Goal: Information Seeking & Learning: Check status

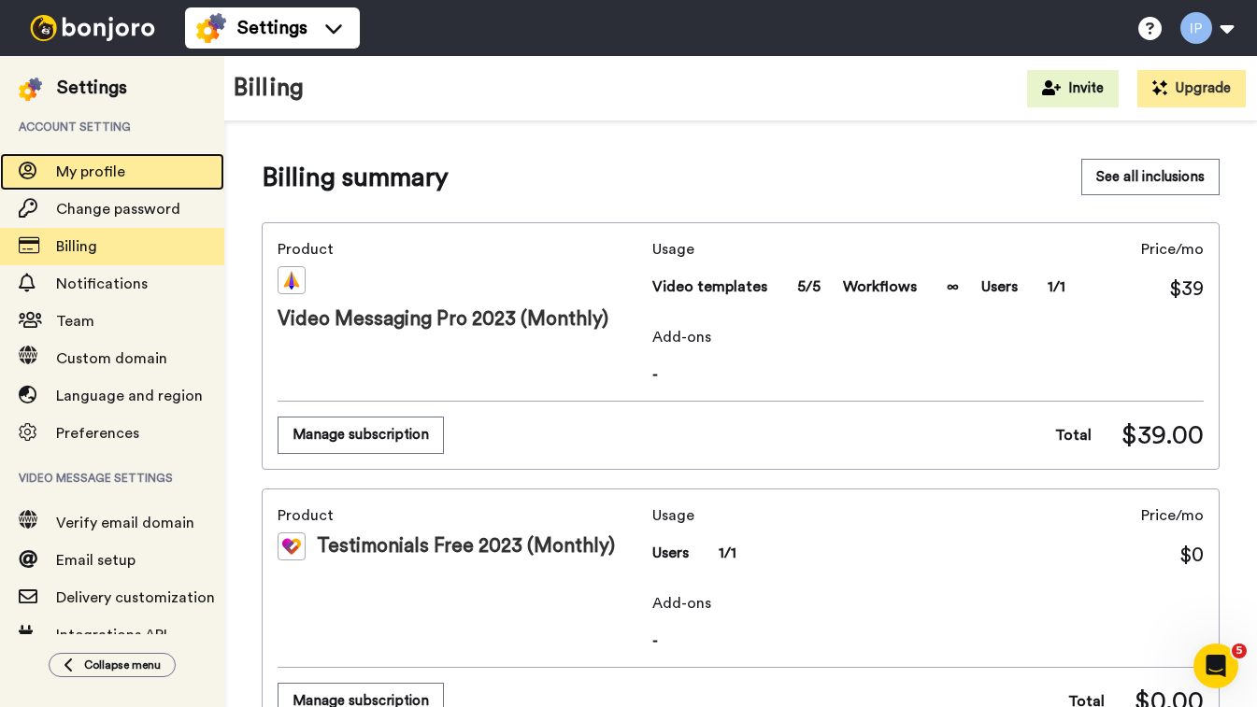
click at [130, 164] on span "My profile" at bounding box center [140, 172] width 168 height 22
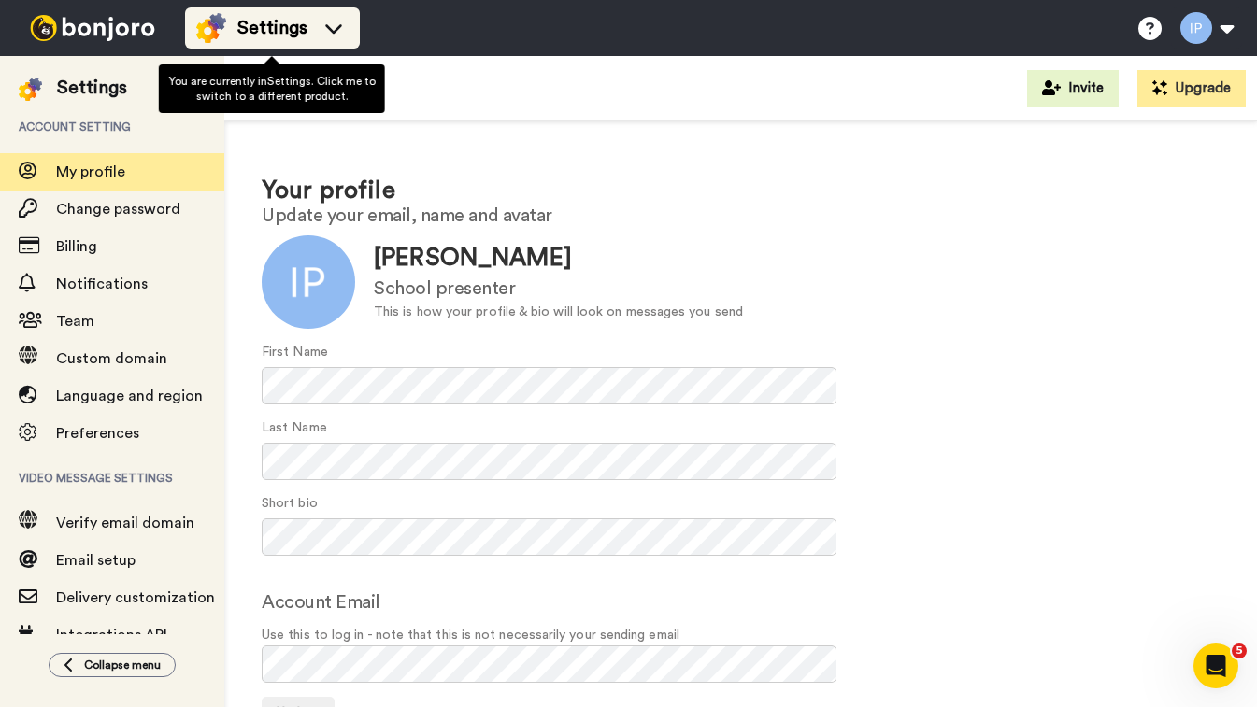
click at [335, 22] on icon at bounding box center [334, 28] width 30 height 19
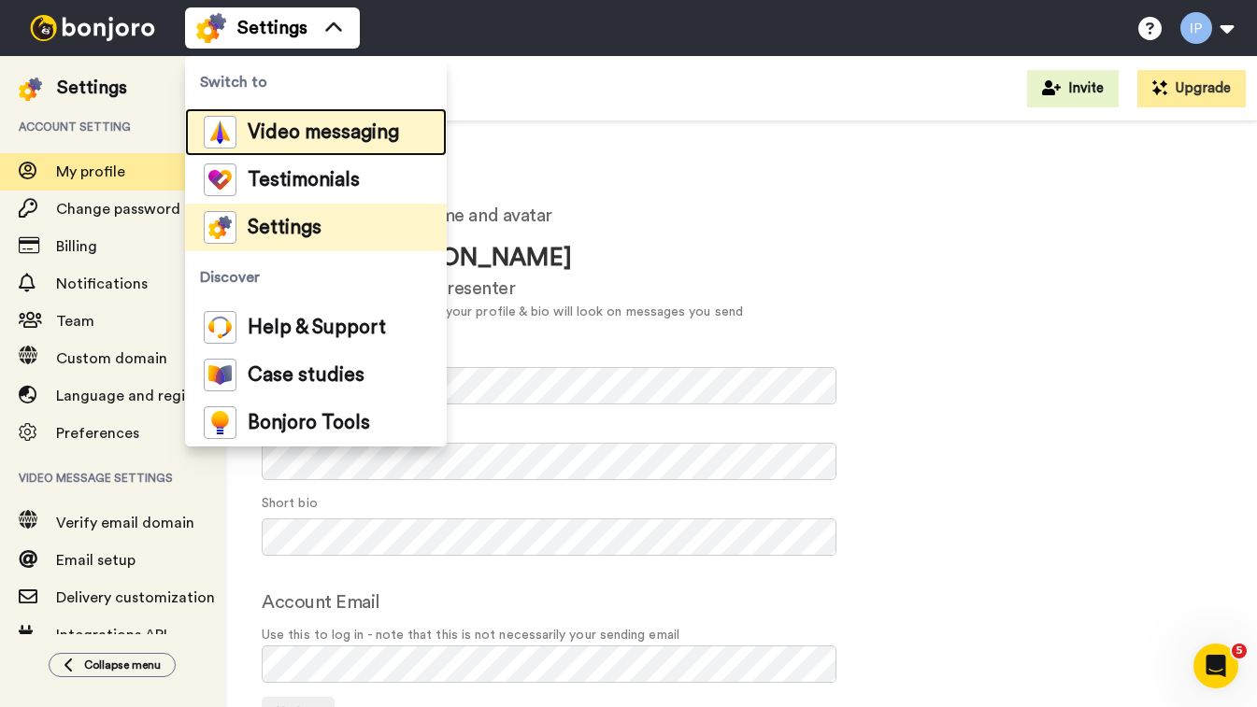
click at [293, 132] on span "Video messaging" at bounding box center [323, 132] width 151 height 19
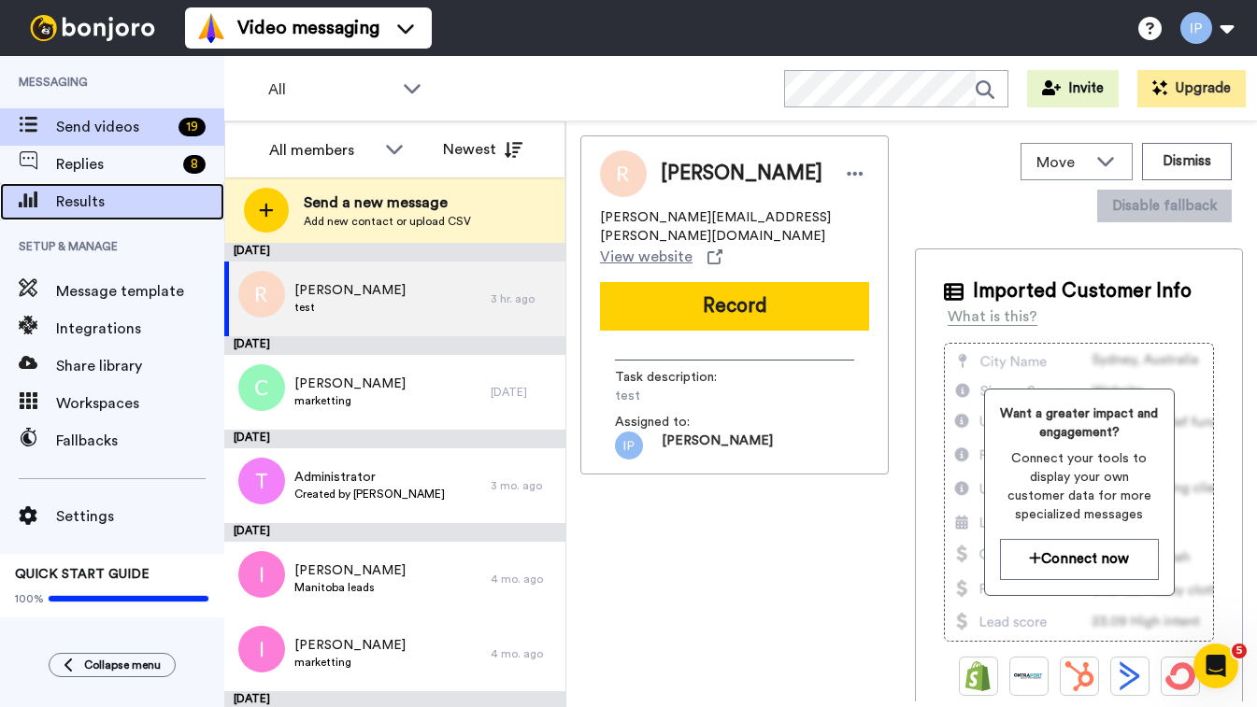
click at [135, 198] on span "Results" at bounding box center [140, 202] width 168 height 22
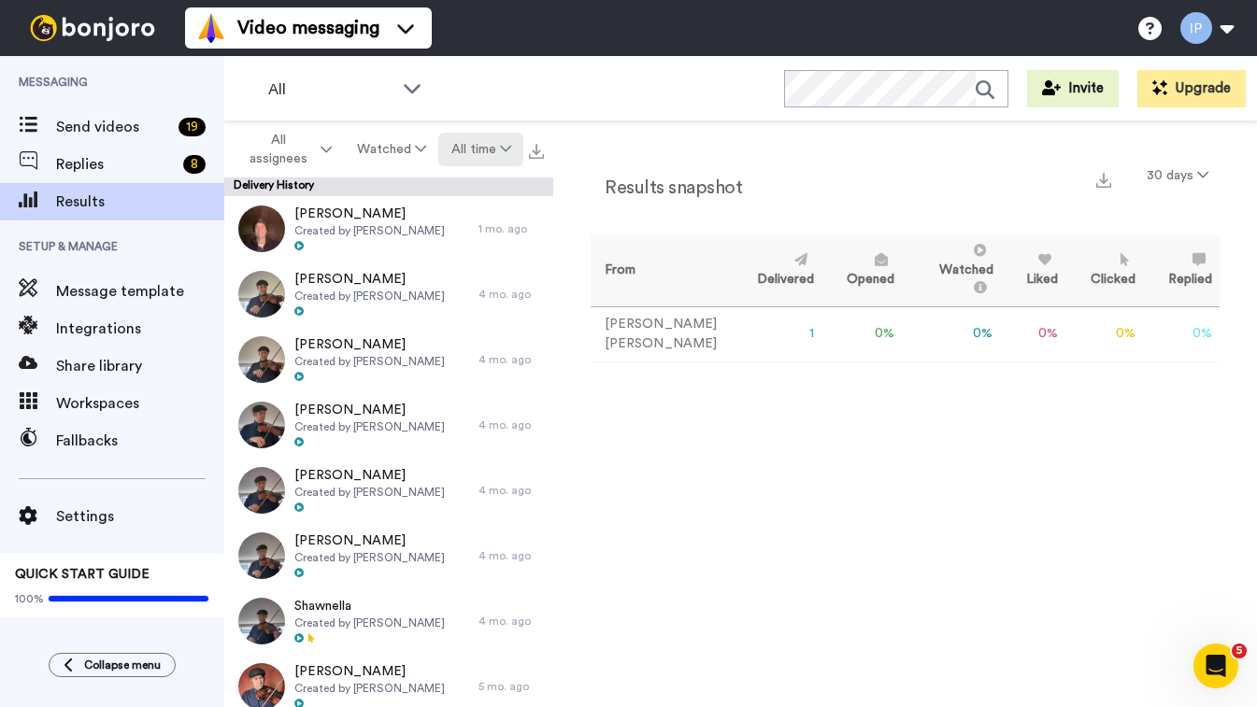
click at [504, 148] on icon at bounding box center [505, 148] width 11 height 13
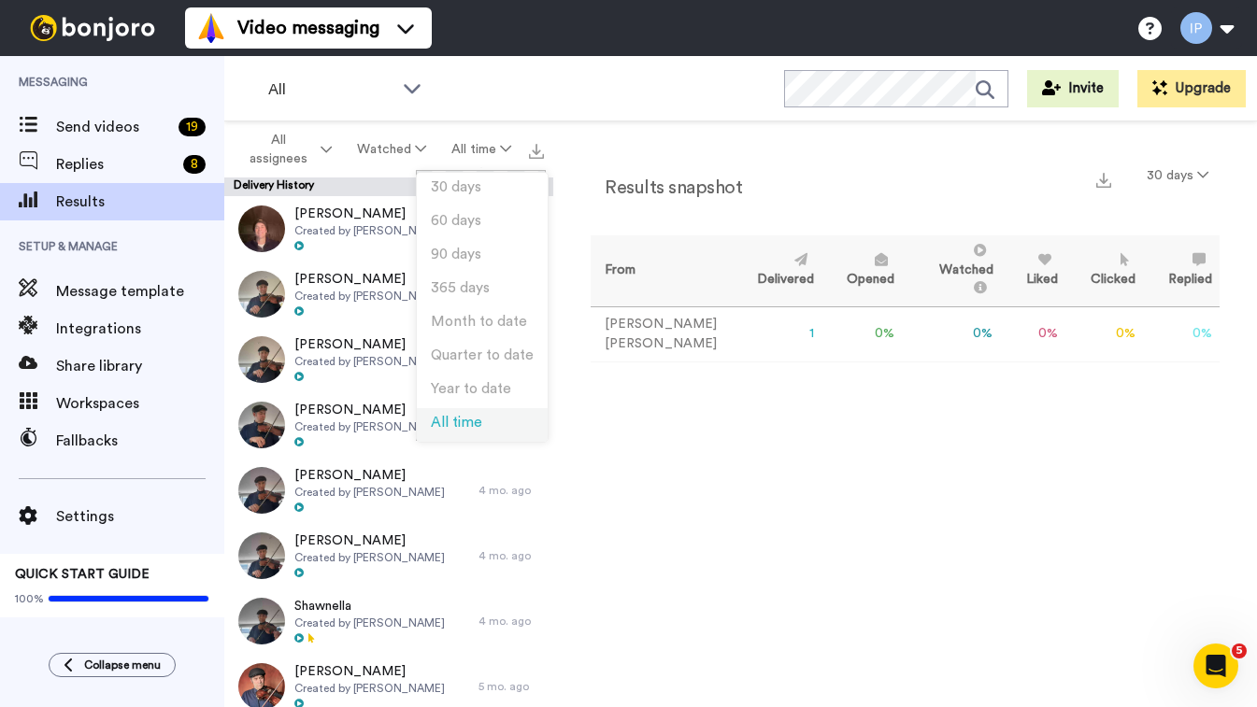
click at [468, 421] on span "All time" at bounding box center [456, 423] width 51 height 14
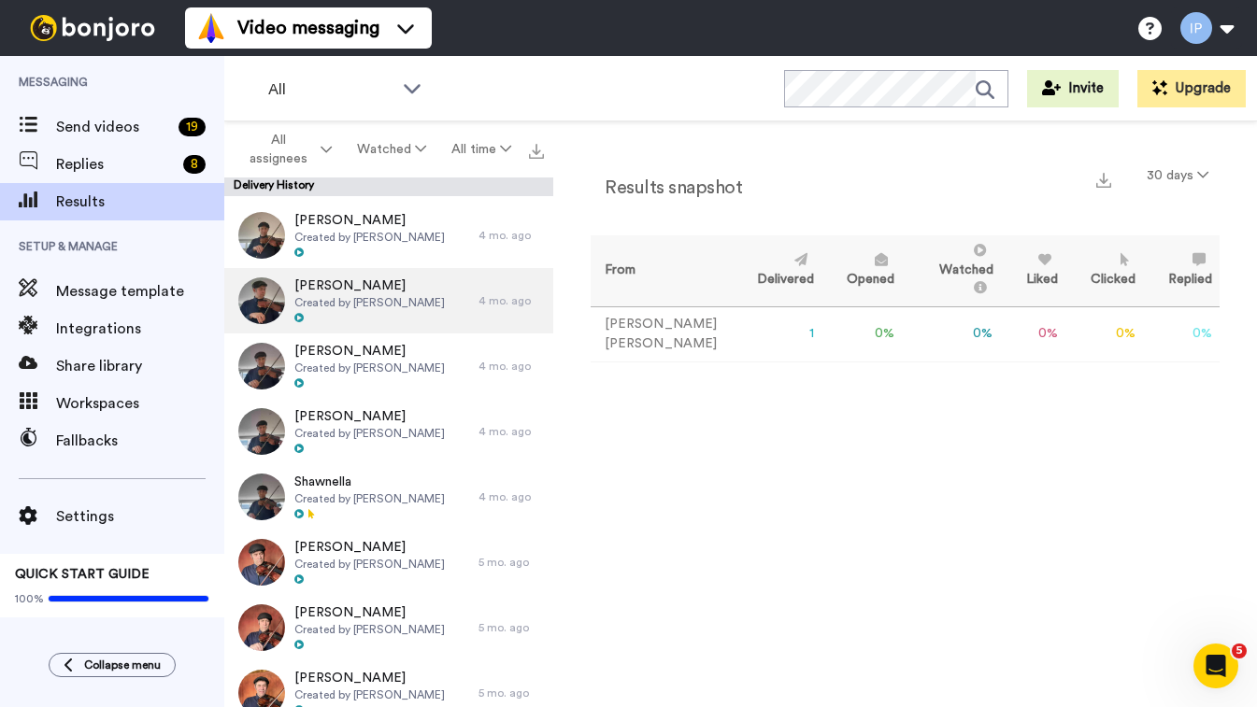
scroll to position [133, 0]
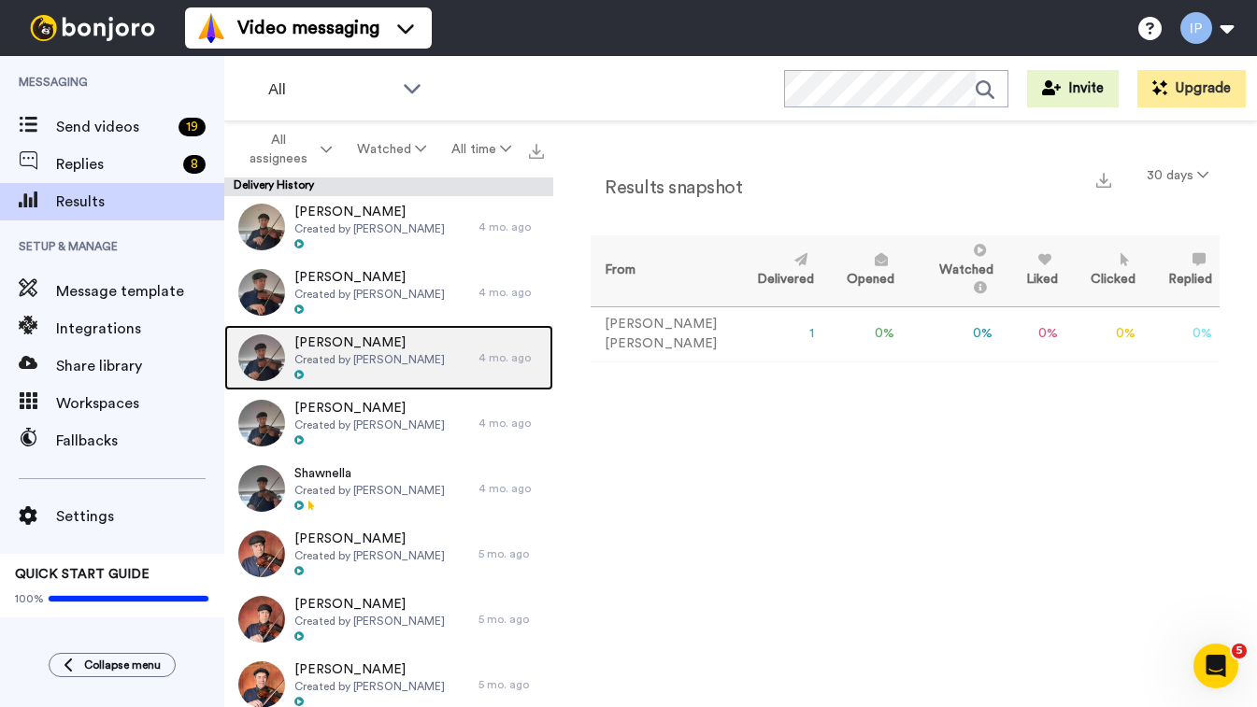
click at [321, 339] on span "[PERSON_NAME]" at bounding box center [369, 343] width 150 height 19
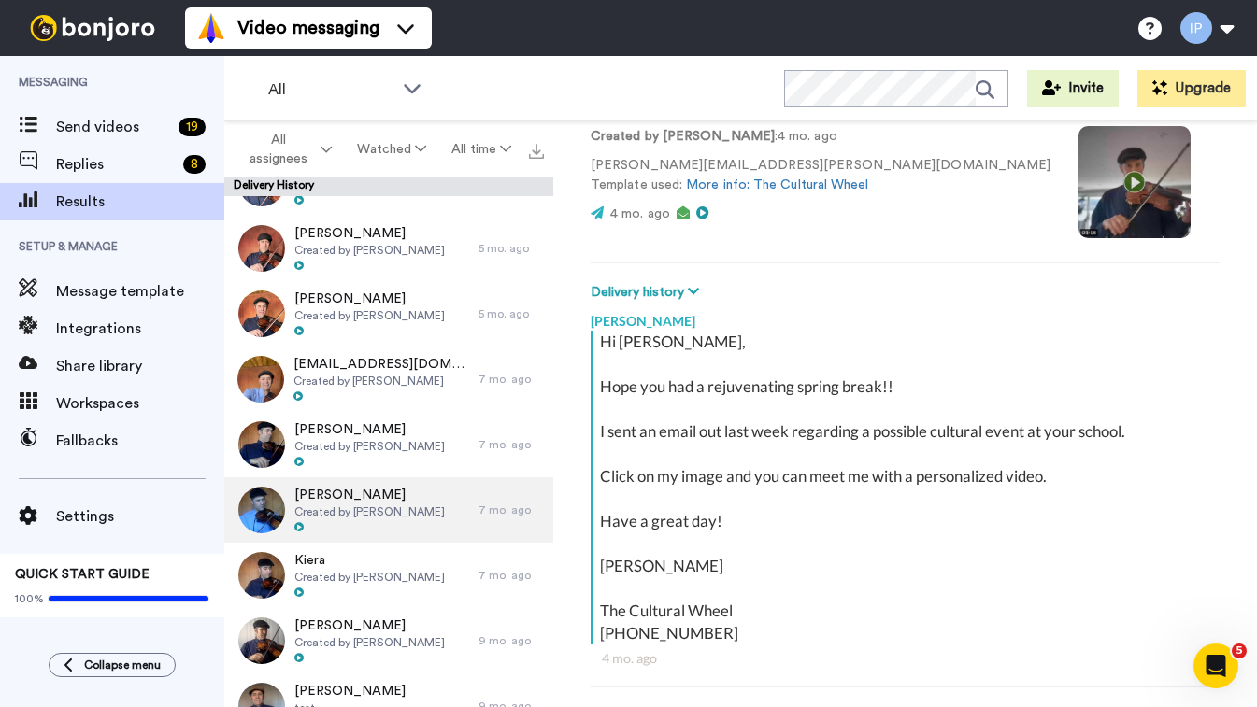
scroll to position [513, 0]
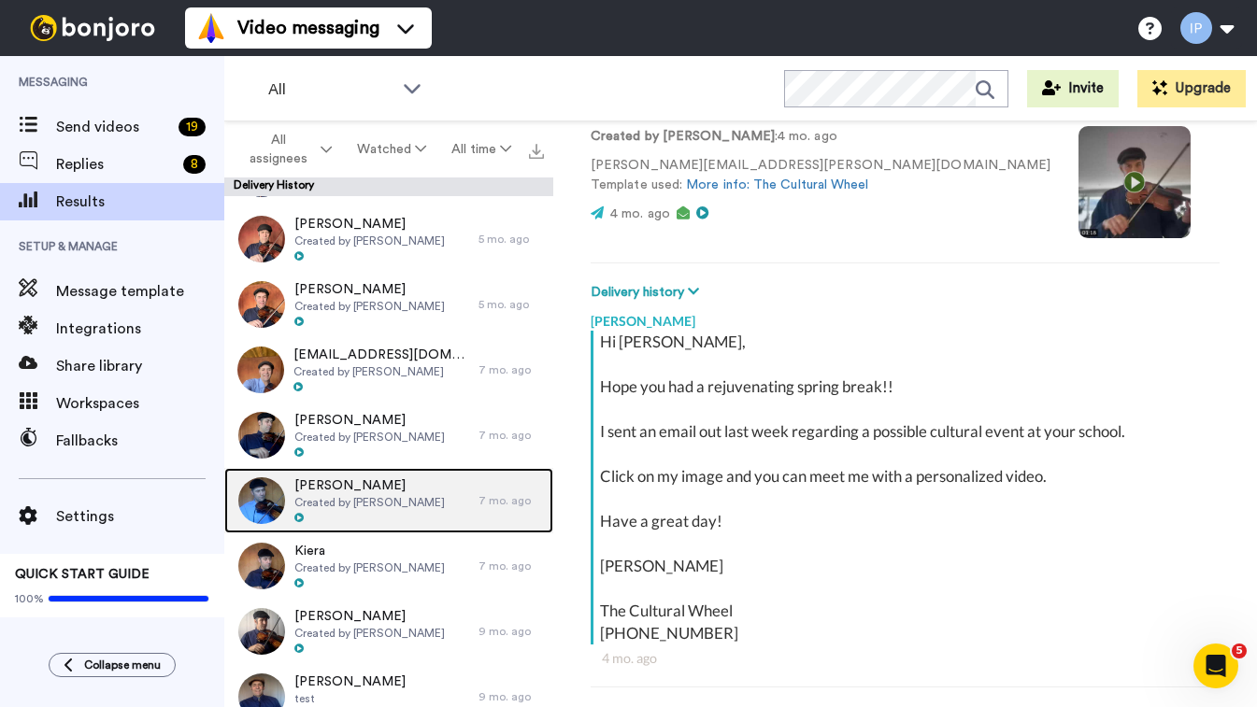
click at [330, 498] on span "Created by [PERSON_NAME]" at bounding box center [369, 502] width 150 height 15
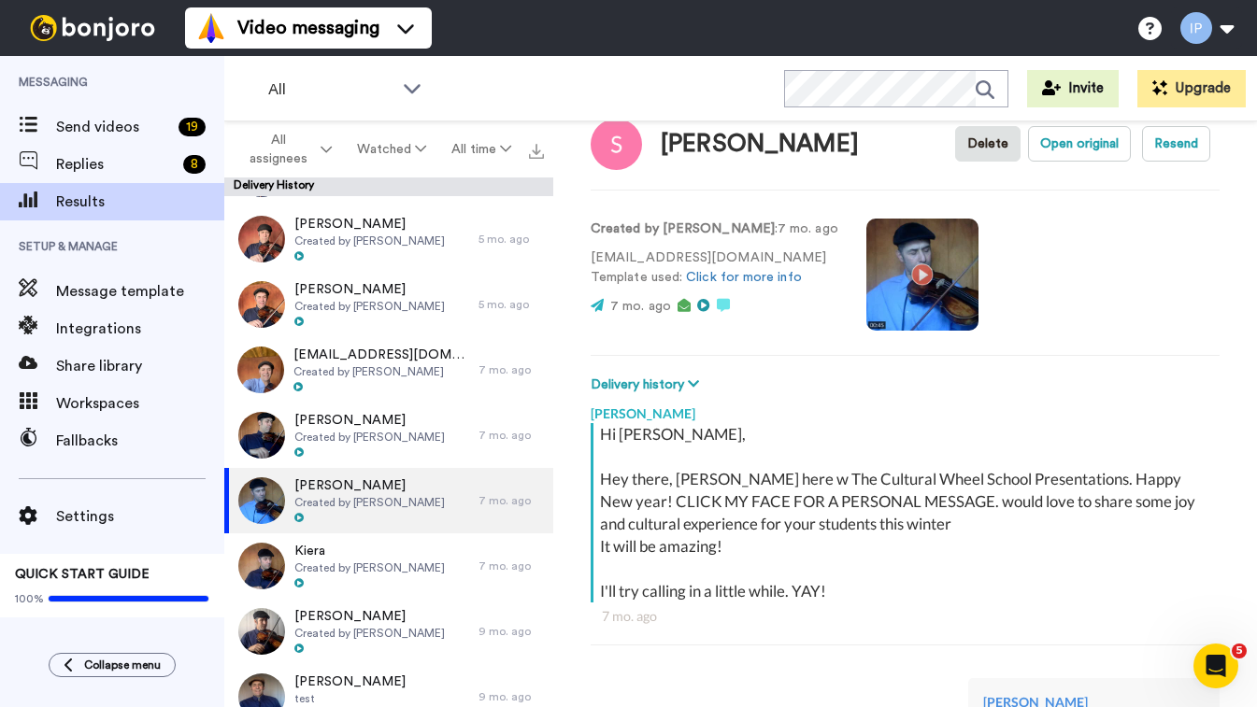
scroll to position [44, 0]
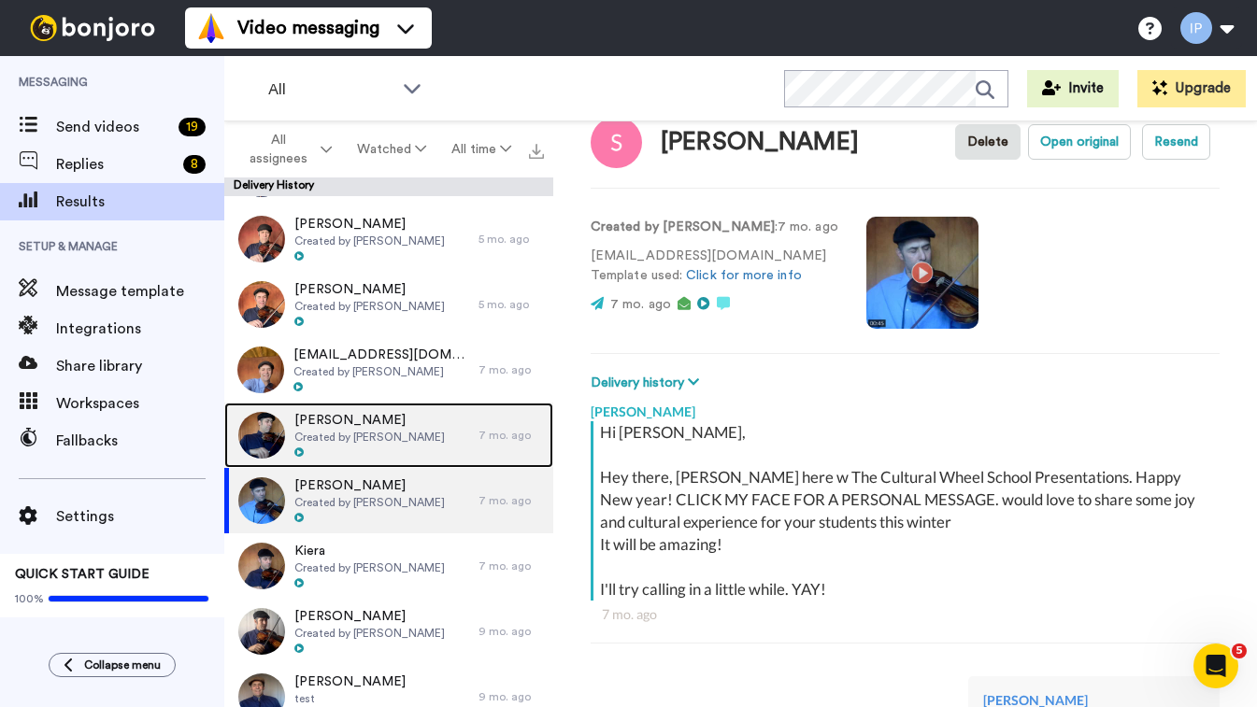
click at [378, 438] on span "Created by [PERSON_NAME]" at bounding box center [369, 437] width 150 height 15
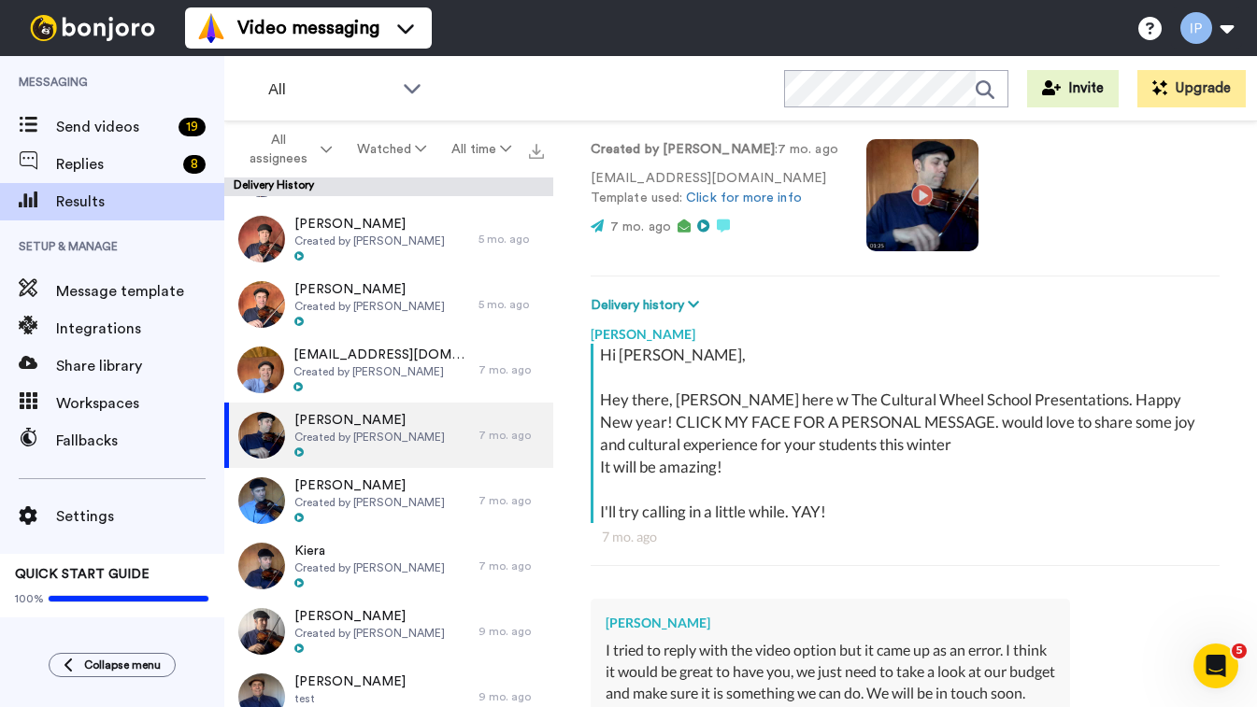
scroll to position [124, 0]
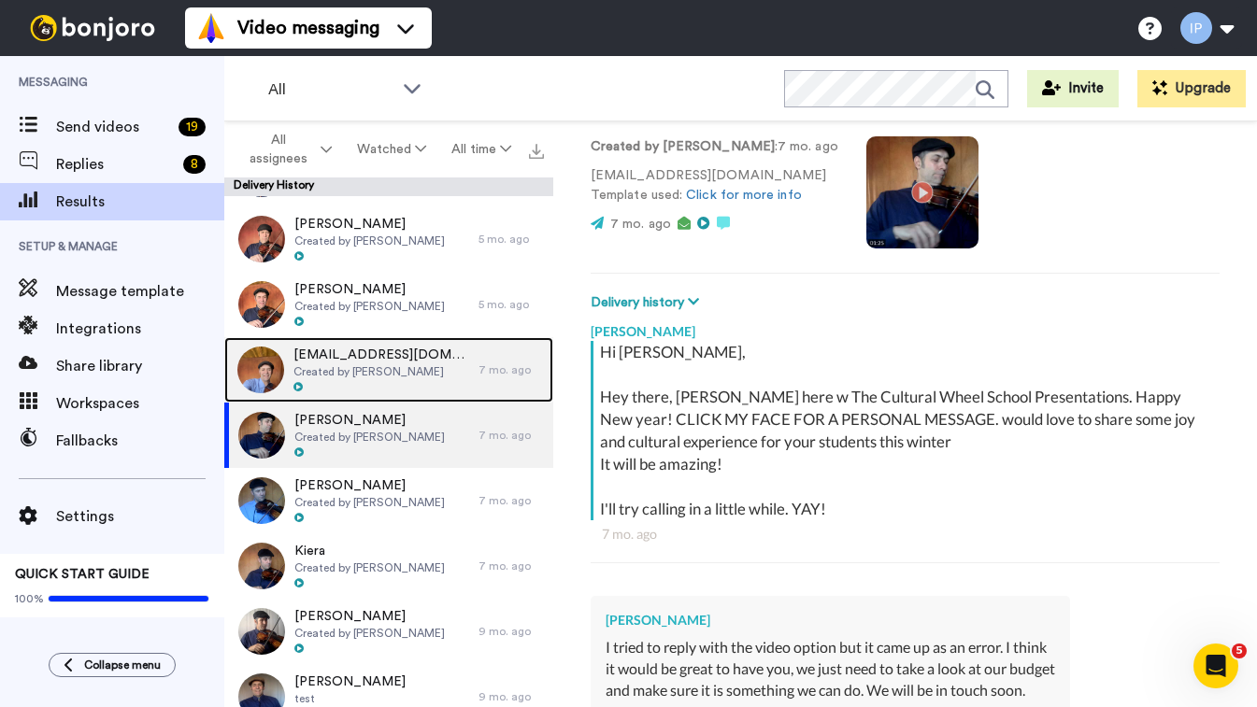
click at [402, 372] on span "Created by [PERSON_NAME]" at bounding box center [381, 371] width 176 height 15
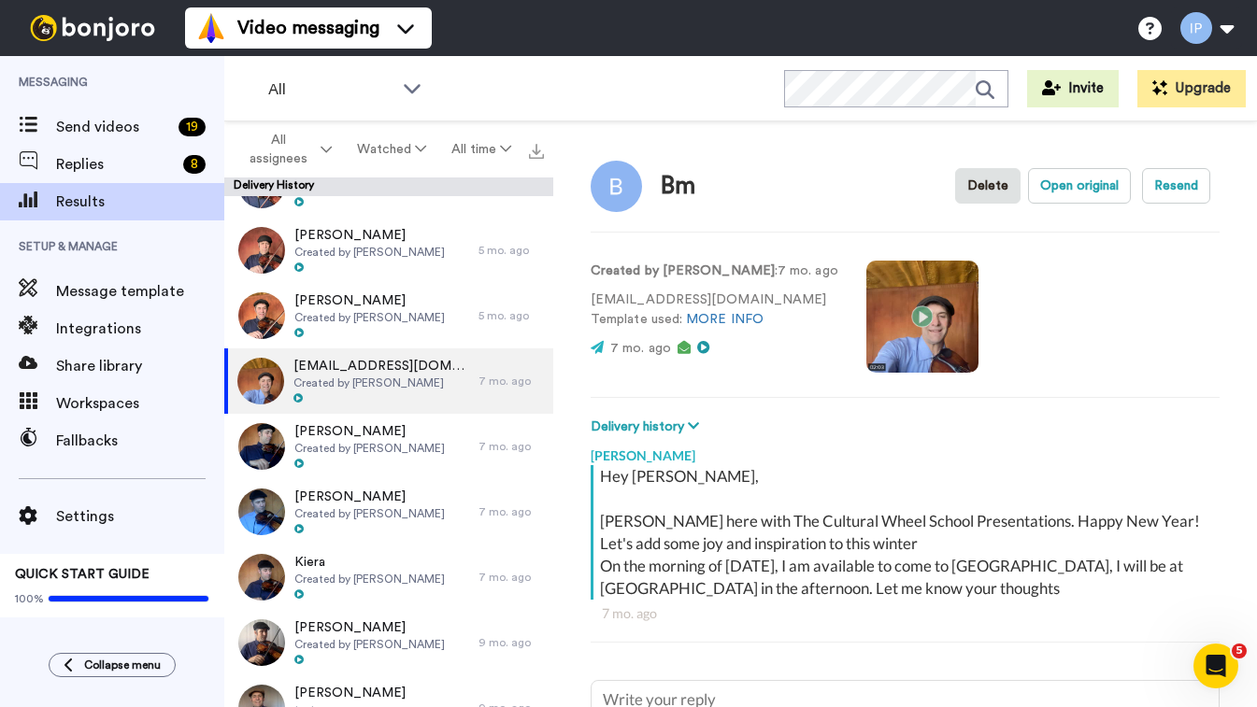
scroll to position [500, 0]
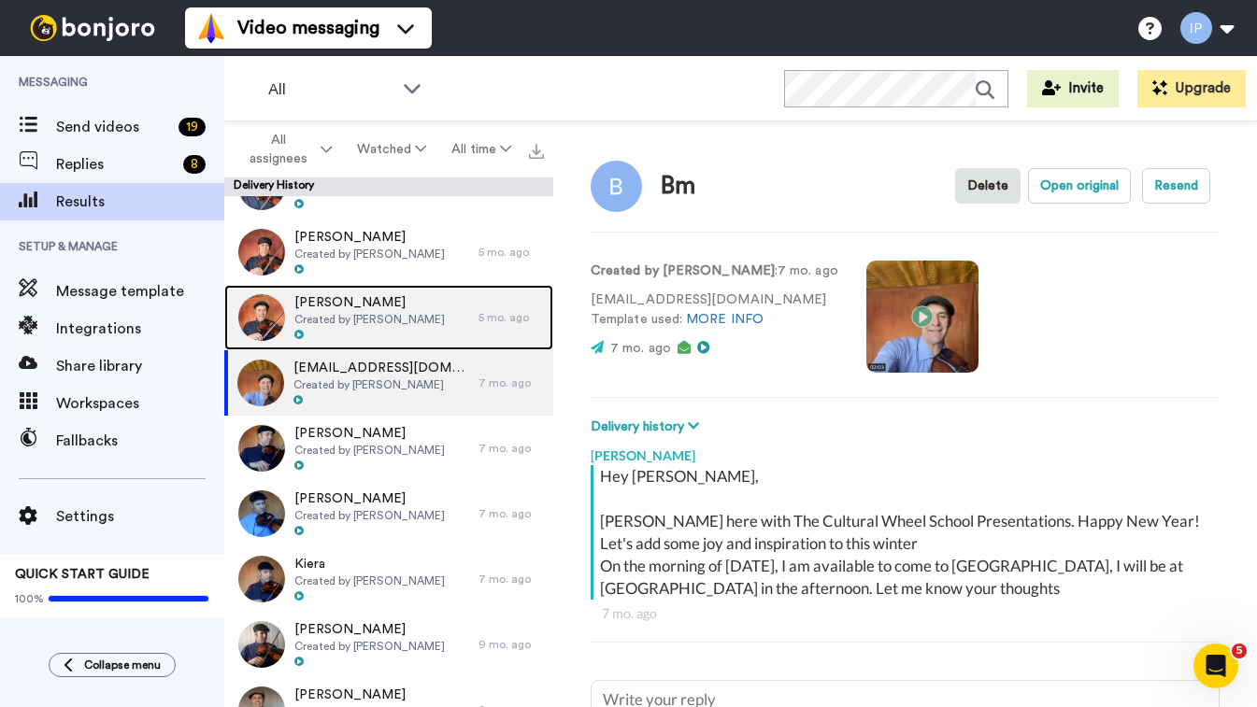
click at [395, 318] on span "Created by [PERSON_NAME]" at bounding box center [369, 319] width 150 height 15
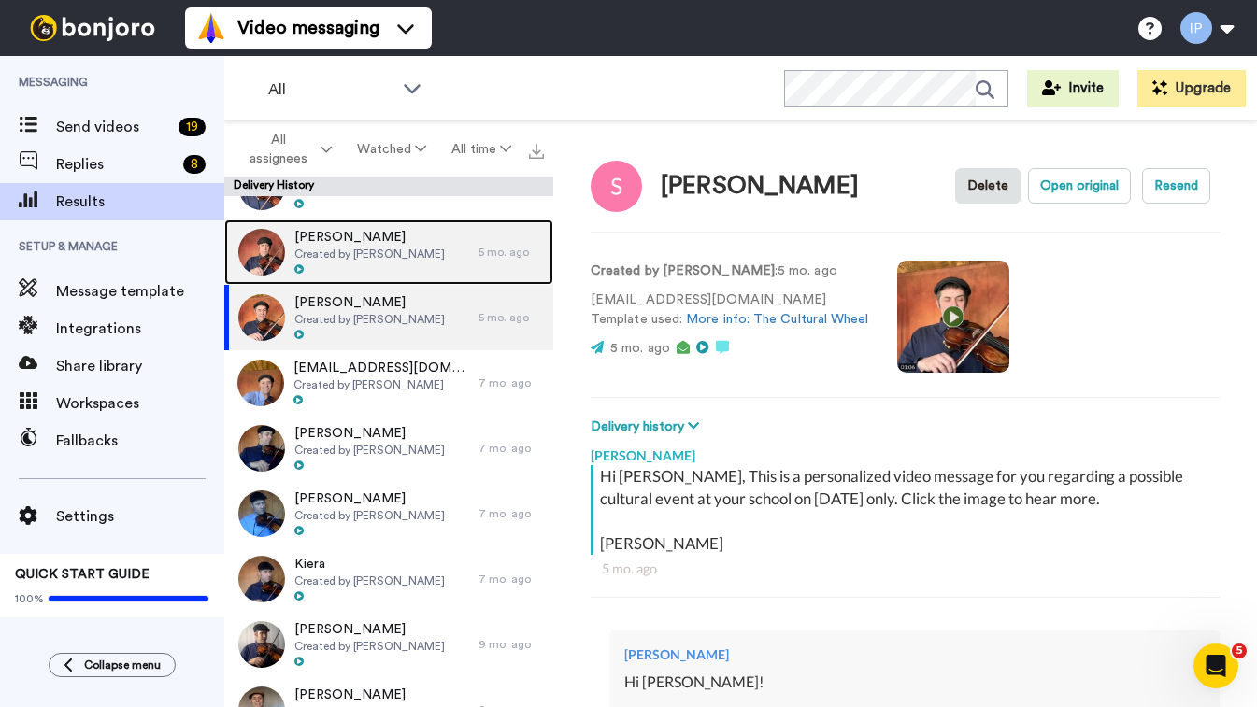
click at [397, 266] on div at bounding box center [369, 270] width 150 height 13
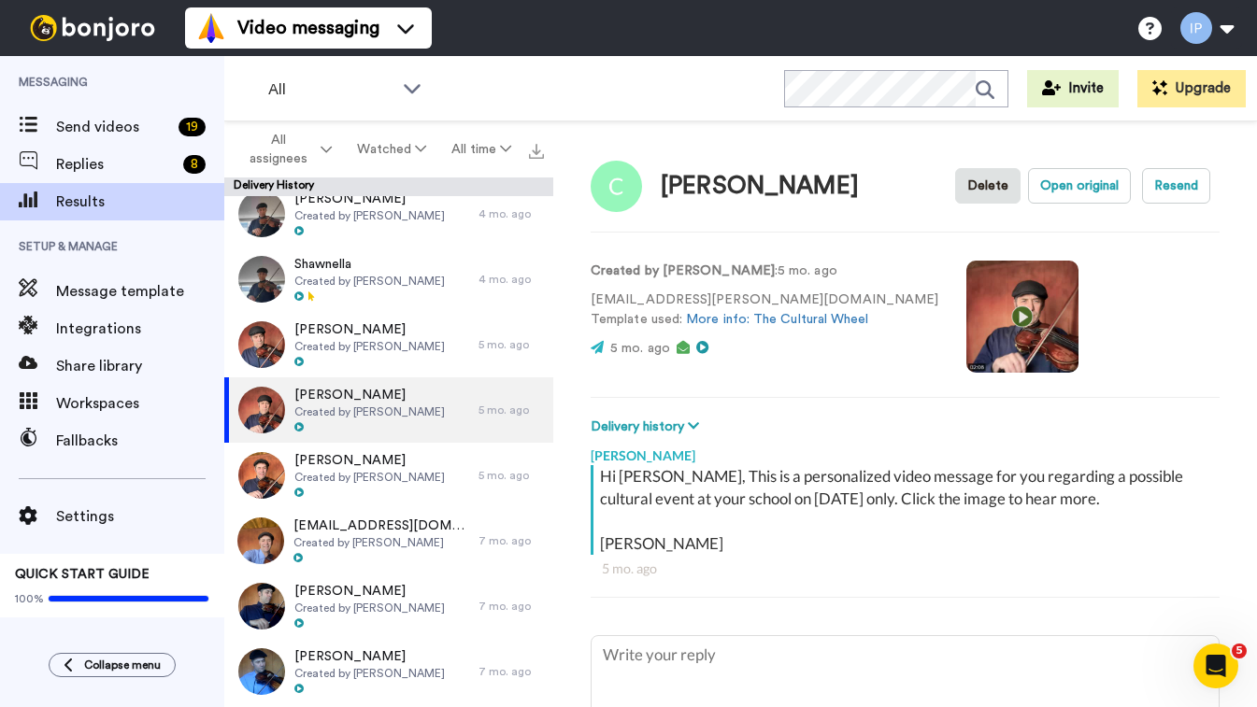
scroll to position [338, 0]
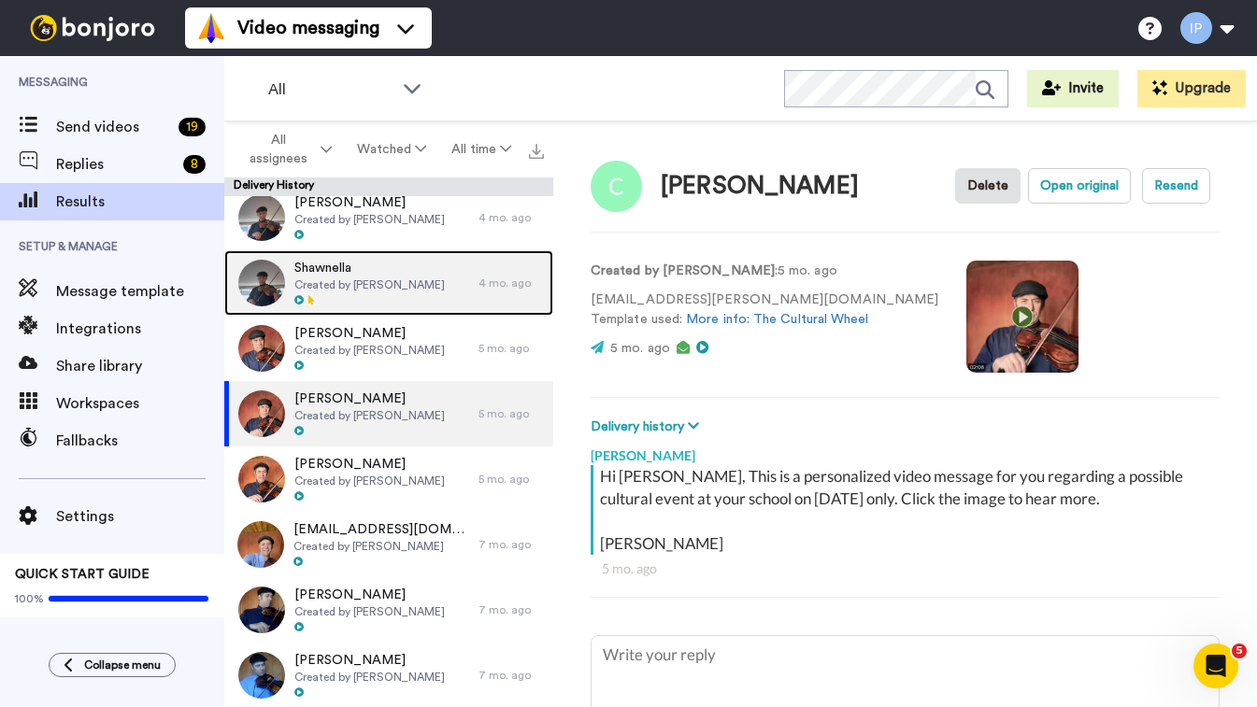
click at [466, 285] on div "Shawnella Created by Ian Porteous" at bounding box center [351, 282] width 254 height 65
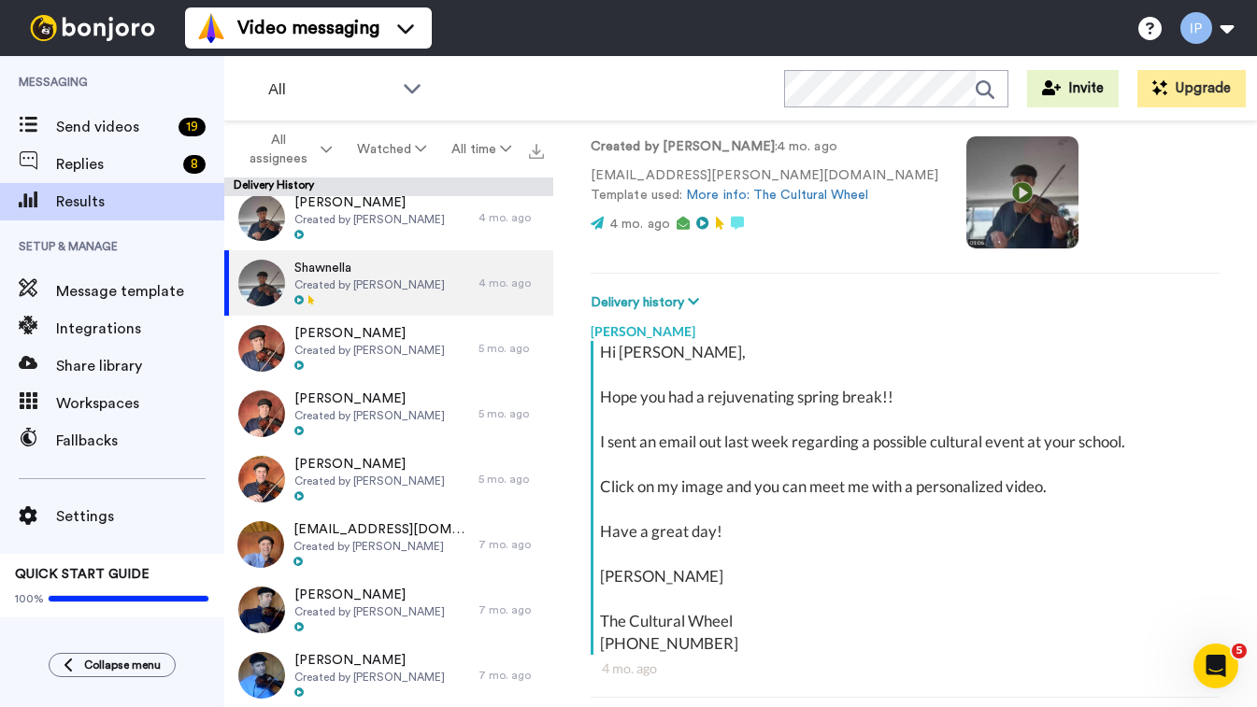
scroll to position [126, 0]
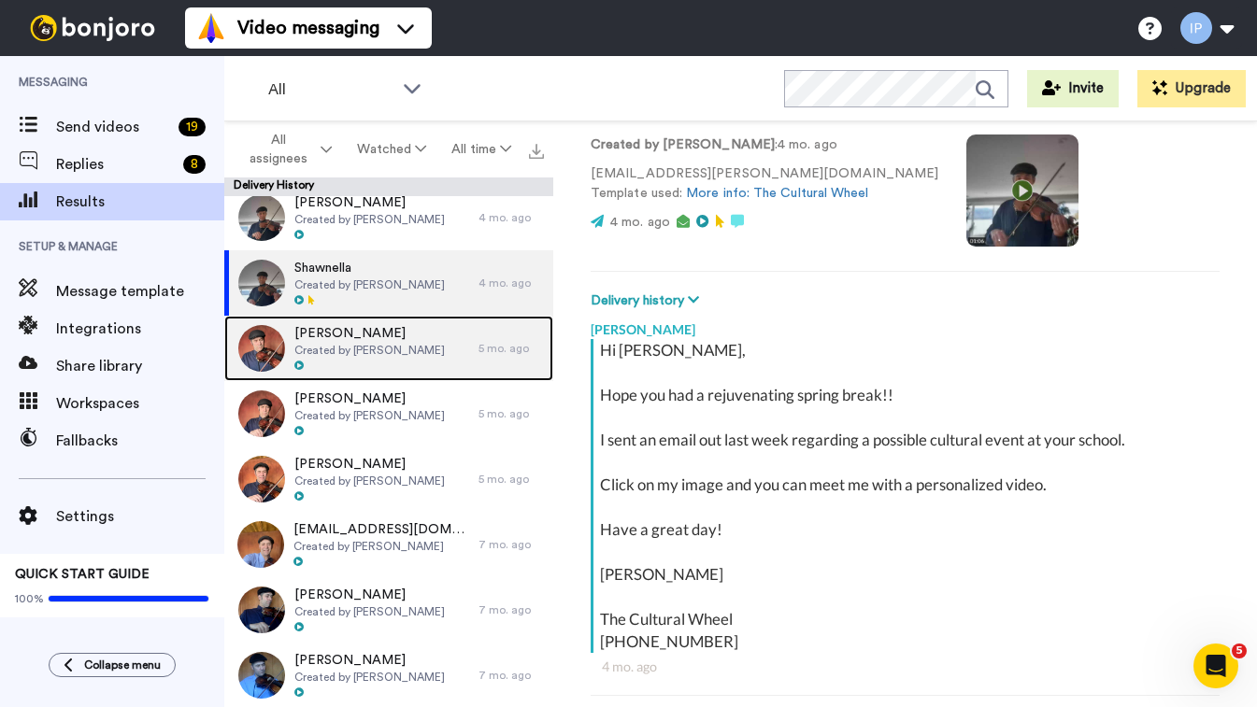
click at [404, 336] on span "[PERSON_NAME]" at bounding box center [369, 333] width 150 height 19
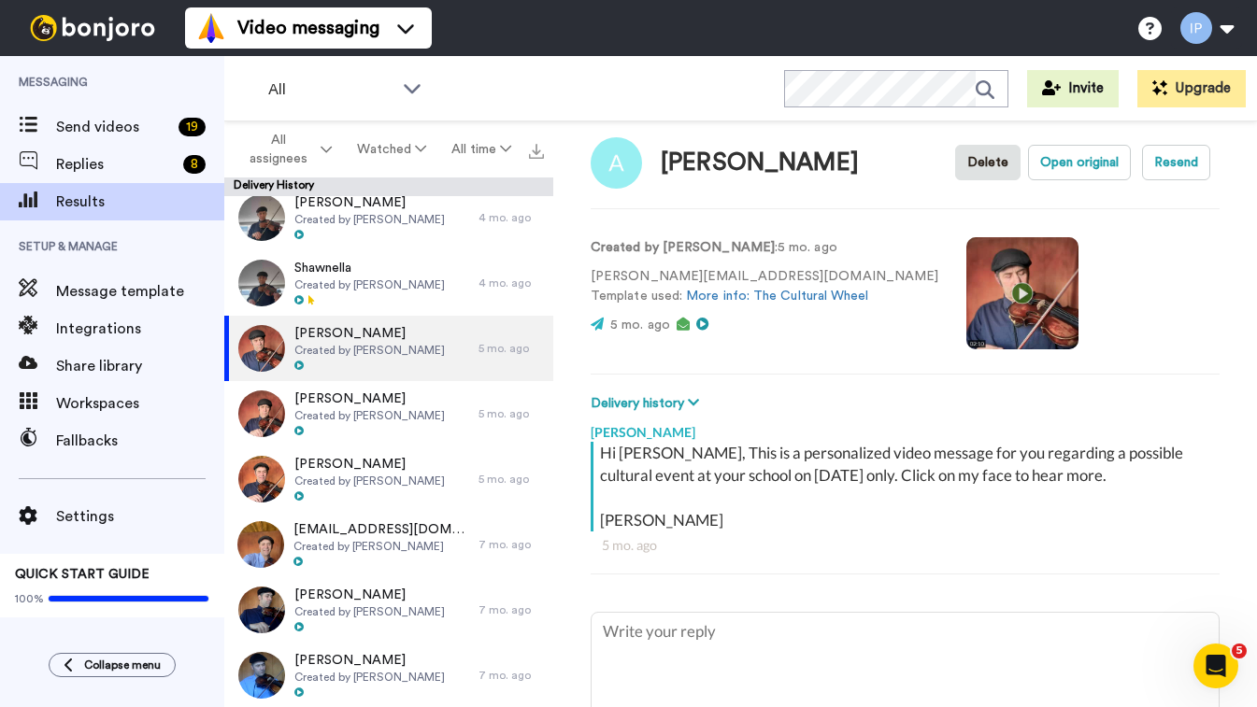
scroll to position [29, 0]
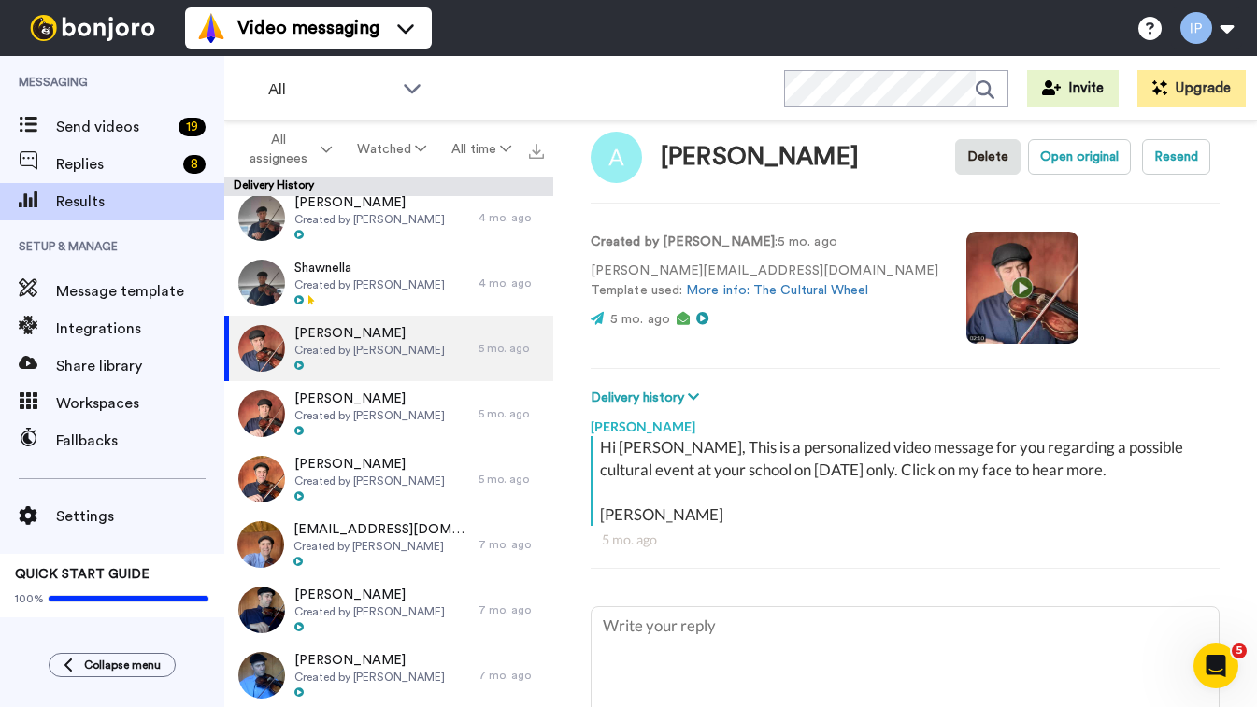
type textarea "x"
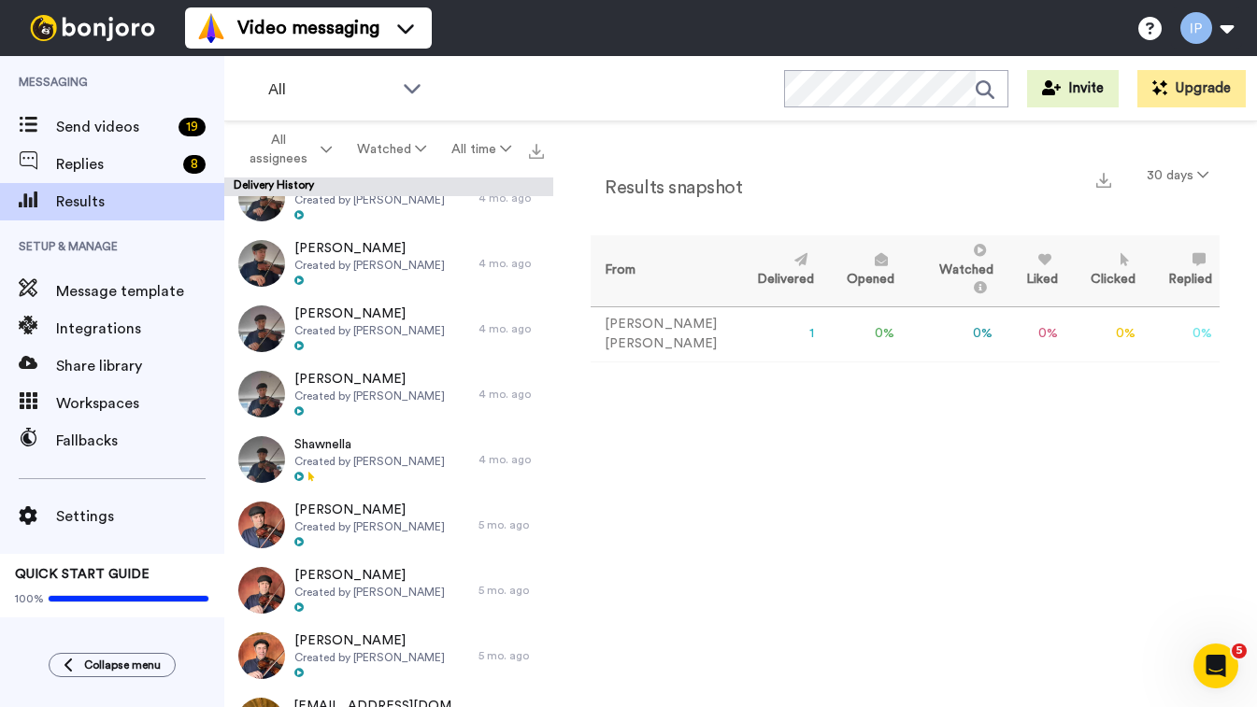
scroll to position [167, 0]
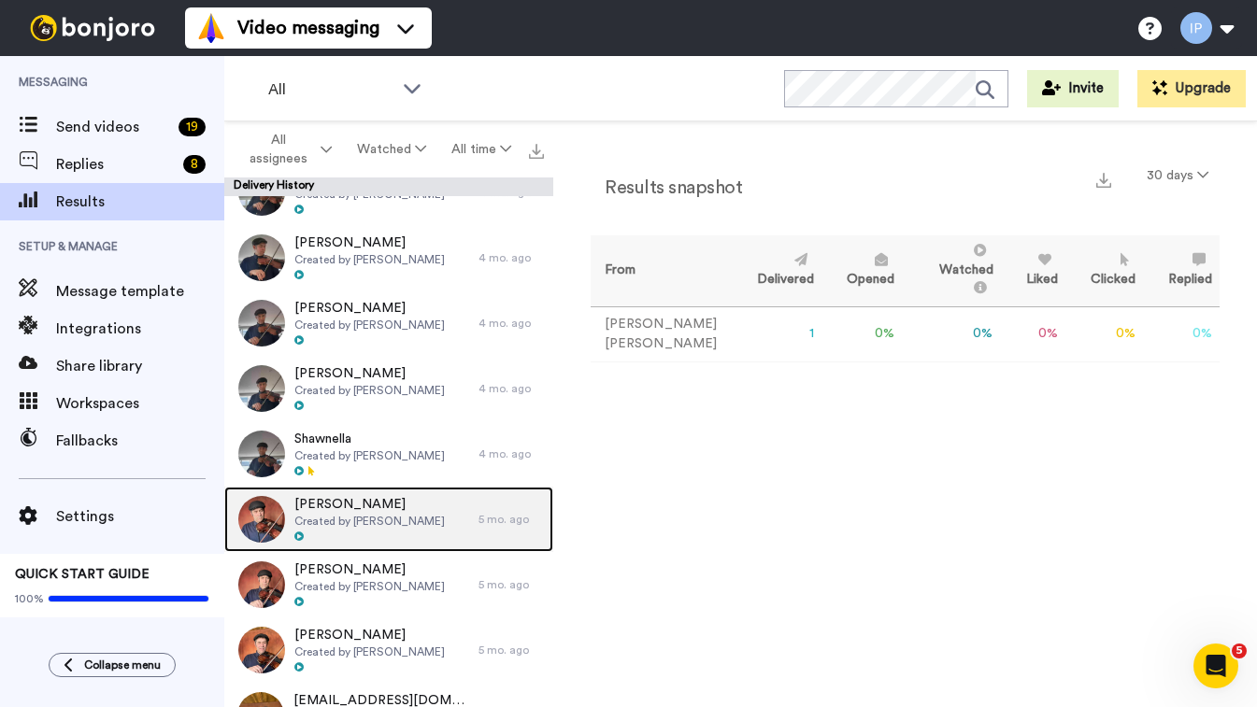
click at [351, 506] on span "[PERSON_NAME]" at bounding box center [369, 504] width 150 height 19
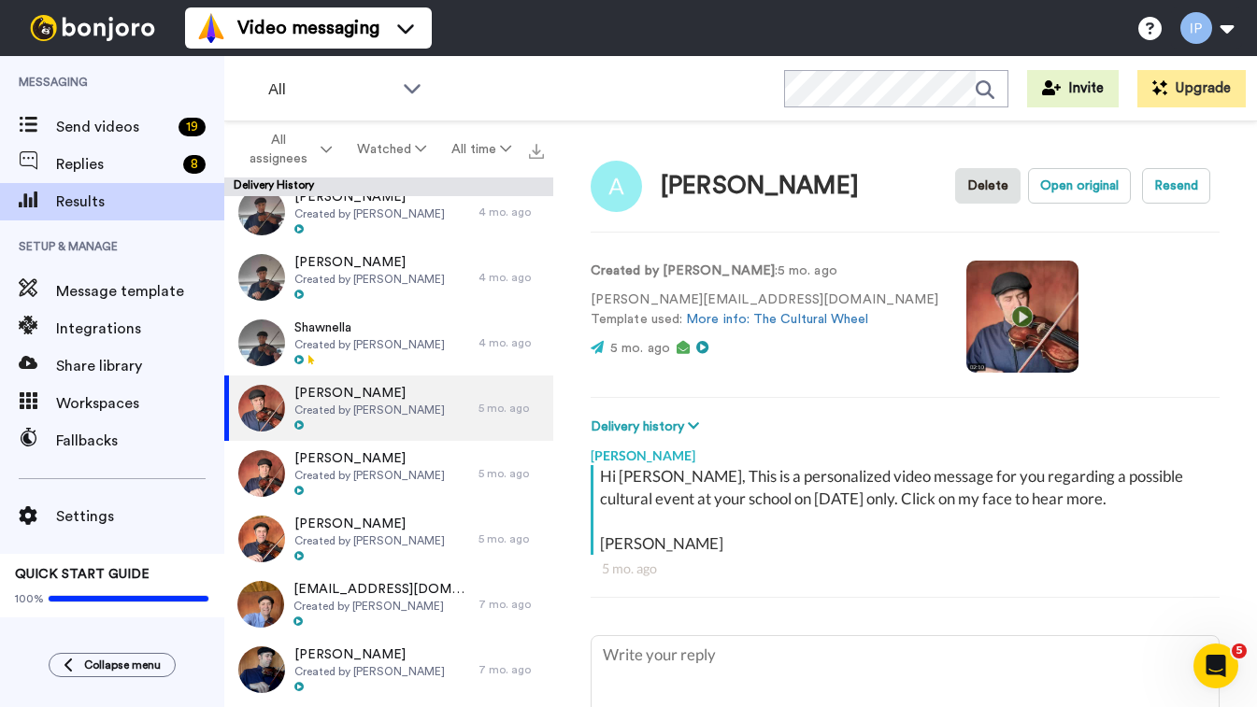
scroll to position [298, 0]
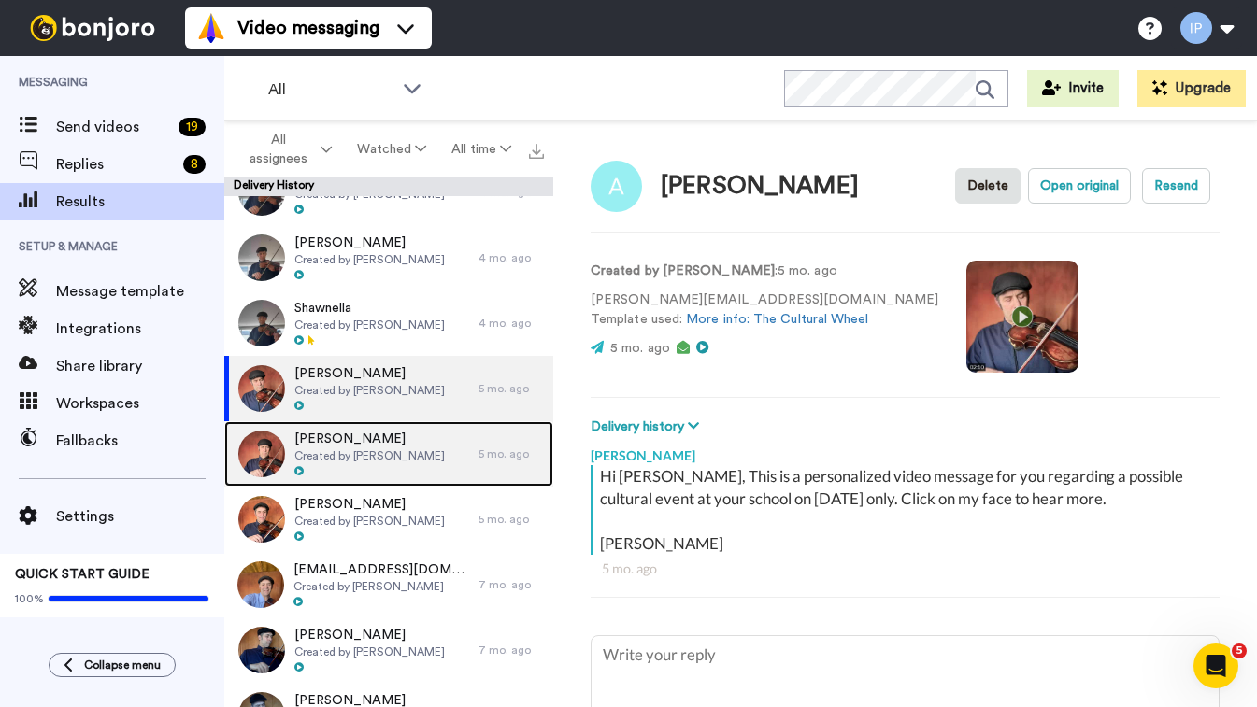
click at [371, 449] on span "Created by [PERSON_NAME]" at bounding box center [369, 456] width 150 height 15
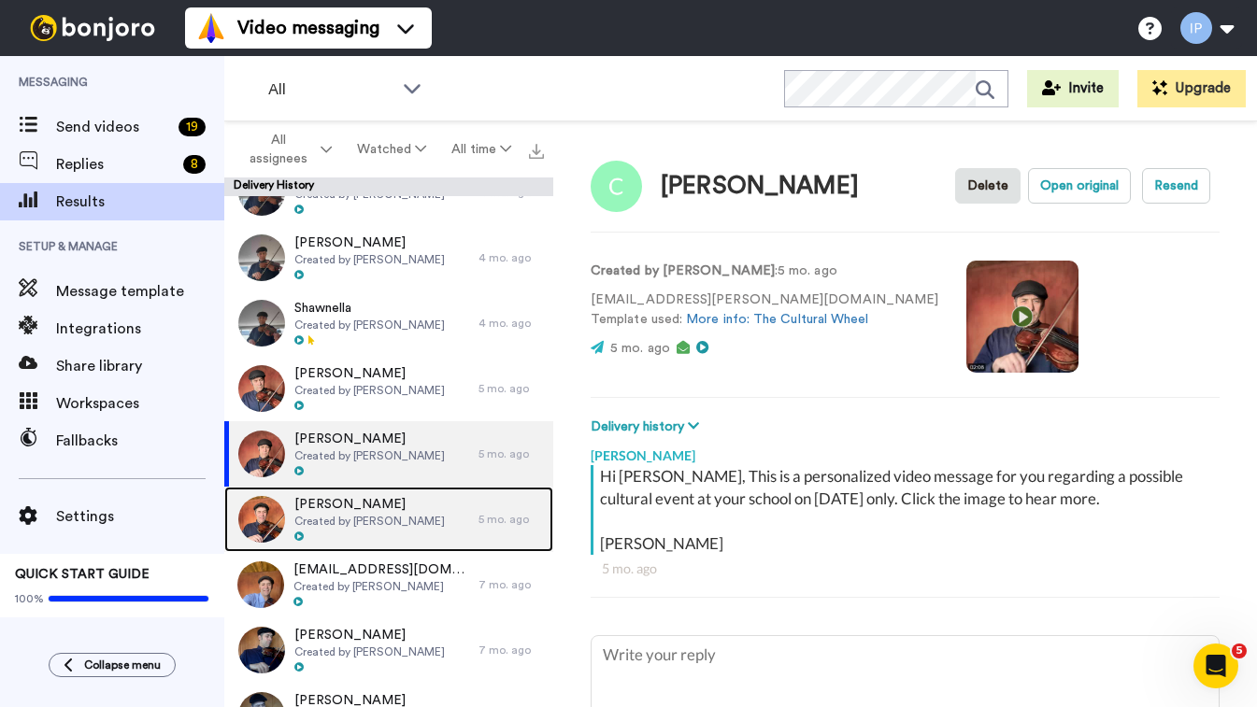
click at [360, 516] on span "Created by [PERSON_NAME]" at bounding box center [369, 521] width 150 height 15
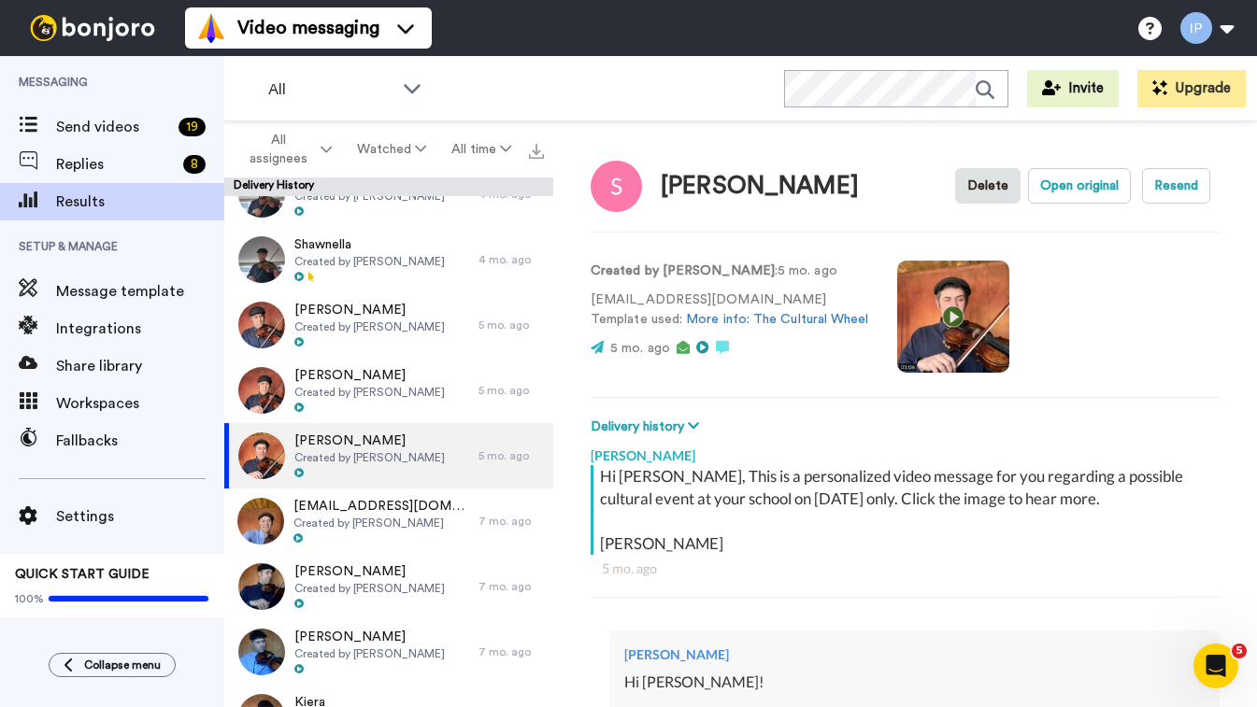
scroll to position [368, 0]
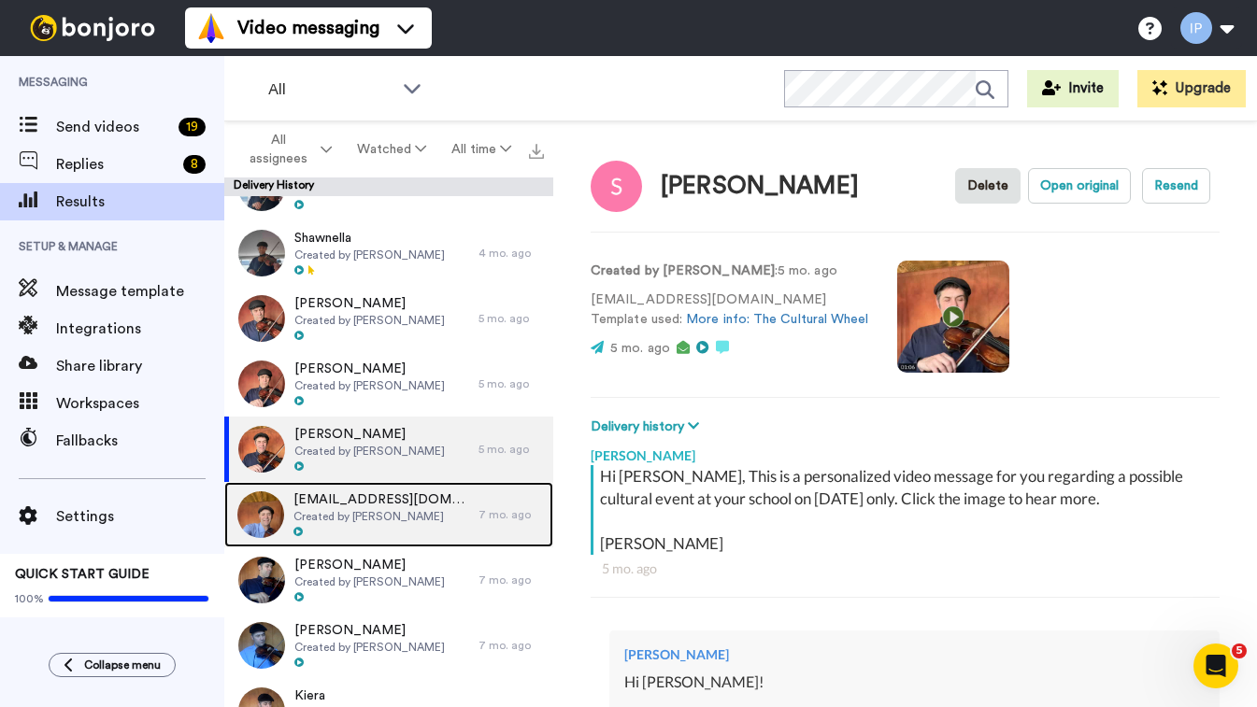
click at [342, 502] on span "[EMAIL_ADDRESS][DOMAIN_NAME]" at bounding box center [381, 500] width 176 height 19
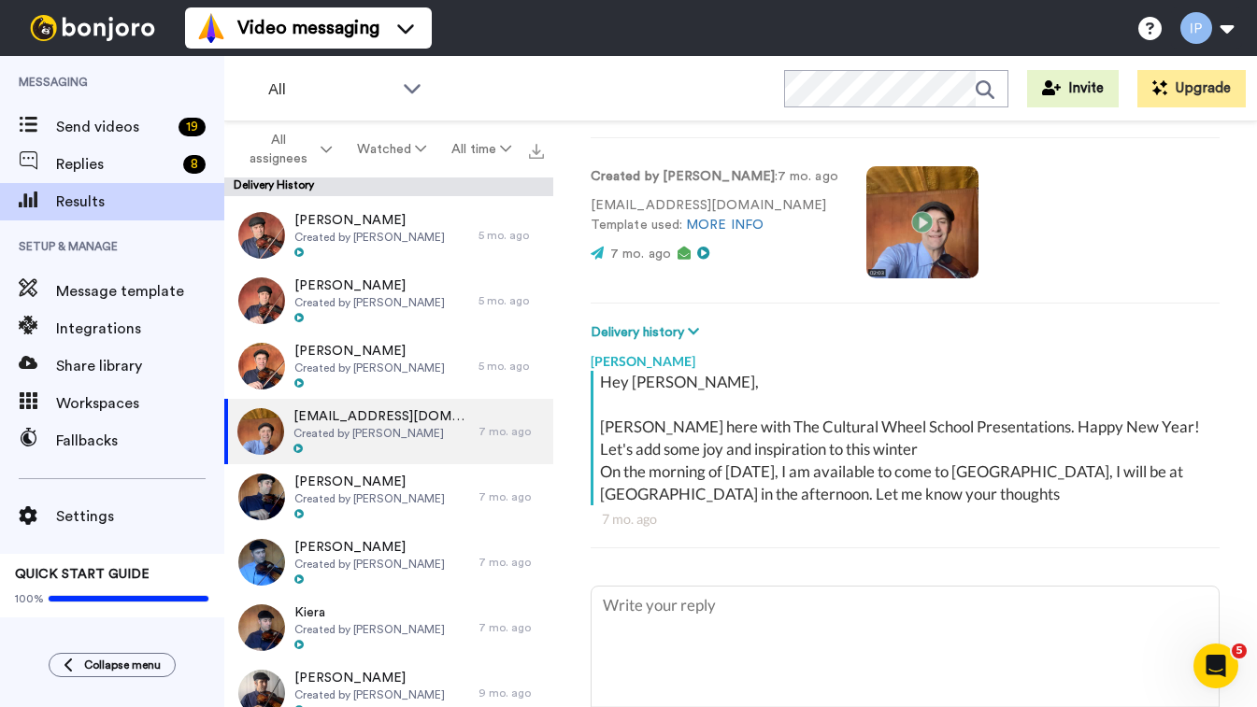
scroll to position [464, 0]
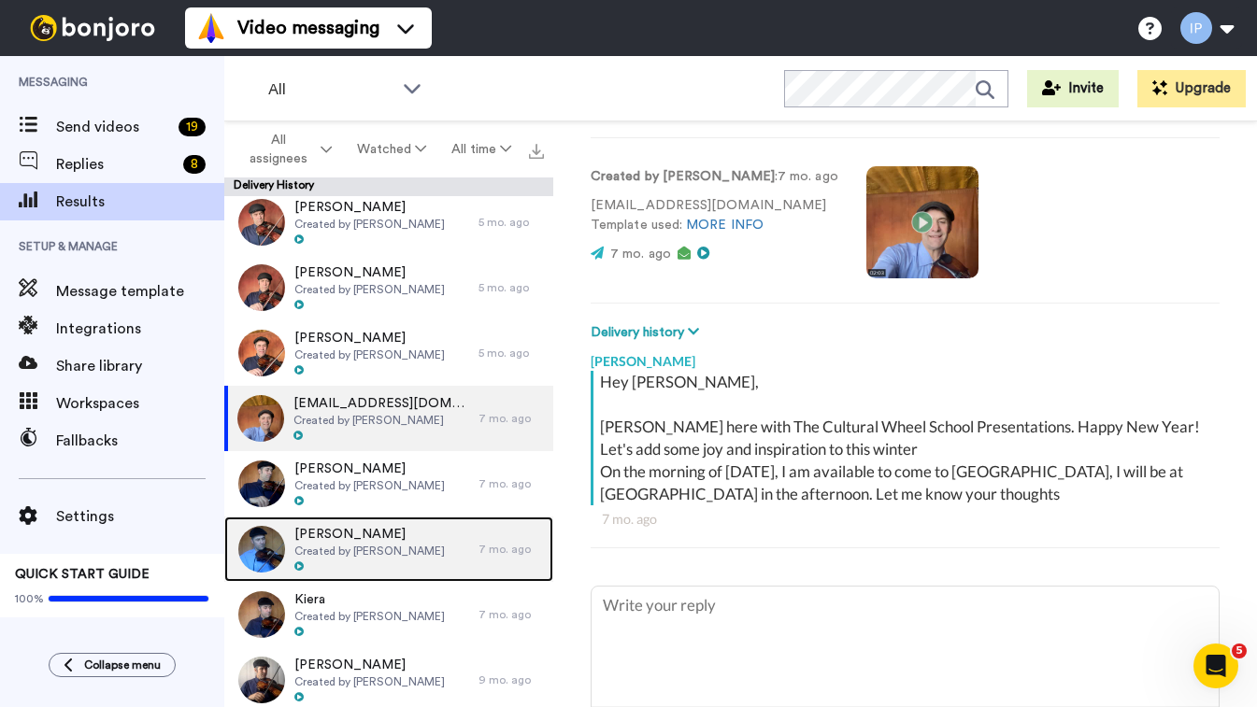
click at [355, 544] on span "Created by [PERSON_NAME]" at bounding box center [369, 551] width 150 height 15
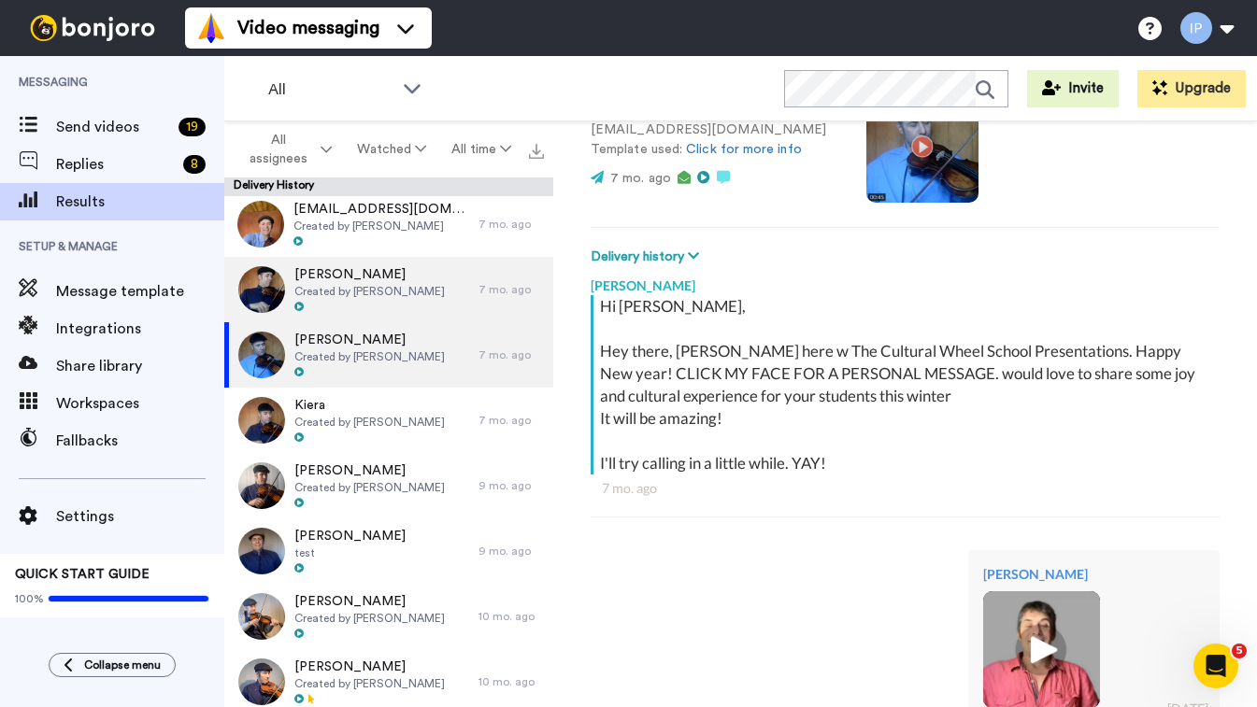
scroll to position [673, 0]
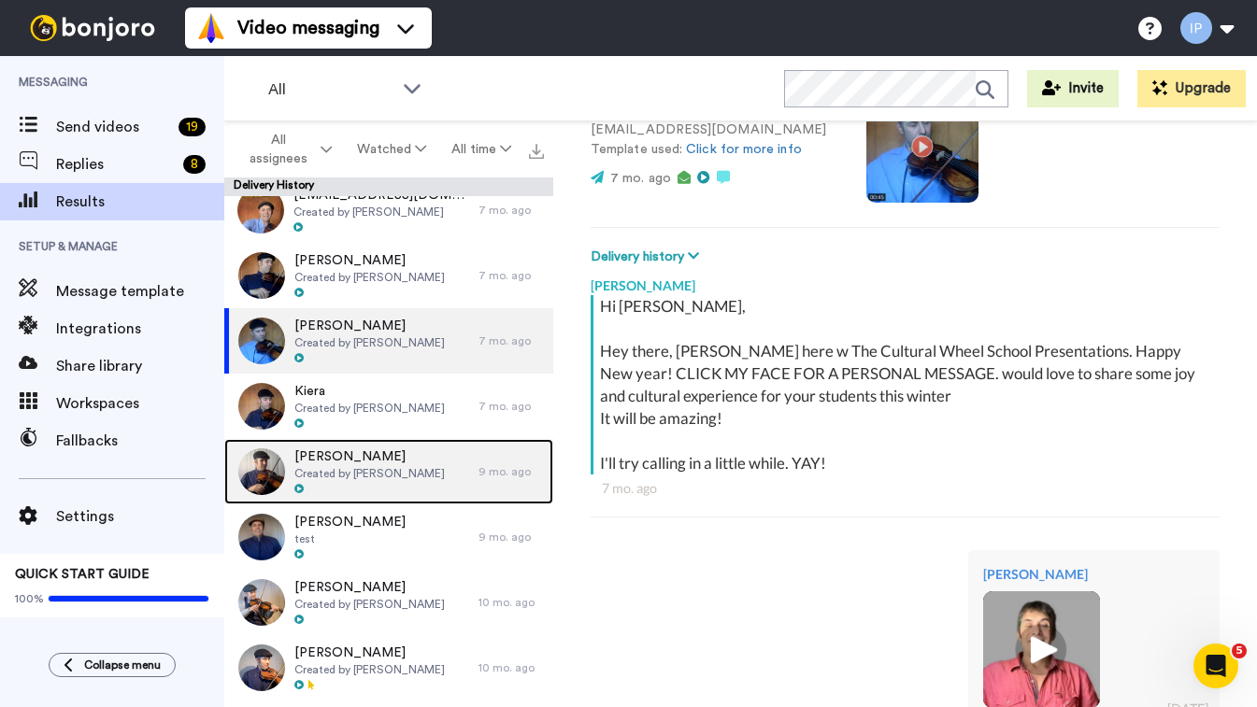
click at [361, 485] on div at bounding box center [369, 489] width 150 height 13
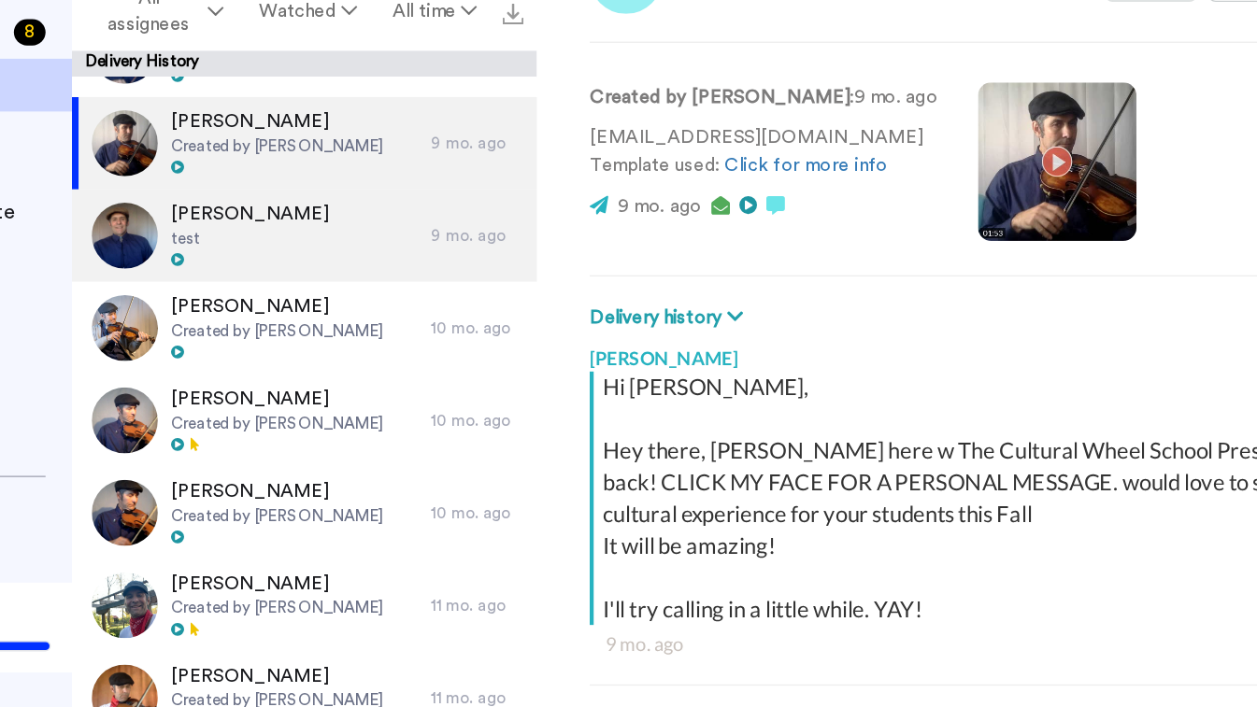
scroll to position [915, 0]
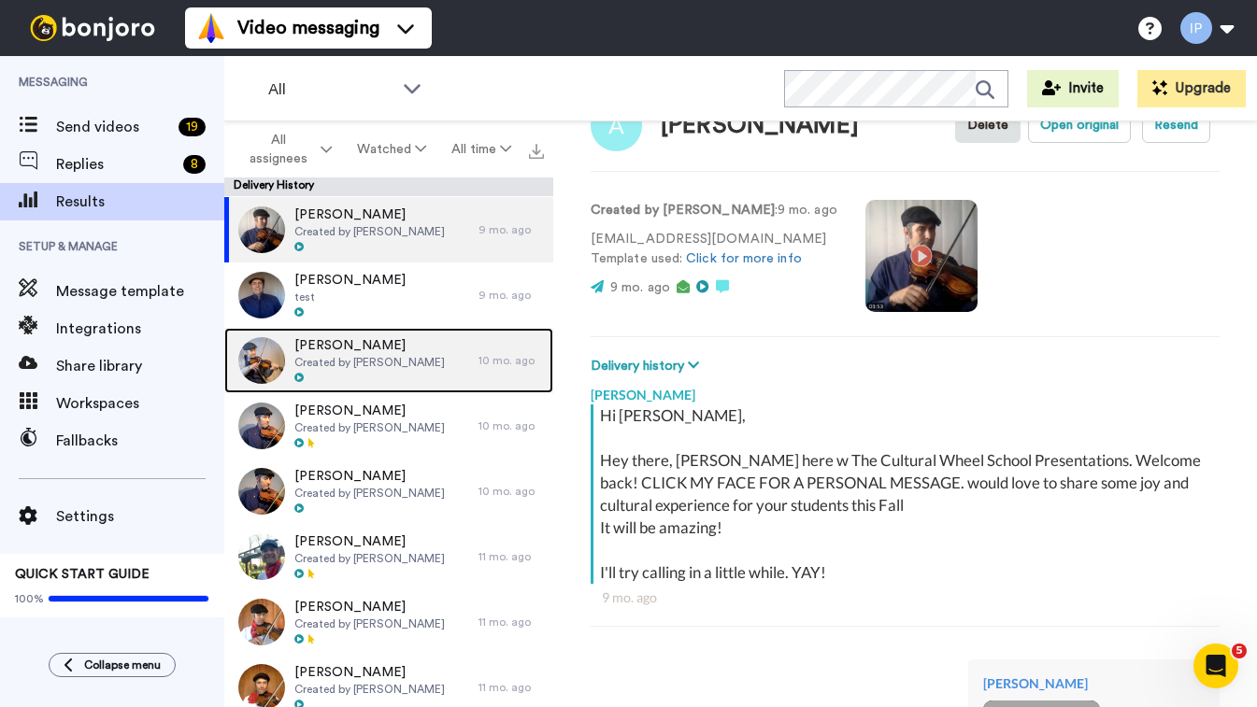
click at [329, 355] on span "Created by [PERSON_NAME]" at bounding box center [369, 362] width 150 height 15
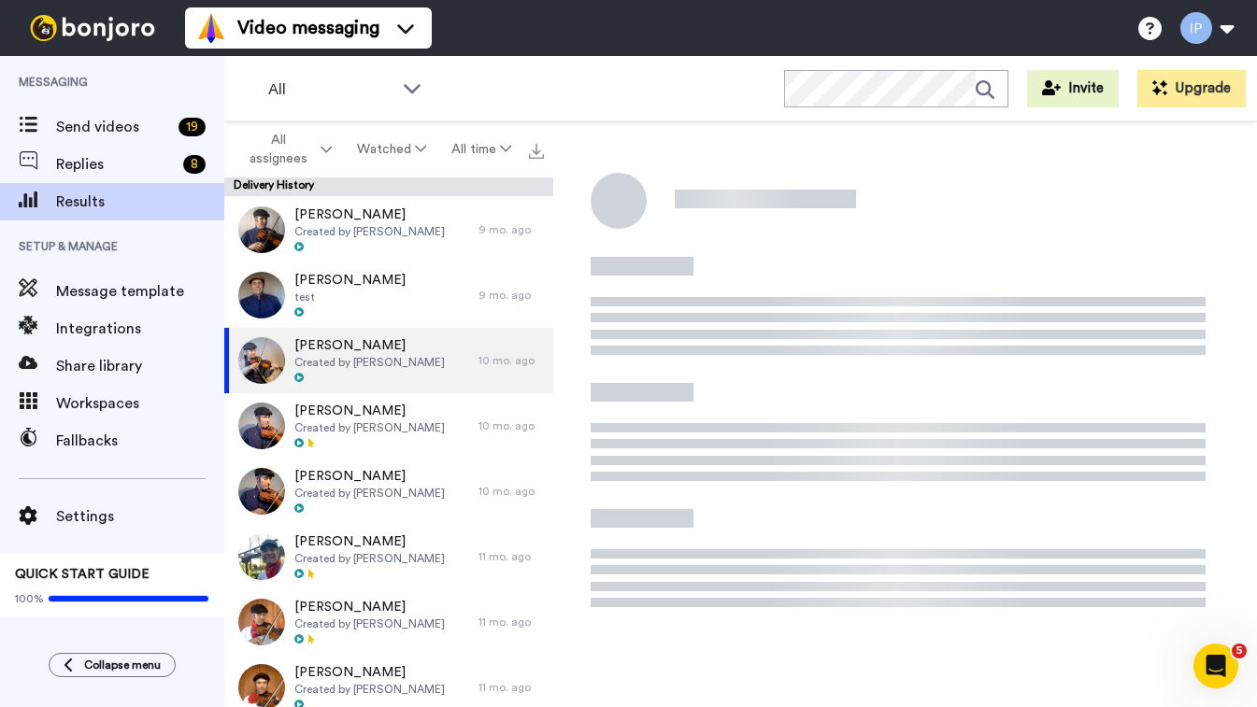
scroll to position [170, 0]
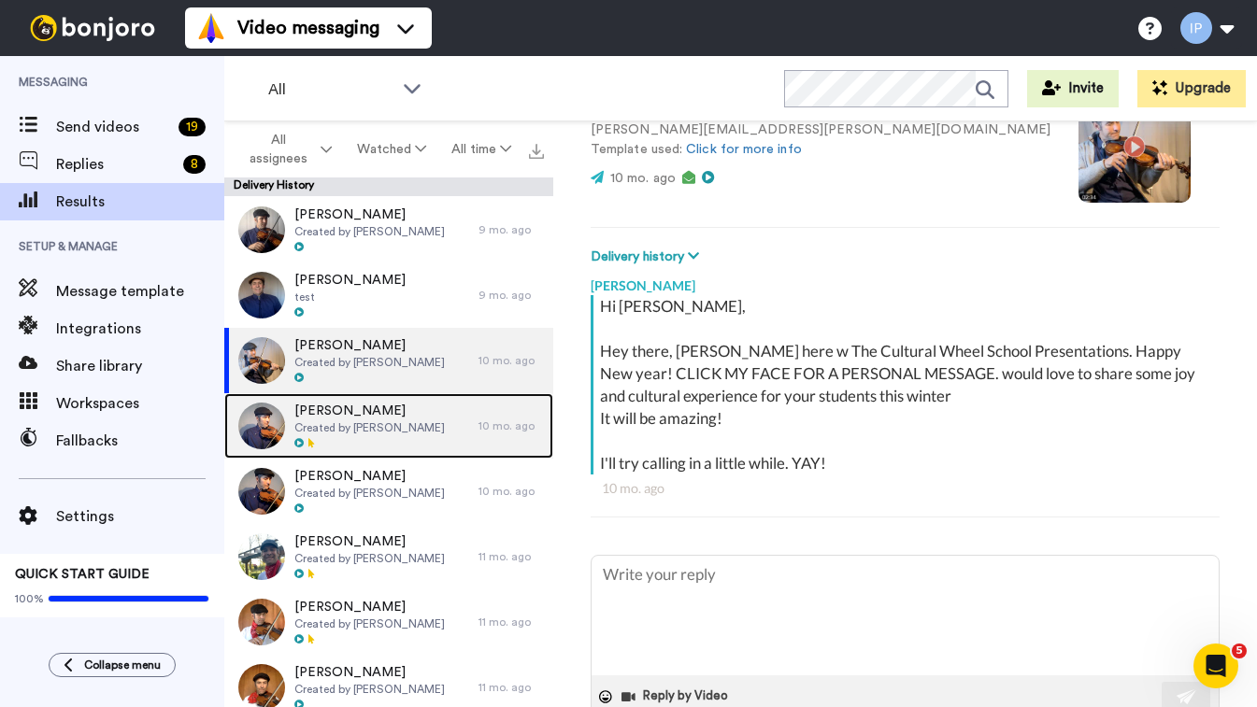
click at [314, 433] on span "Created by [PERSON_NAME]" at bounding box center [369, 428] width 150 height 15
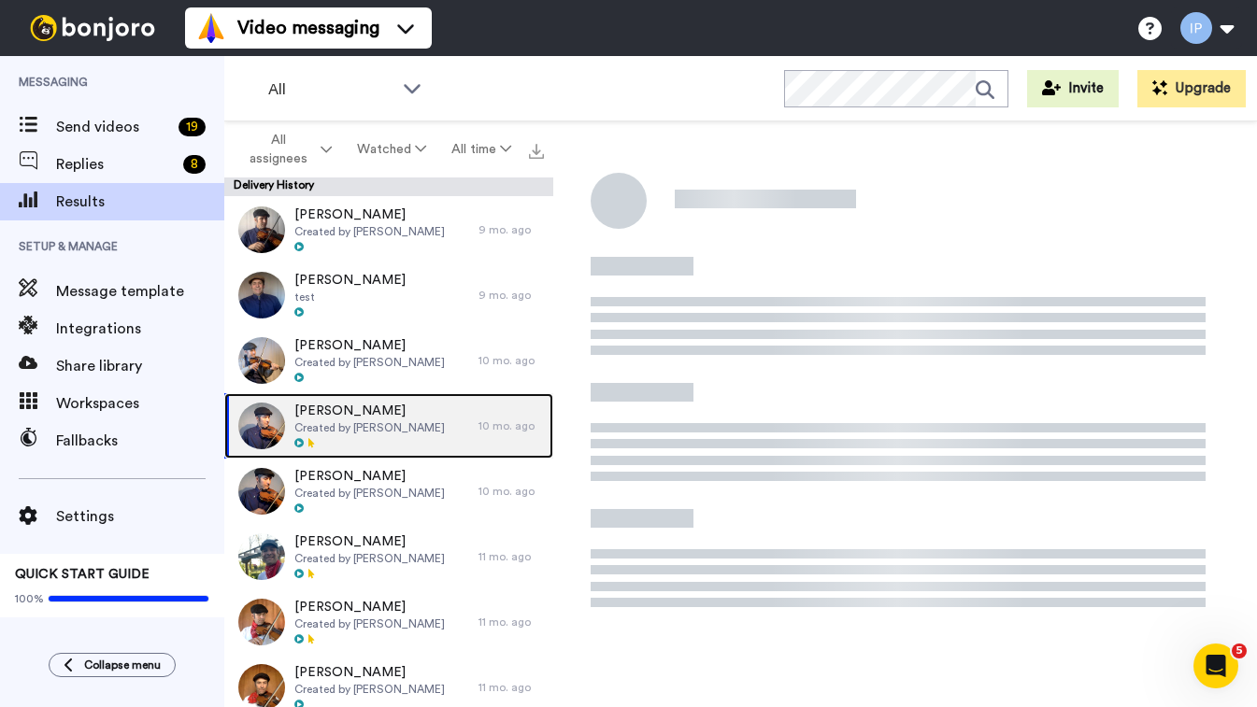
click at [316, 421] on span "Created by [PERSON_NAME]" at bounding box center [369, 428] width 150 height 15
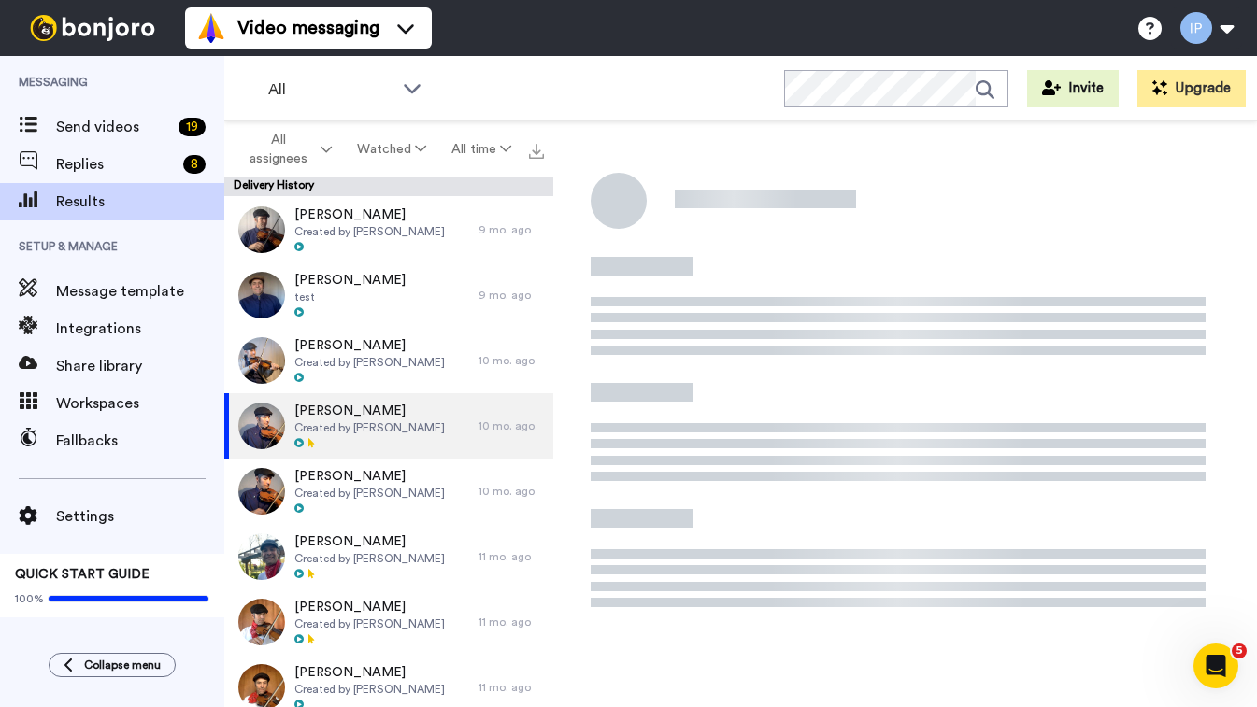
scroll to position [170, 0]
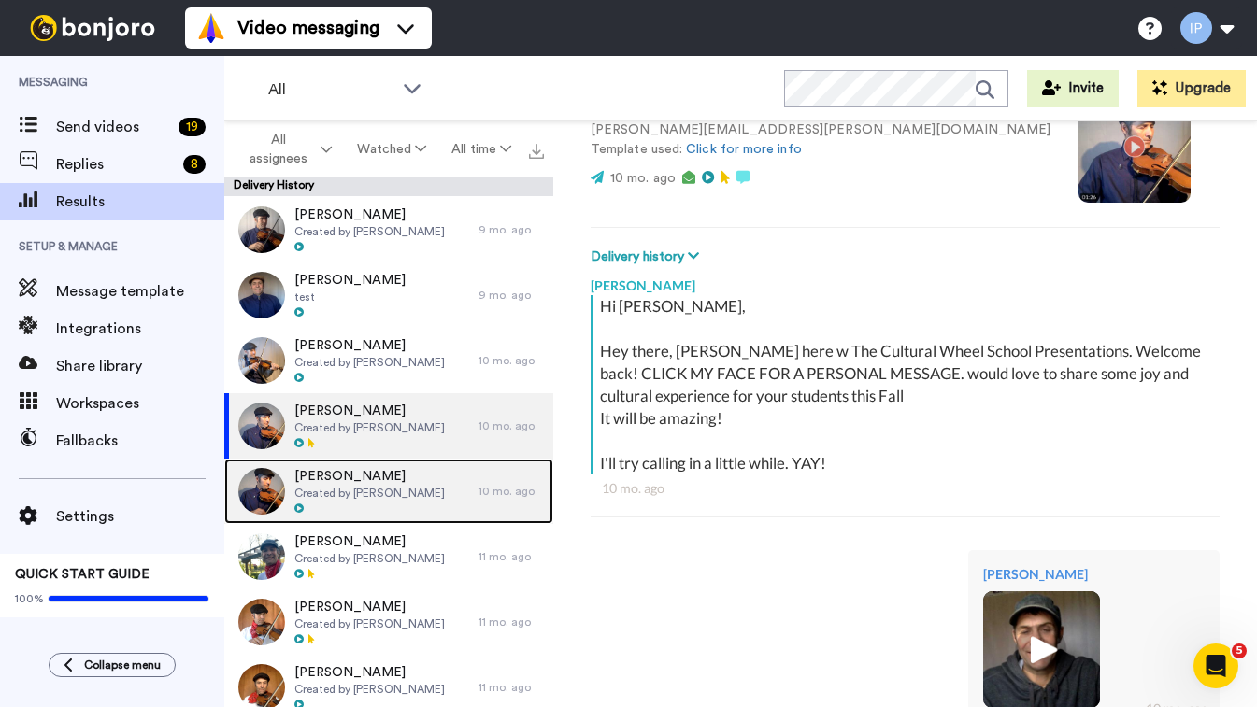
click at [335, 488] on span "Created by [PERSON_NAME]" at bounding box center [369, 493] width 150 height 15
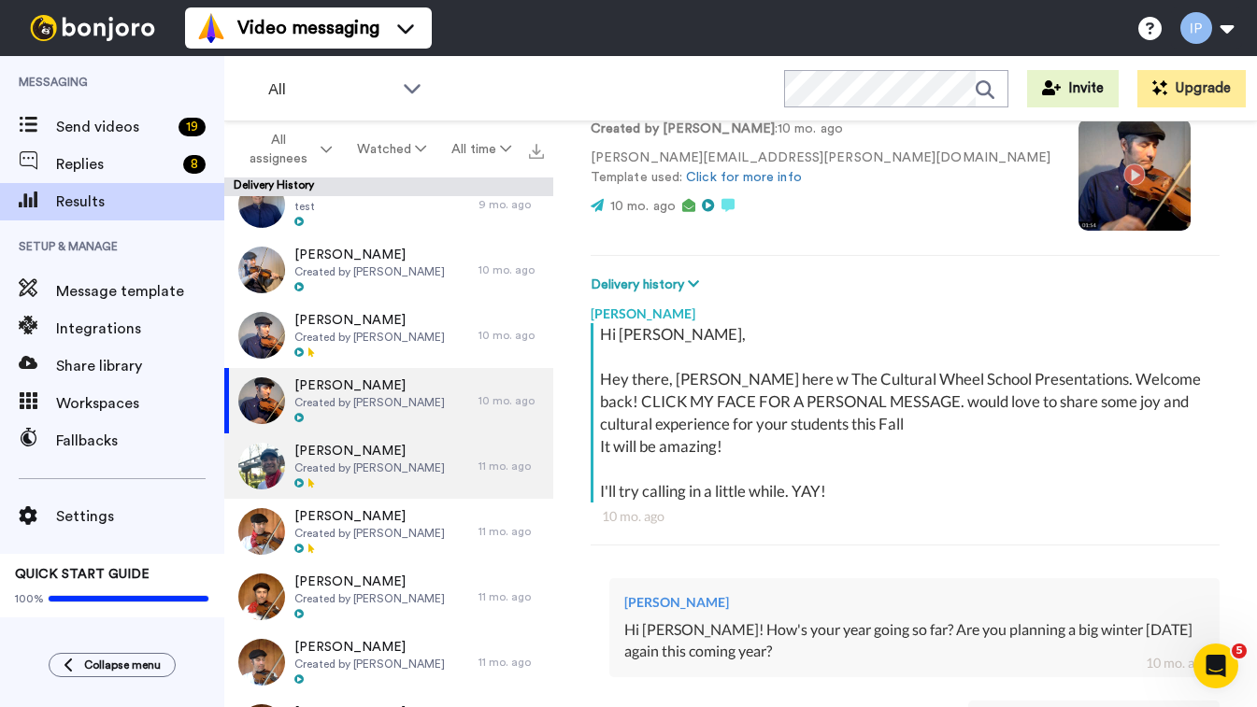
scroll to position [1020, 0]
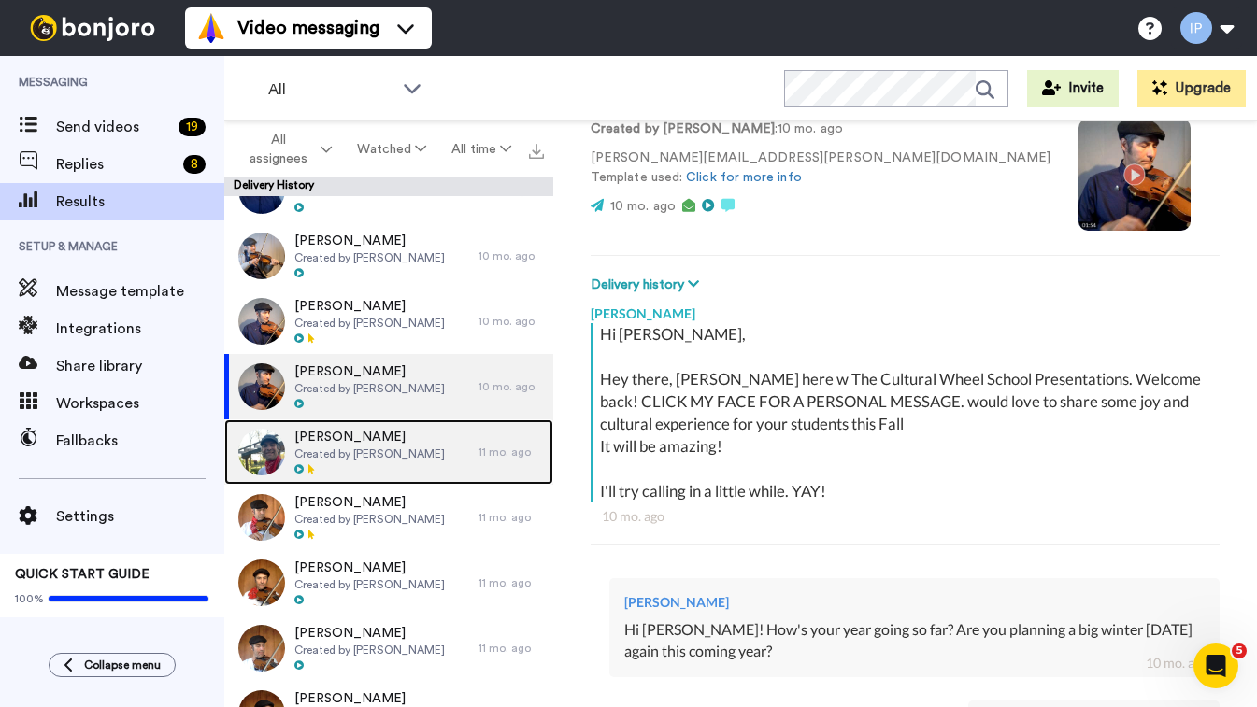
click at [399, 446] on span "[PERSON_NAME]" at bounding box center [369, 437] width 150 height 19
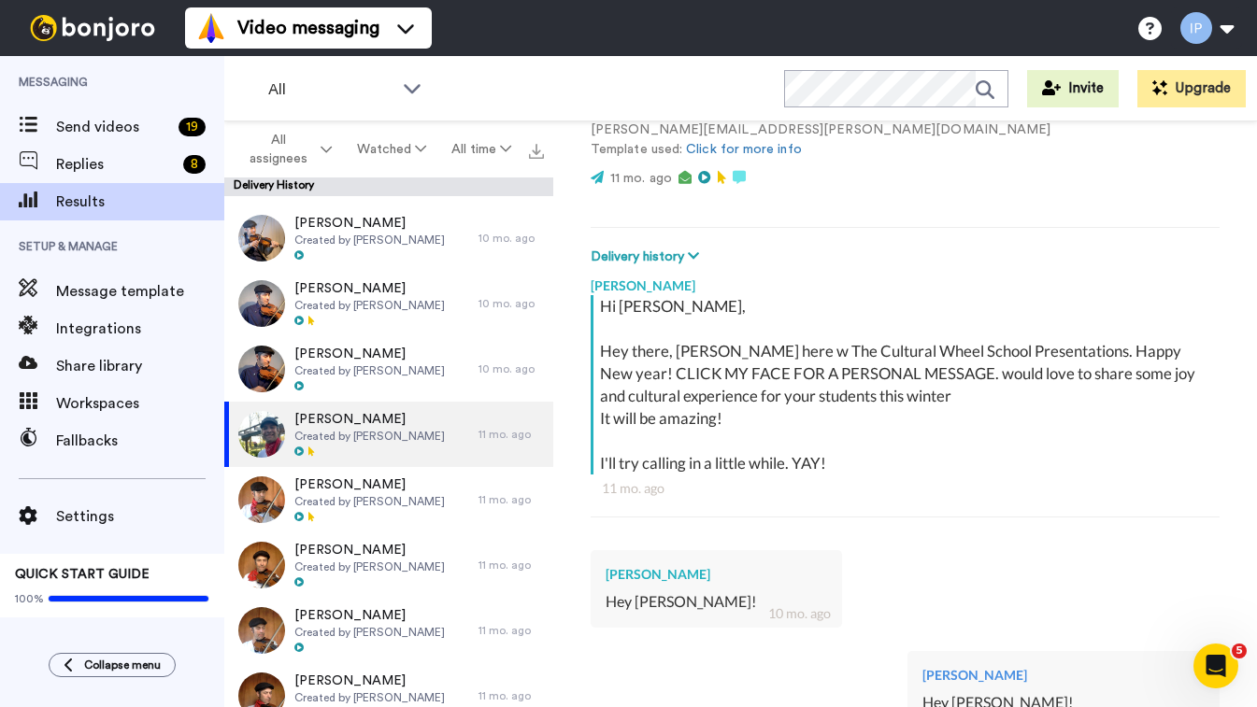
scroll to position [1077, 0]
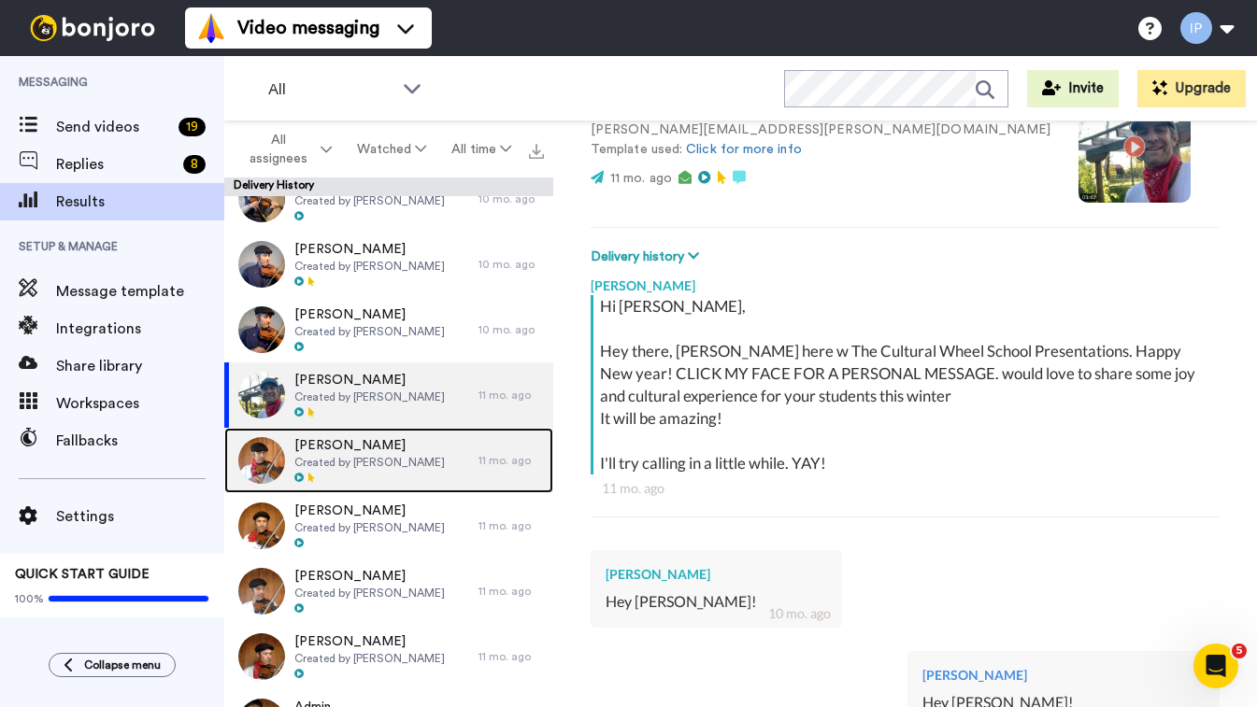
click at [390, 449] on span "[PERSON_NAME]" at bounding box center [369, 445] width 150 height 19
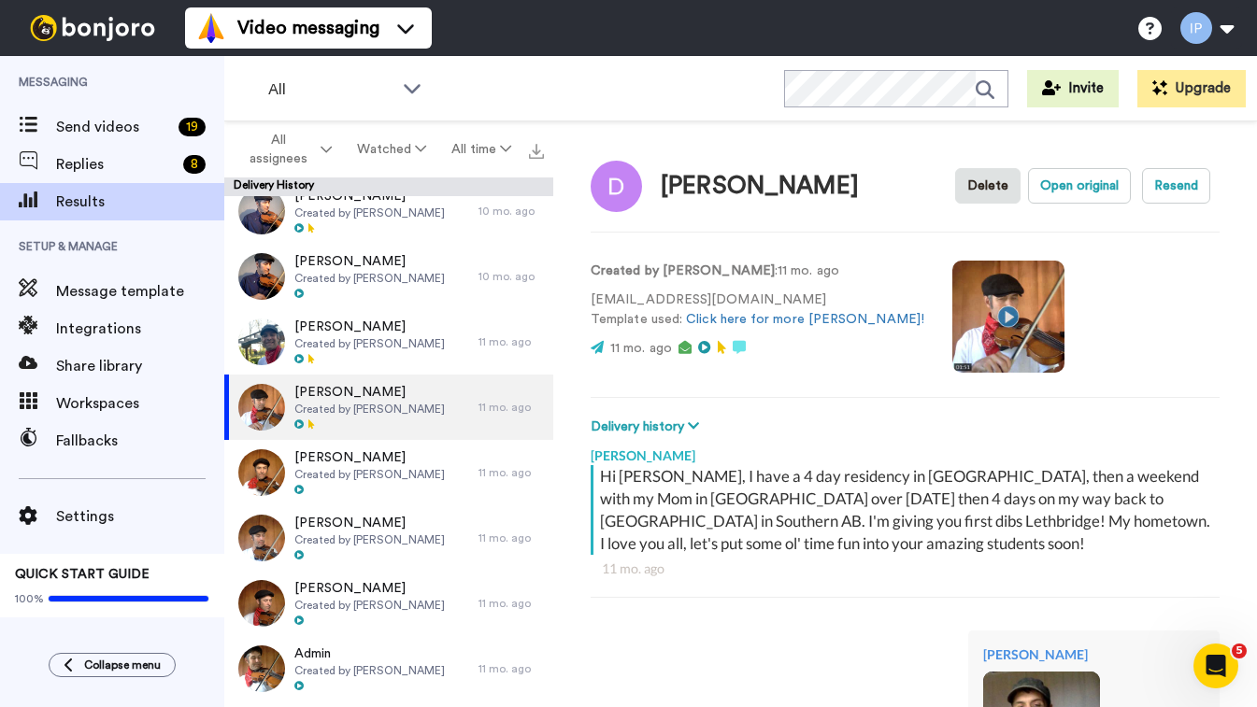
scroll to position [1134, 0]
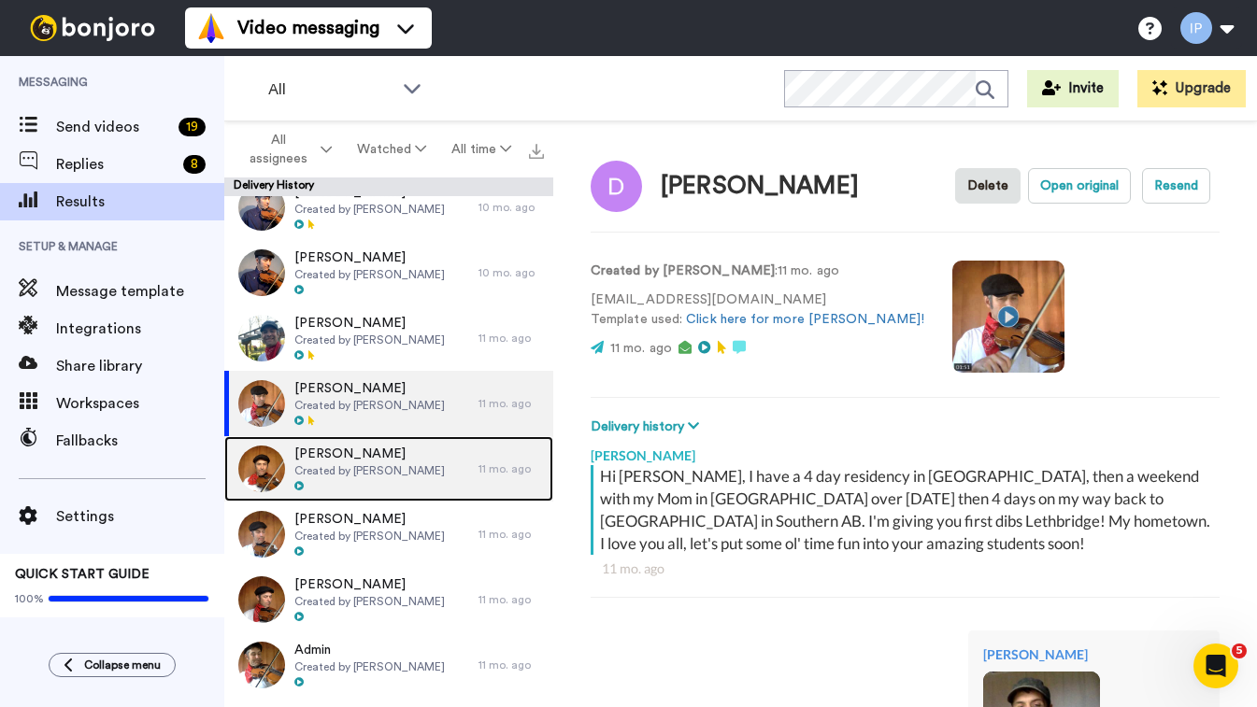
click at [389, 453] on span "[PERSON_NAME]" at bounding box center [369, 454] width 150 height 19
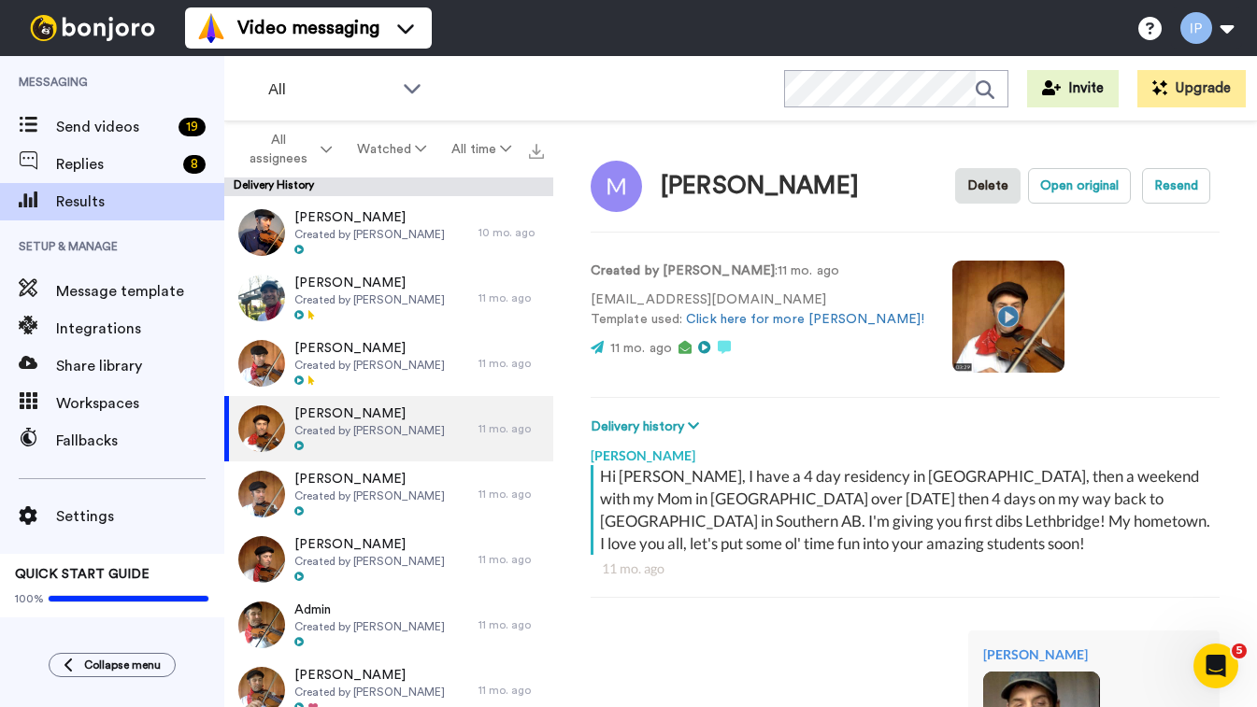
scroll to position [1183, 0]
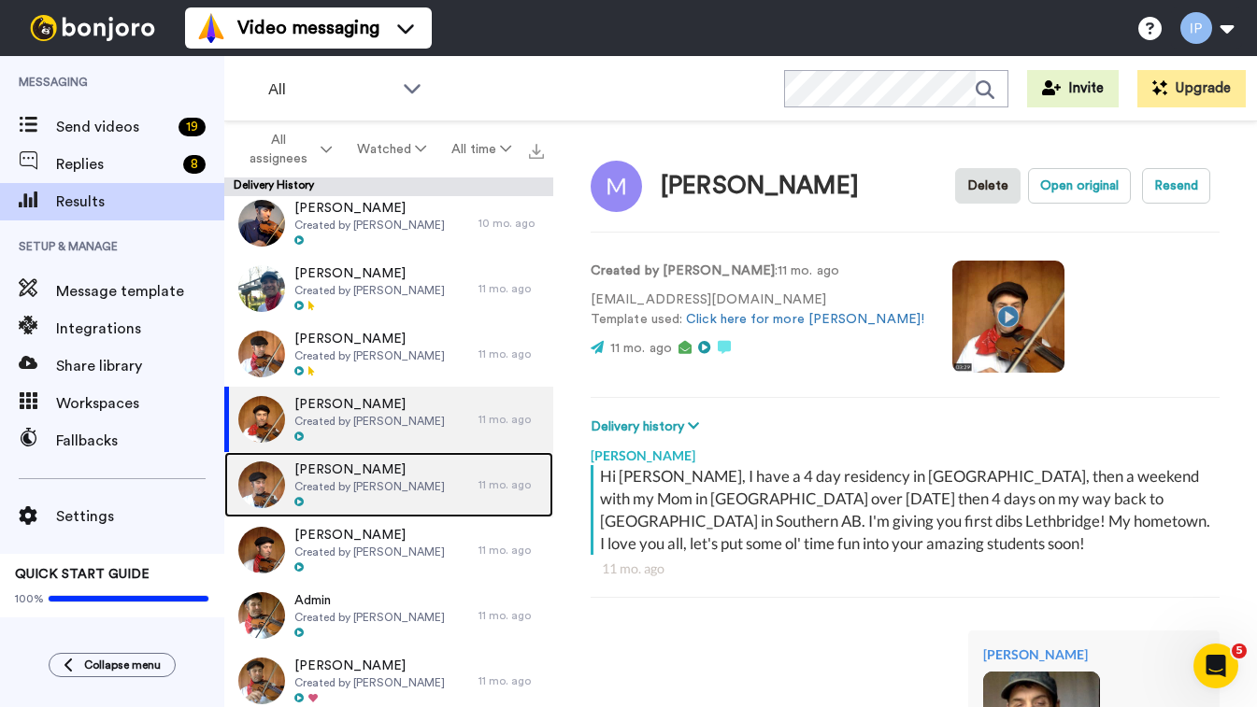
click at [377, 472] on span "[PERSON_NAME]" at bounding box center [369, 470] width 150 height 19
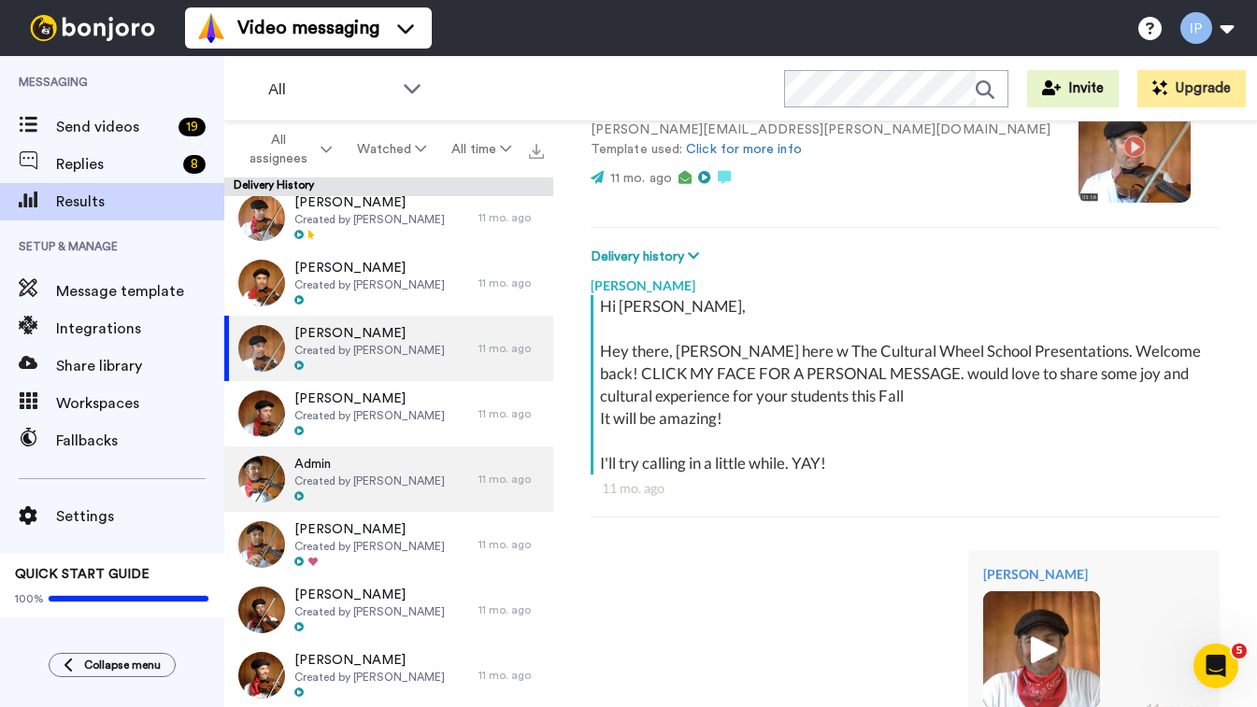
scroll to position [1335, 0]
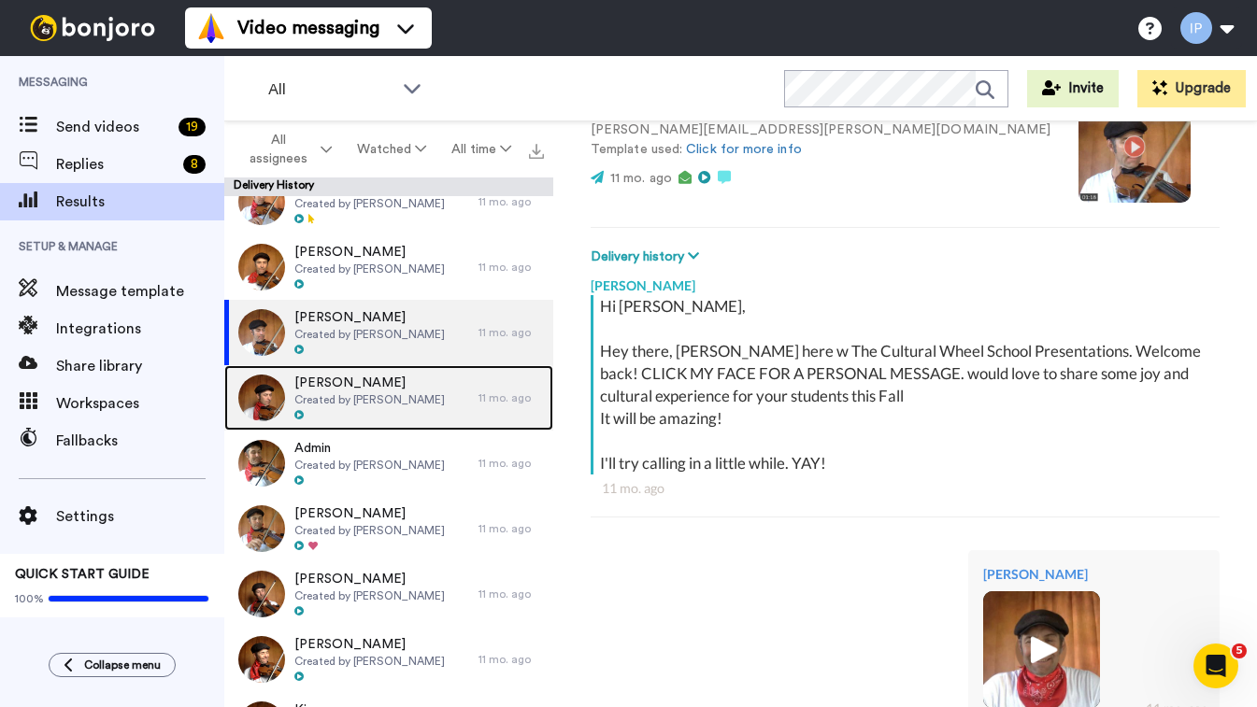
click at [382, 395] on span "Created by [PERSON_NAME]" at bounding box center [369, 399] width 150 height 15
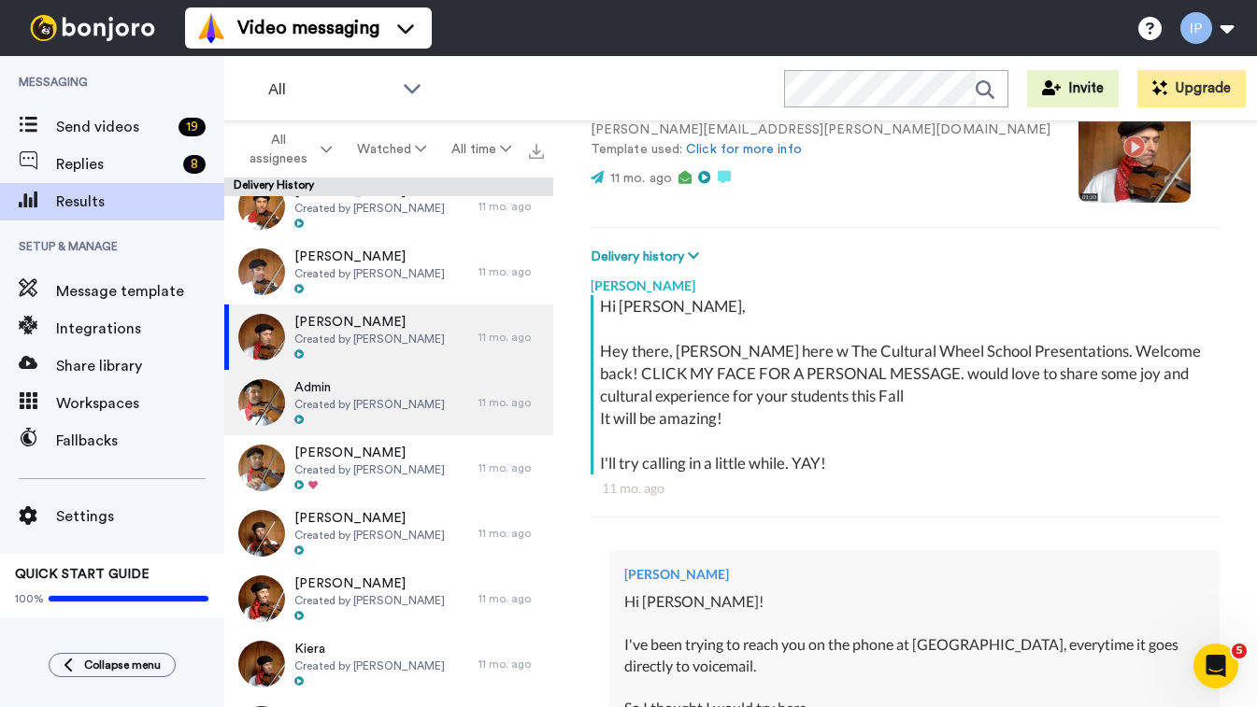
scroll to position [1405, 0]
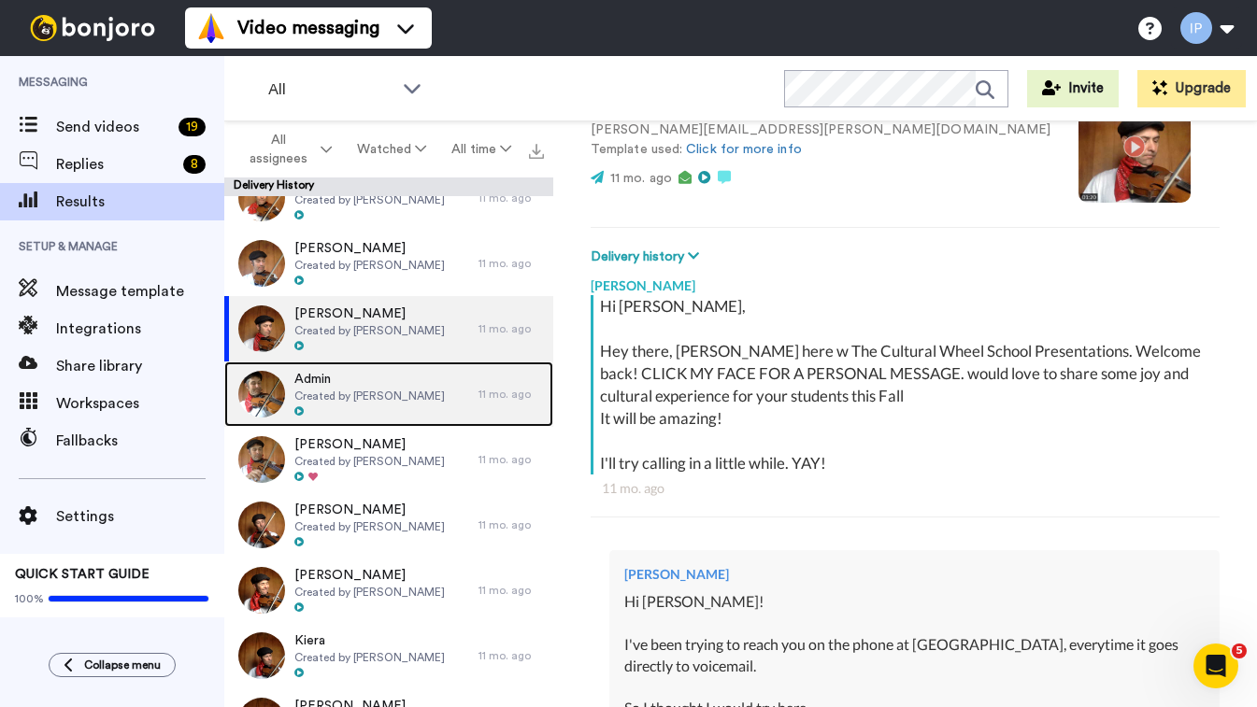
click at [350, 391] on span "Created by [PERSON_NAME]" at bounding box center [369, 396] width 150 height 15
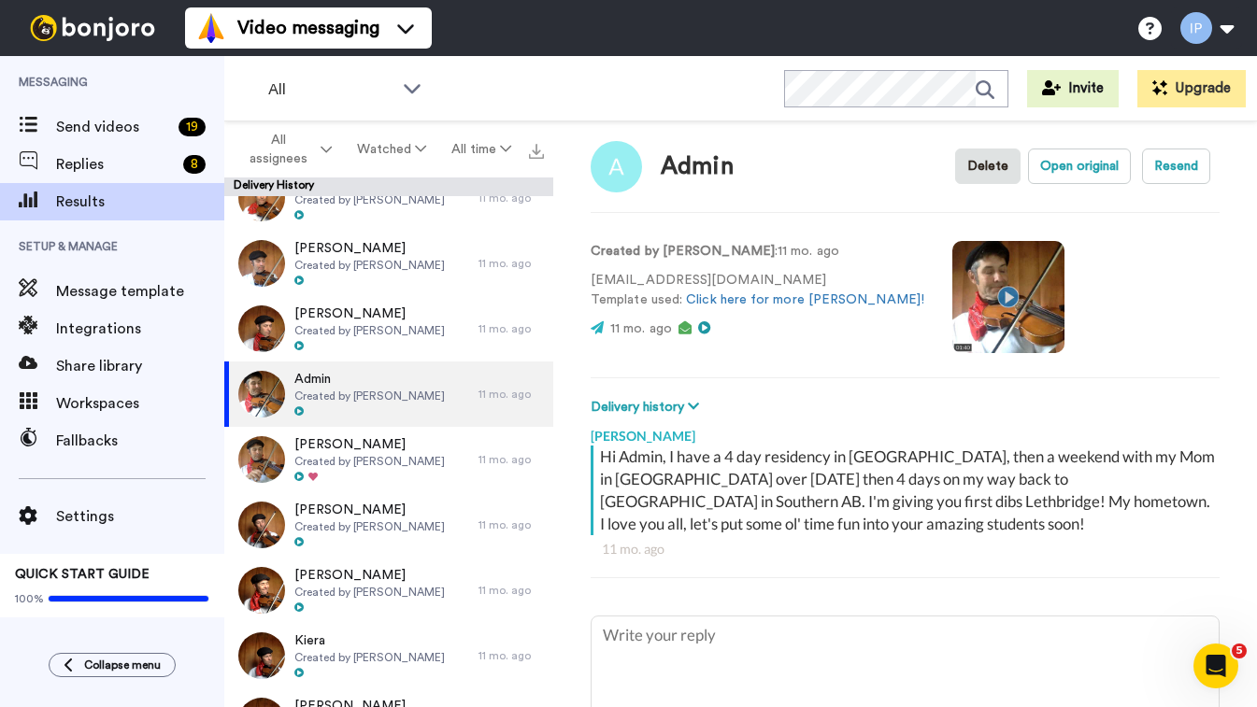
scroll to position [21, 0]
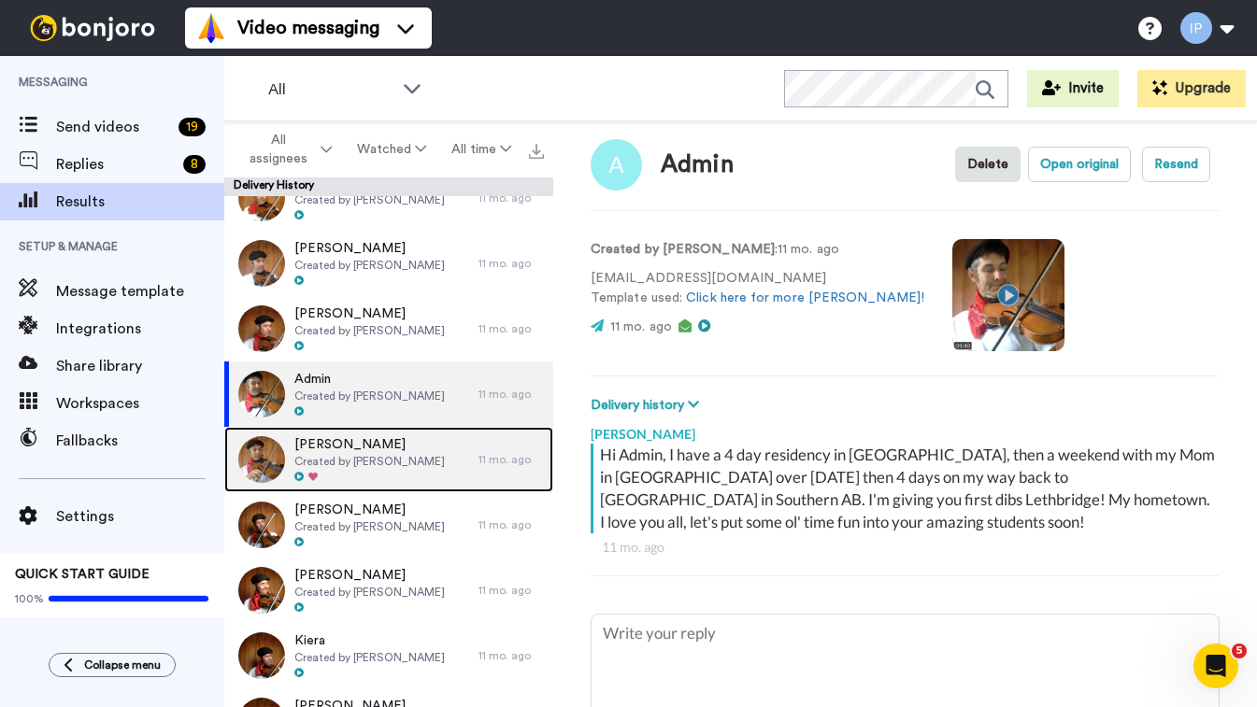
click at [387, 471] on div at bounding box center [369, 477] width 150 height 13
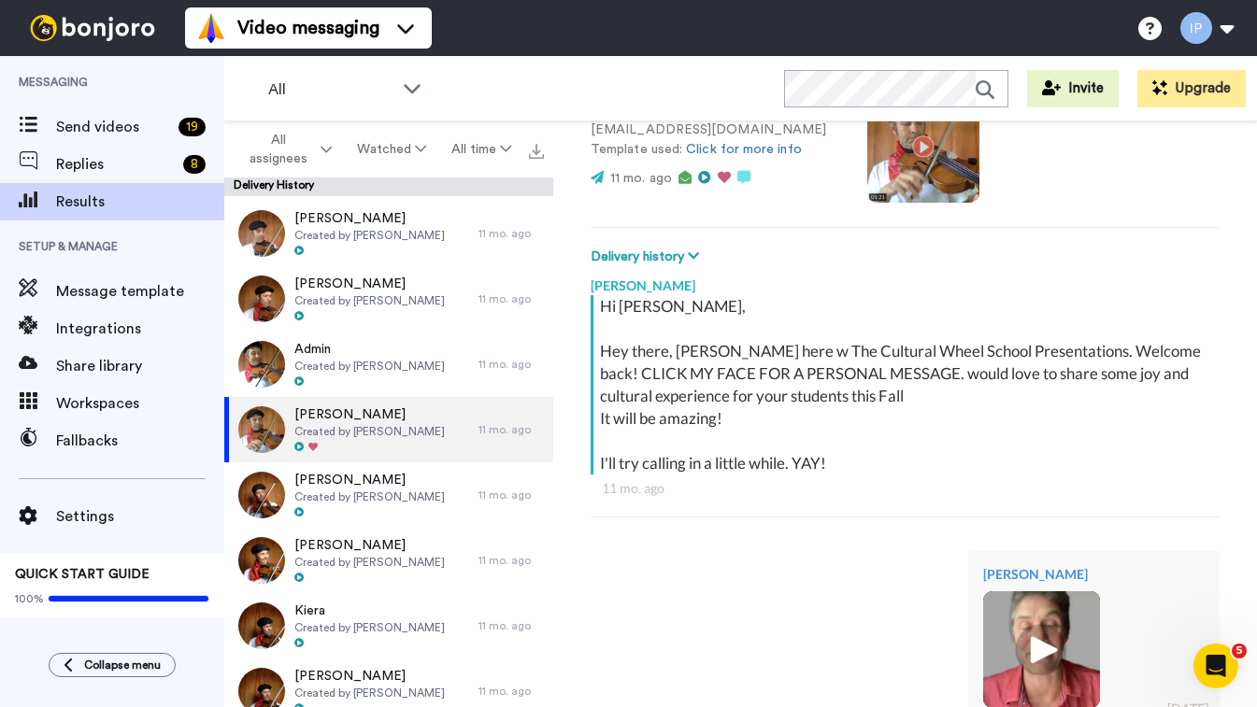
scroll to position [1436, 0]
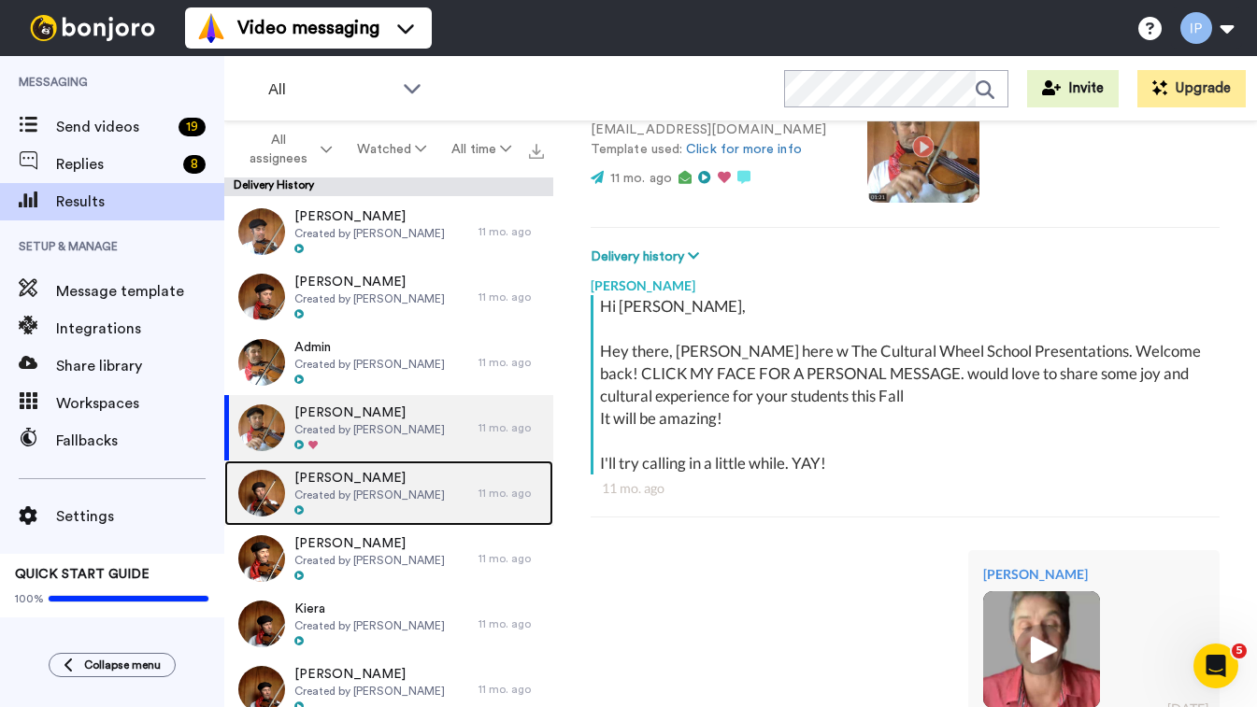
click at [368, 485] on span "[PERSON_NAME]" at bounding box center [369, 478] width 150 height 19
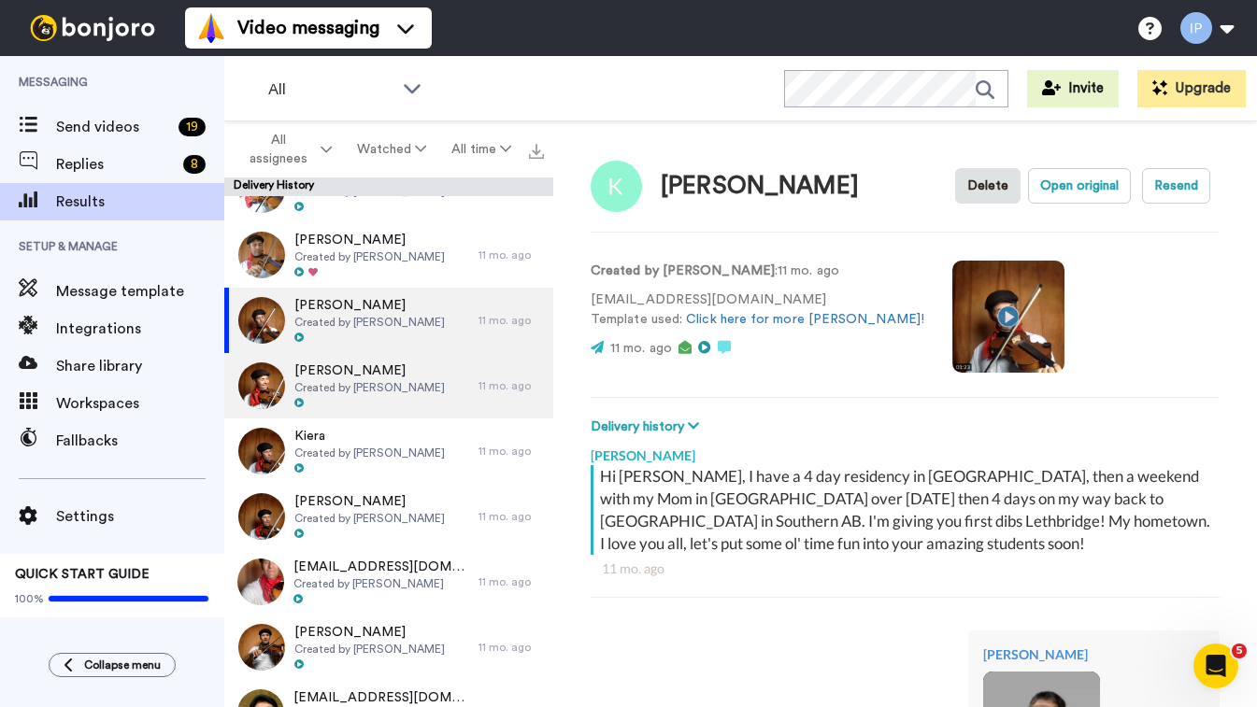
scroll to position [1614, 0]
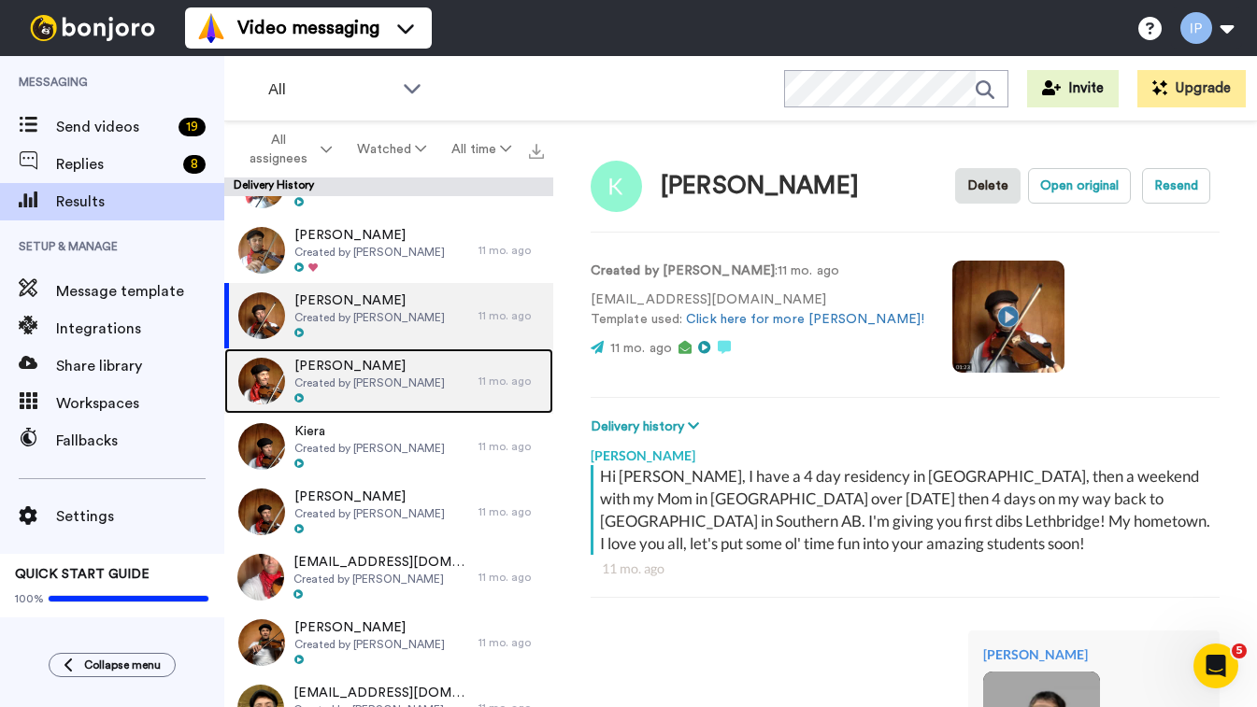
click at [358, 376] on span "Created by [PERSON_NAME]" at bounding box center [369, 383] width 150 height 15
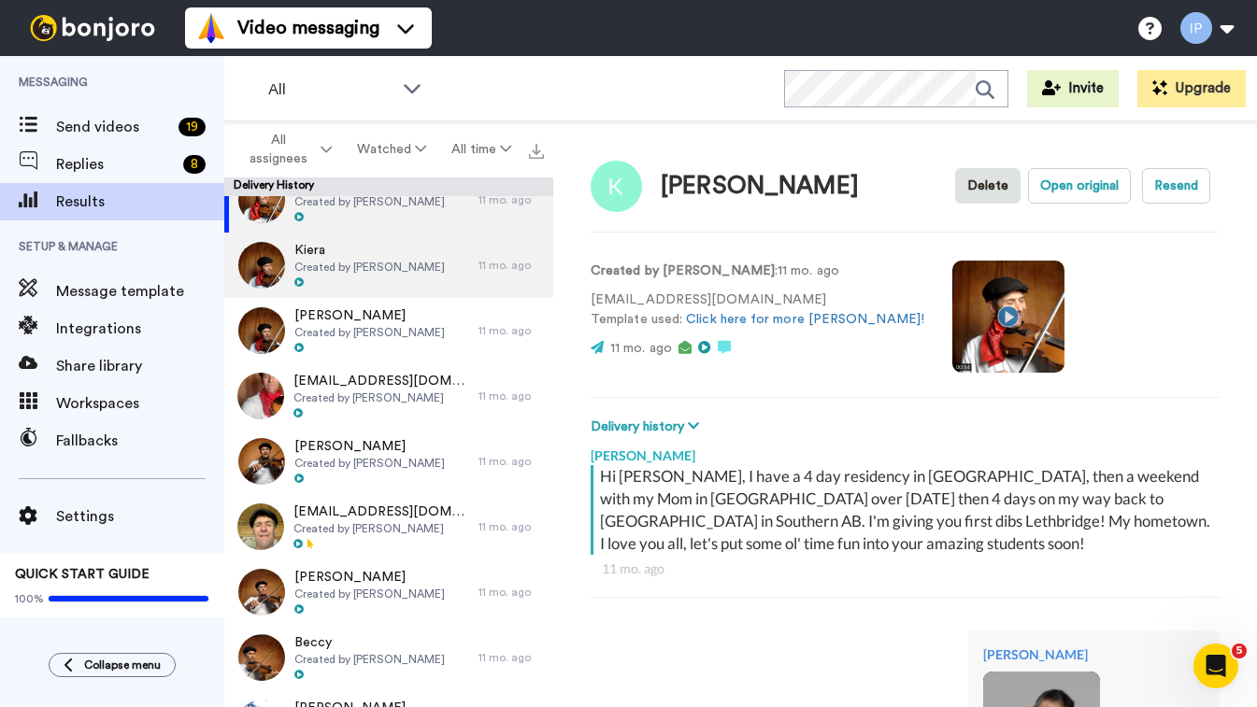
scroll to position [1796, 0]
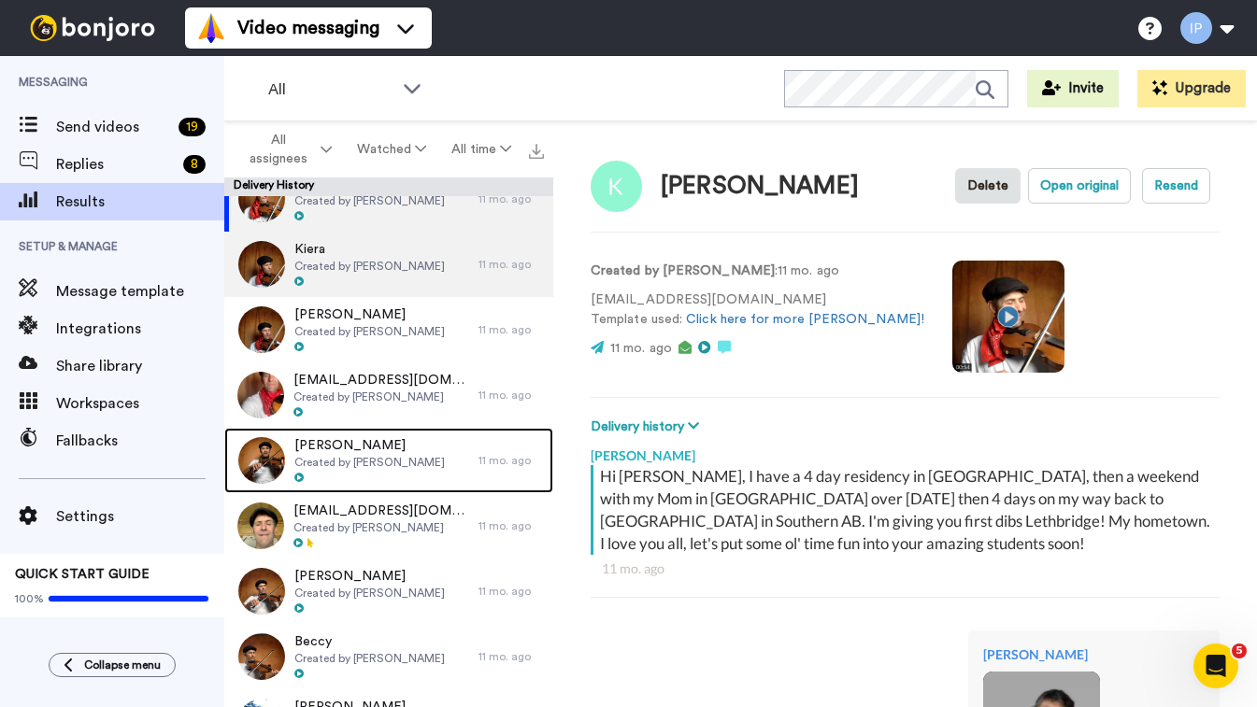
click at [349, 452] on span "[PERSON_NAME]" at bounding box center [369, 445] width 150 height 19
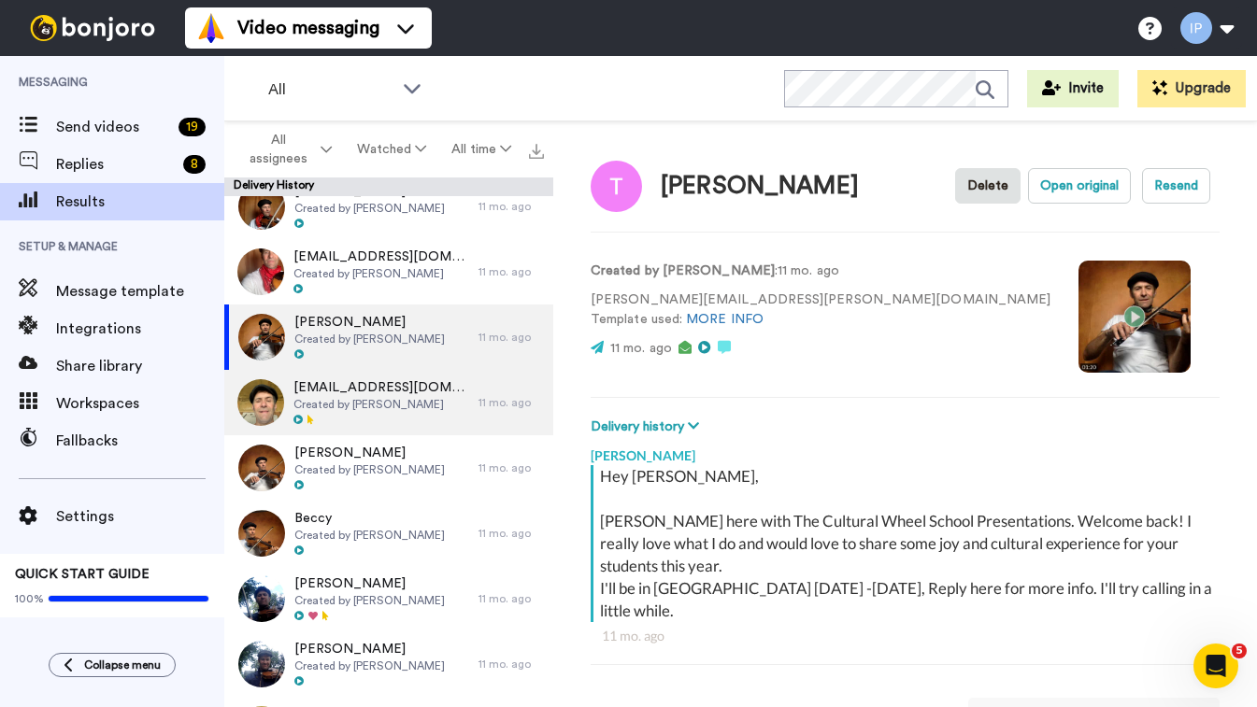
scroll to position [1942, 0]
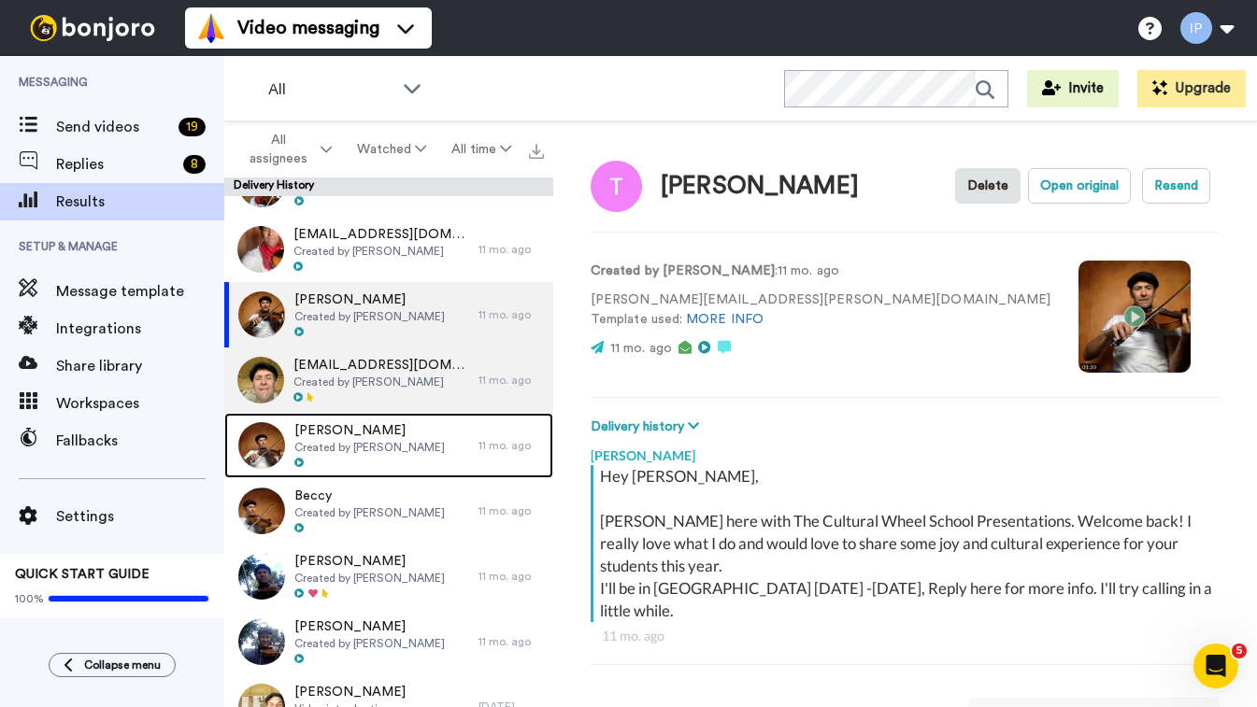
click at [351, 437] on span "[PERSON_NAME]" at bounding box center [369, 430] width 150 height 19
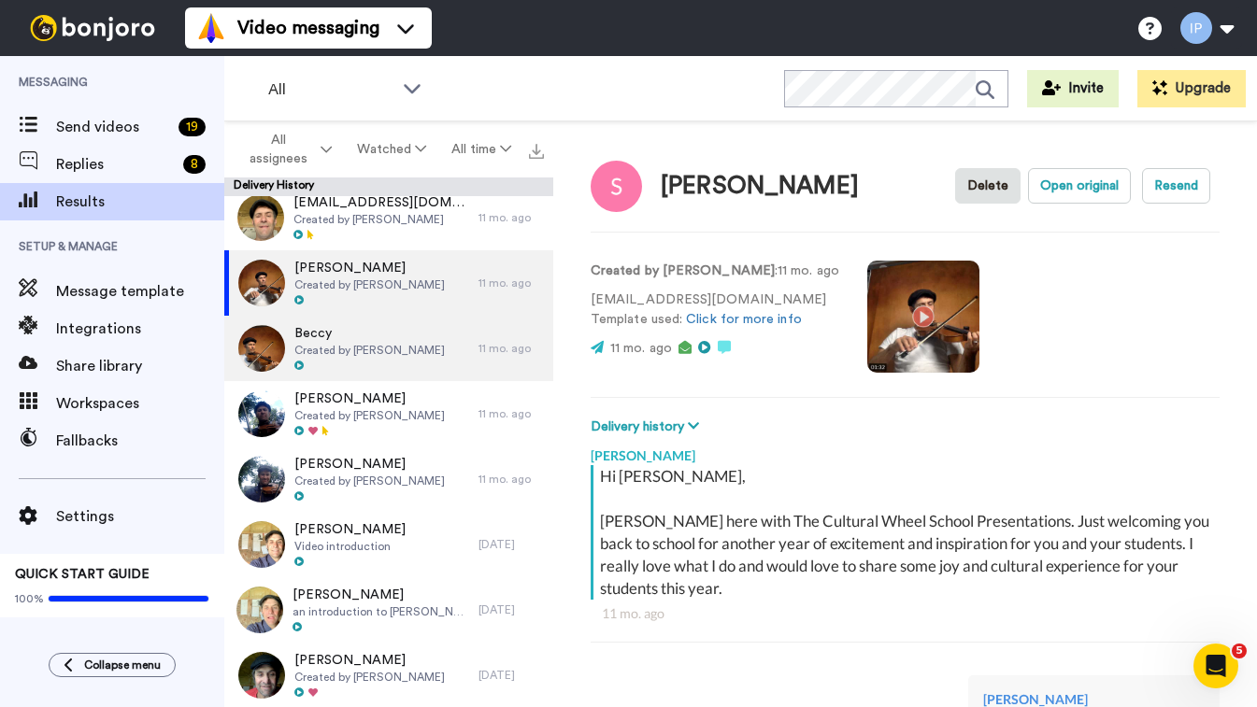
scroll to position [2110, 0]
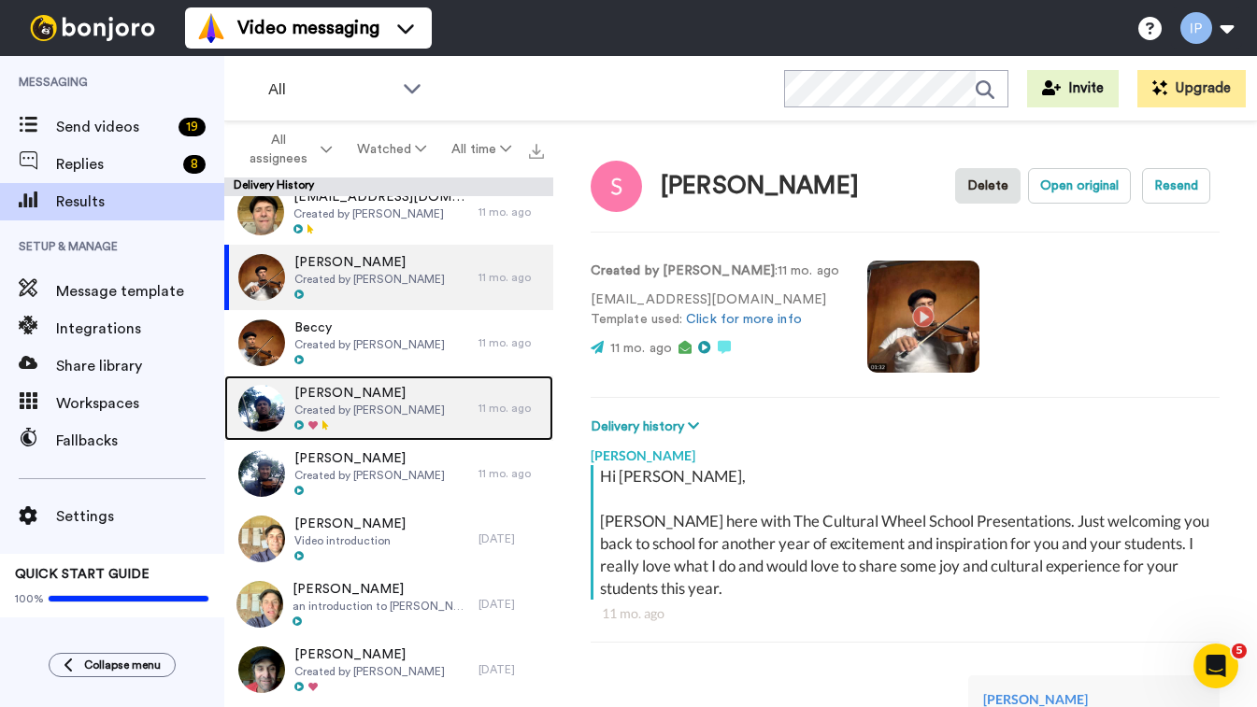
click at [405, 423] on div at bounding box center [369, 426] width 150 height 13
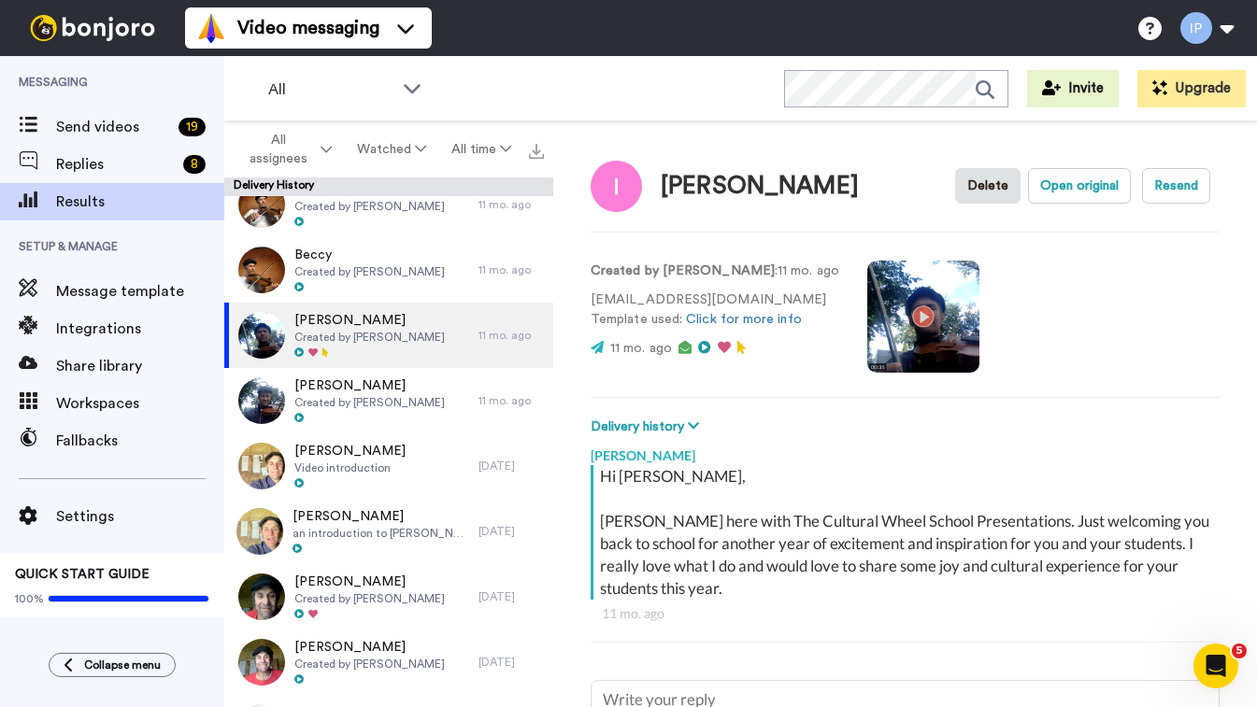
scroll to position [2189, 0]
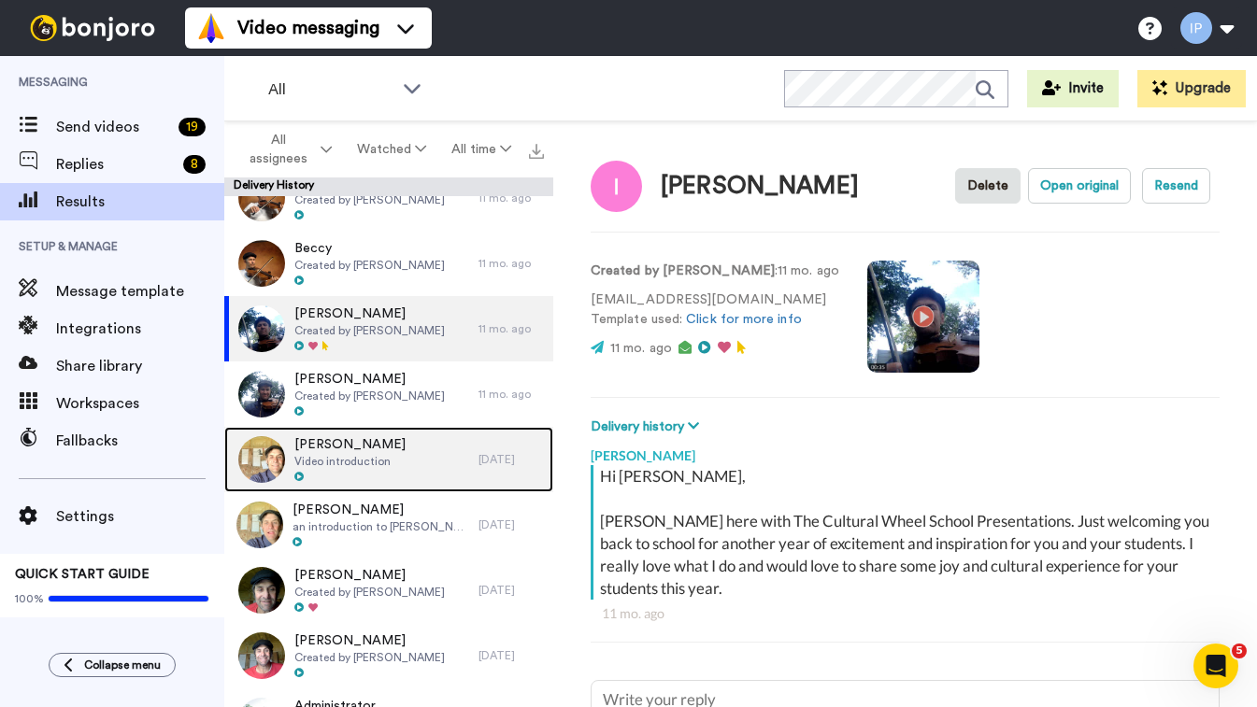
click at [396, 451] on div "[PERSON_NAME] Video introduction" at bounding box center [351, 459] width 254 height 65
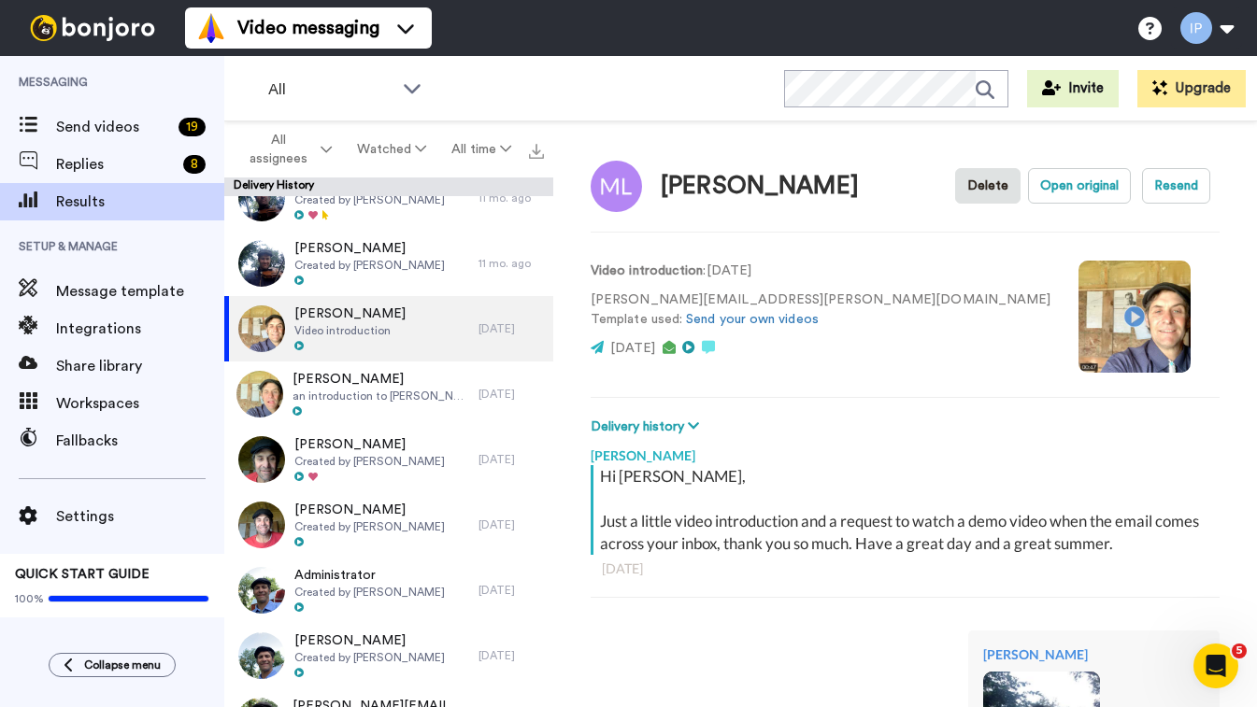
scroll to position [2325, 0]
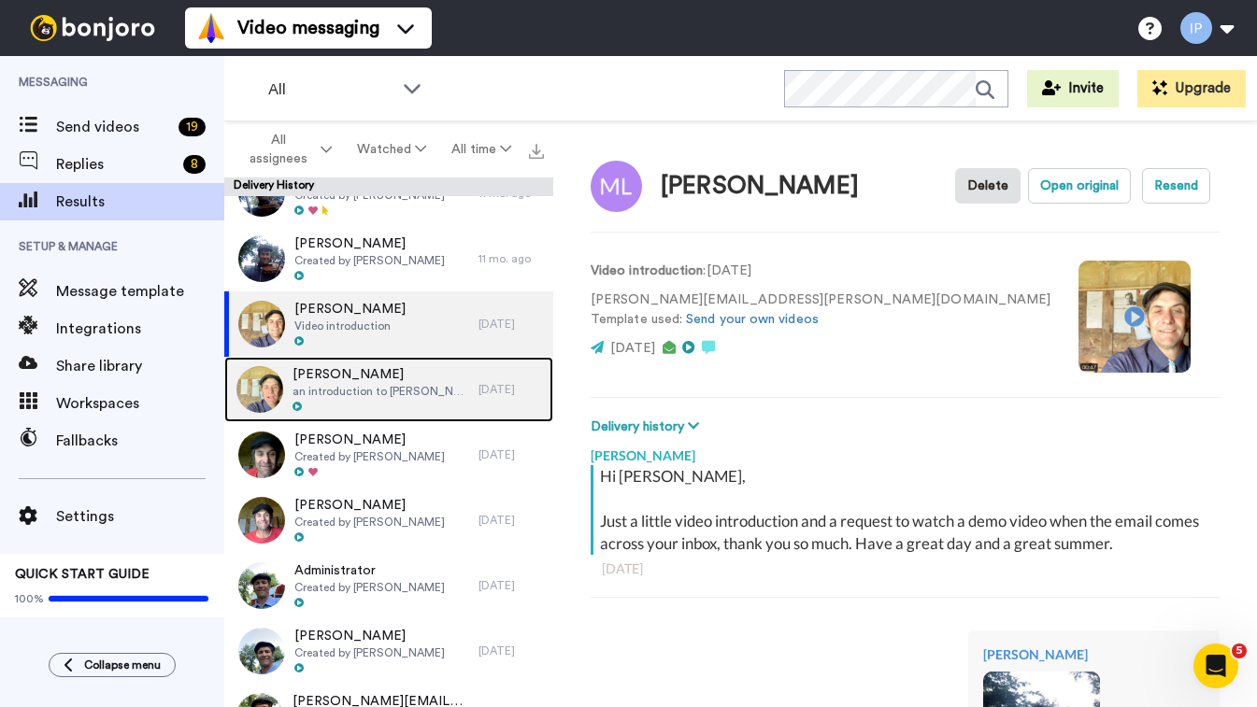
click at [364, 376] on span "[PERSON_NAME]" at bounding box center [380, 374] width 177 height 19
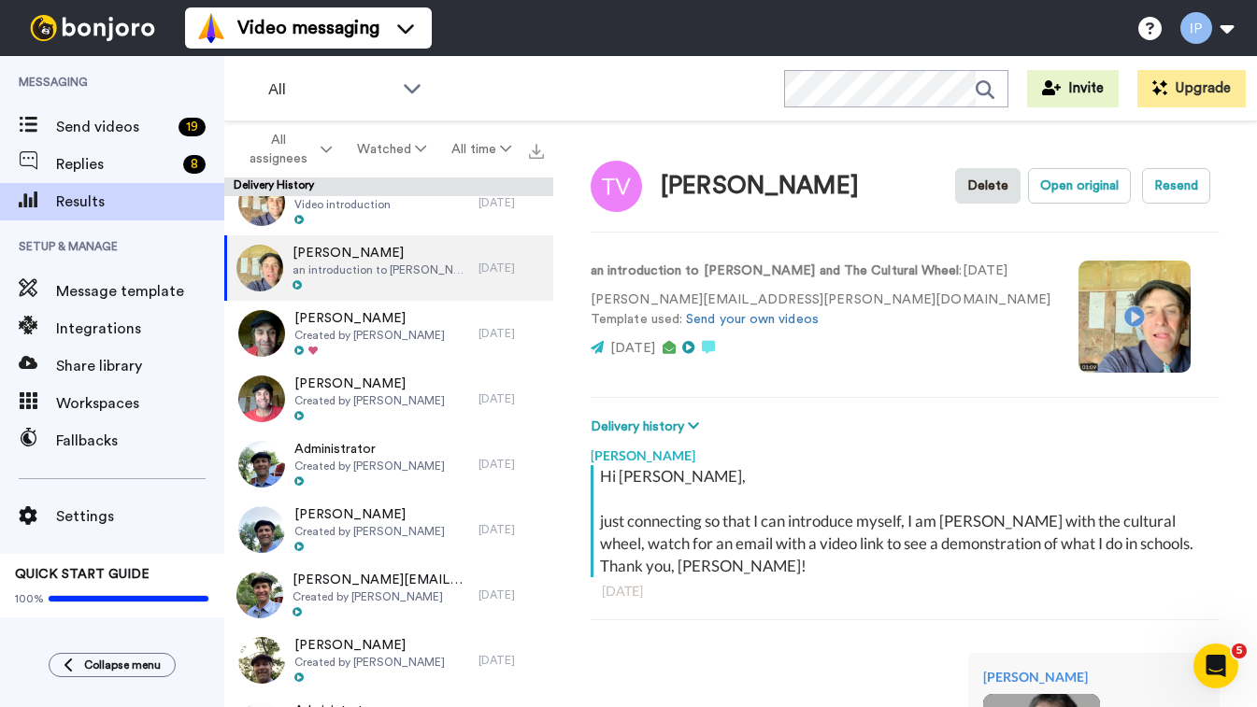
scroll to position [2468, 0]
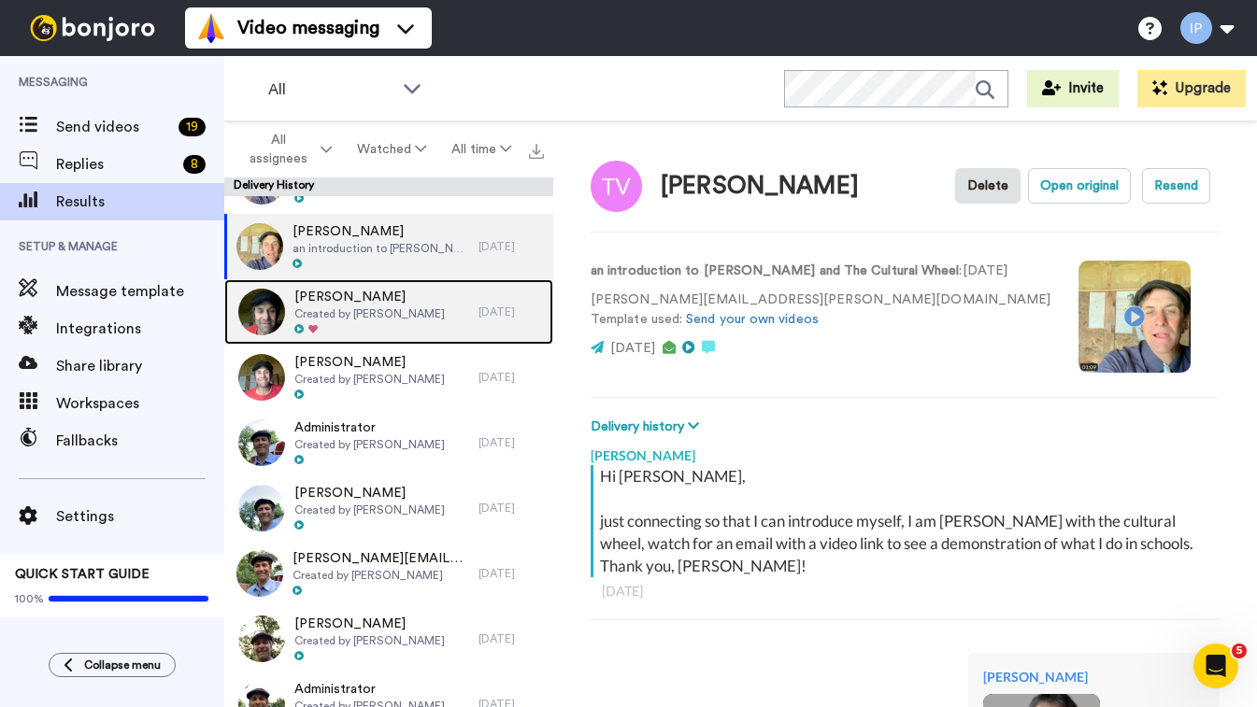
click at [372, 312] on span "Created by [PERSON_NAME]" at bounding box center [369, 314] width 150 height 15
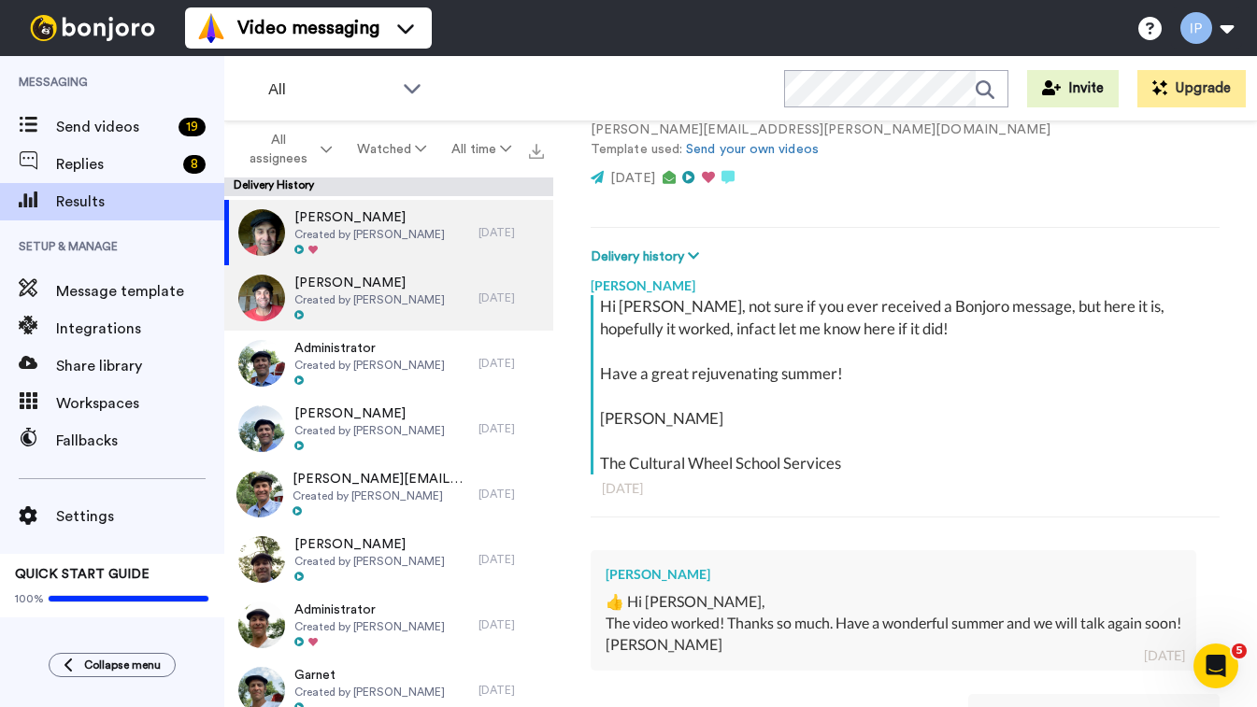
scroll to position [2550, 0]
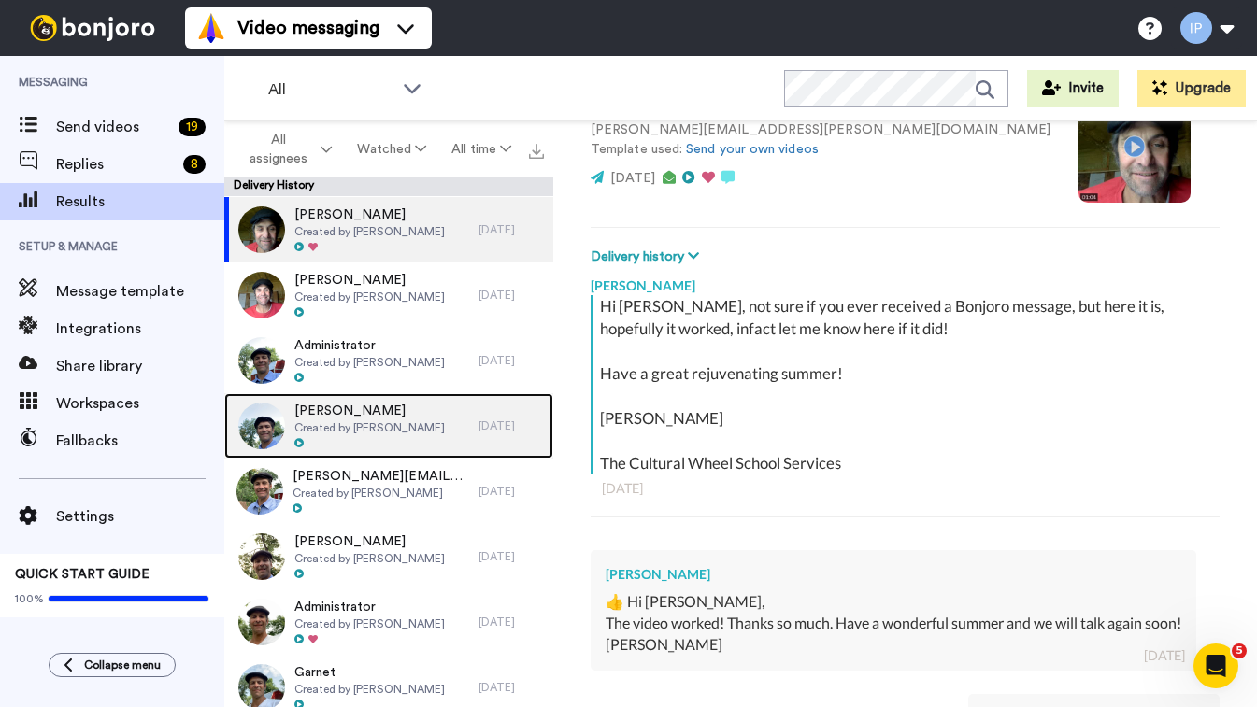
click at [329, 423] on span "Created by [PERSON_NAME]" at bounding box center [369, 428] width 150 height 15
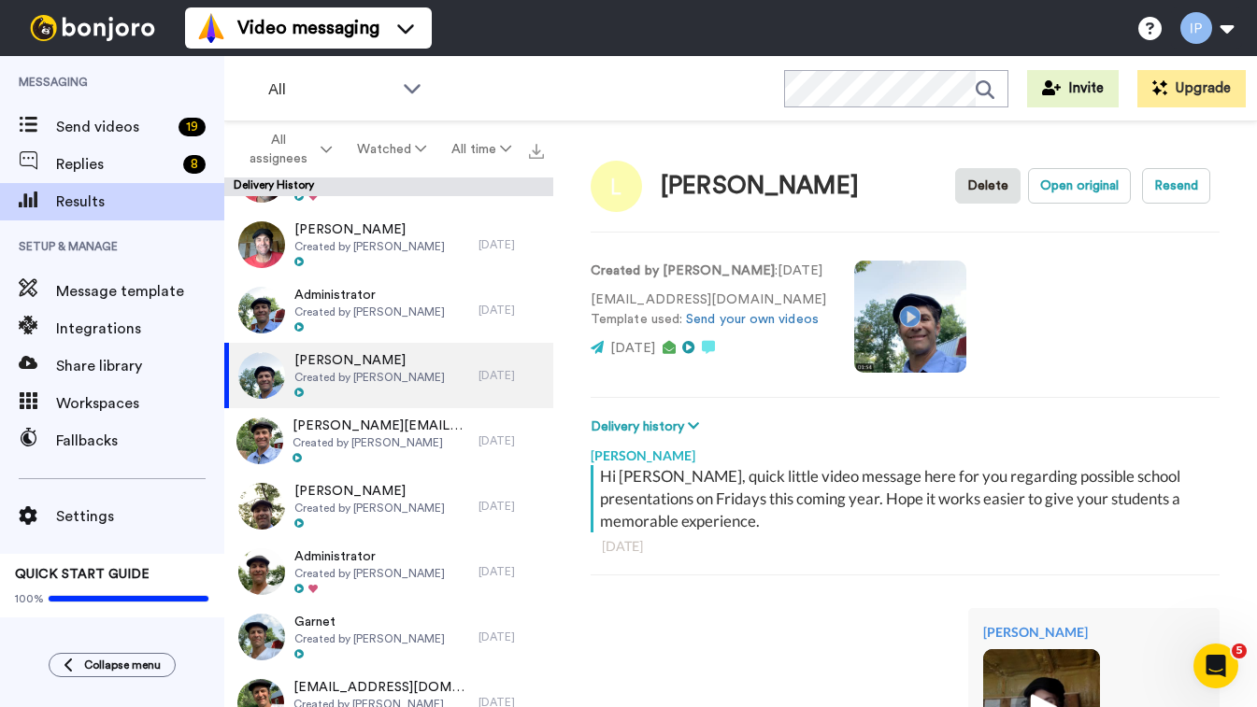
scroll to position [2614, 0]
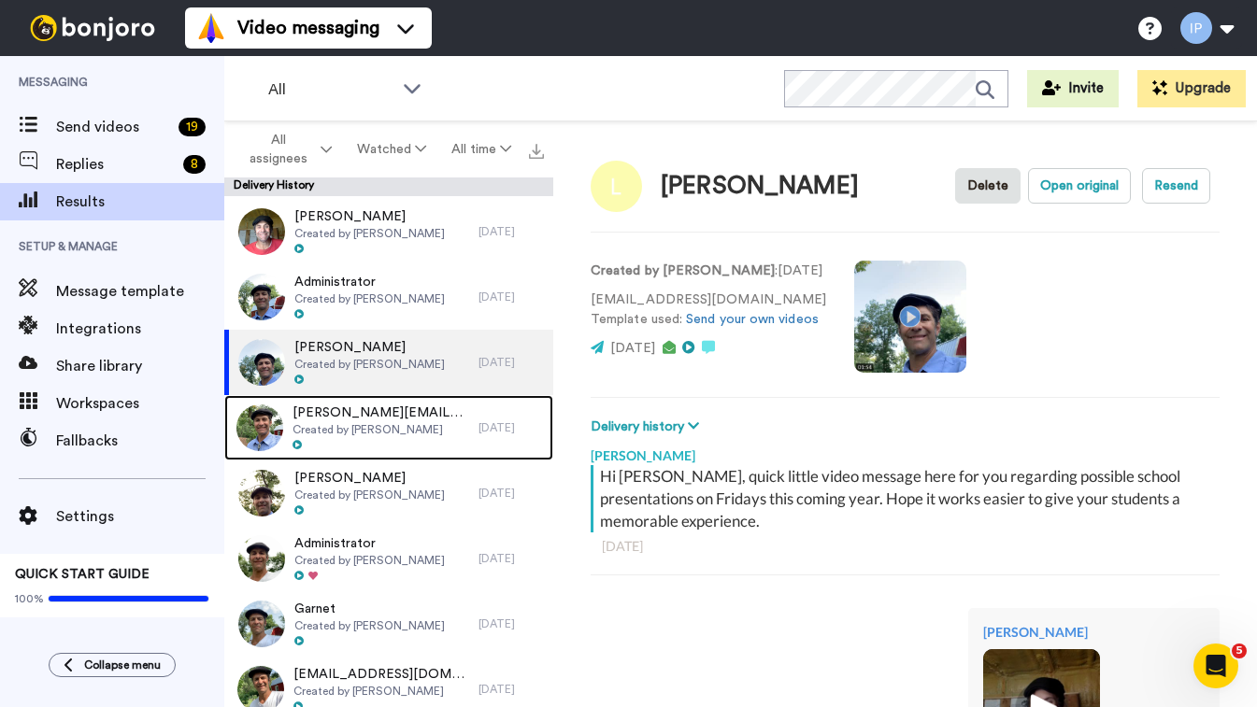
click at [329, 423] on span "Created by [PERSON_NAME]" at bounding box center [380, 429] width 177 height 15
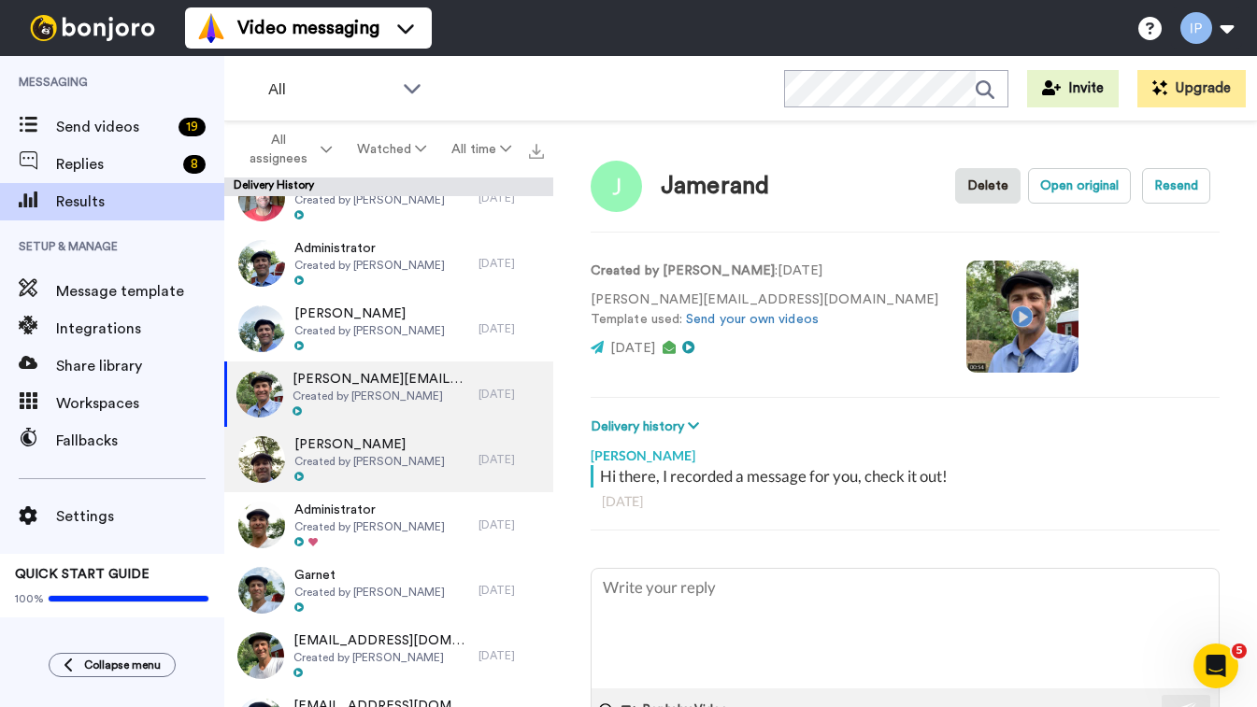
scroll to position [2650, 0]
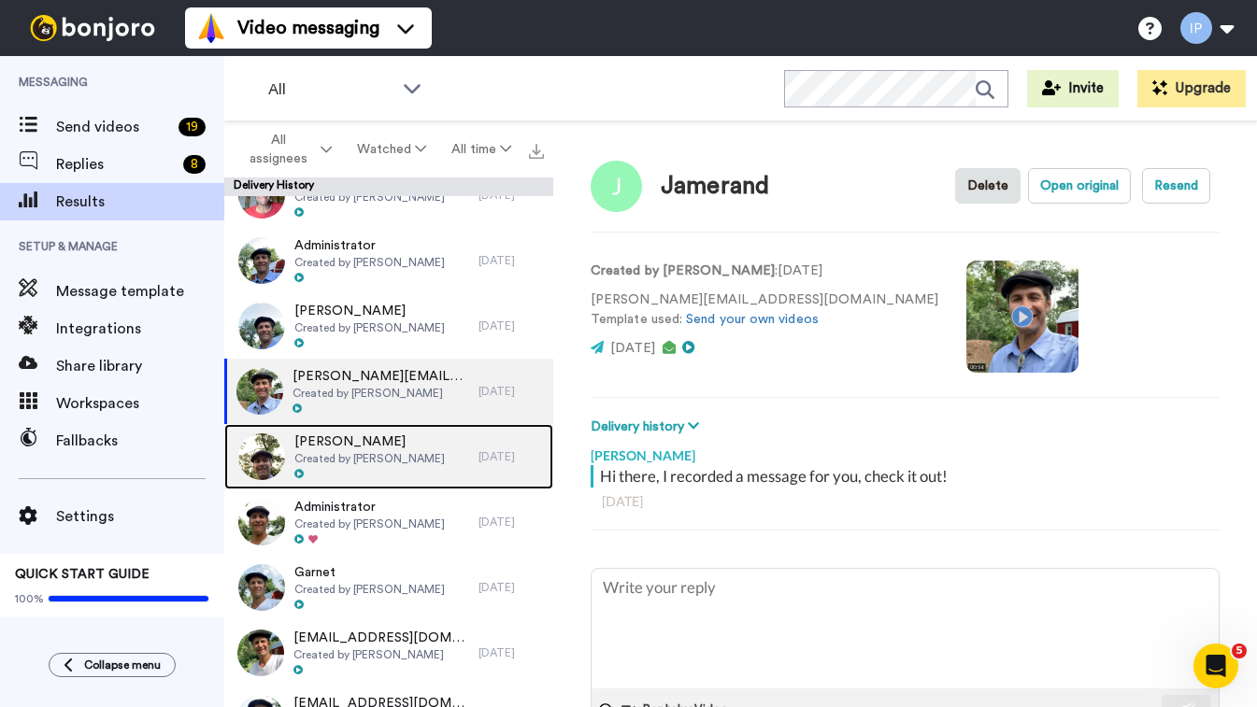
click at [388, 463] on span "Created by [PERSON_NAME]" at bounding box center [369, 458] width 150 height 15
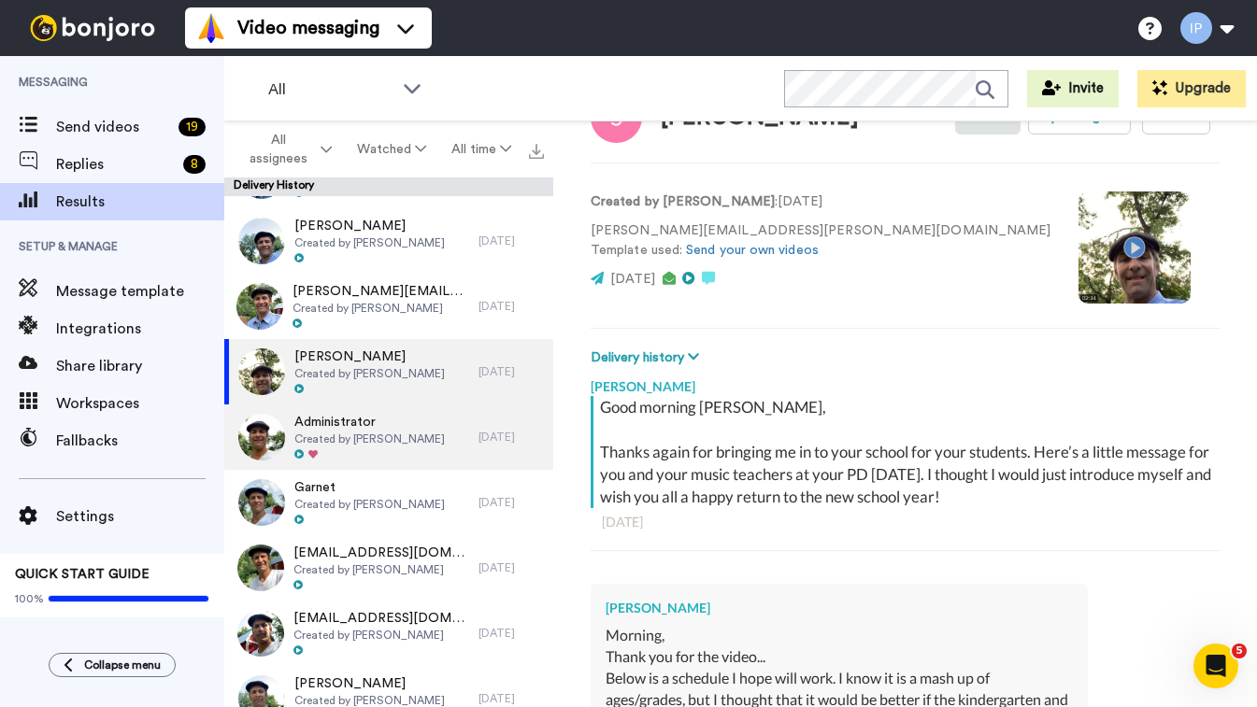
scroll to position [2738, 0]
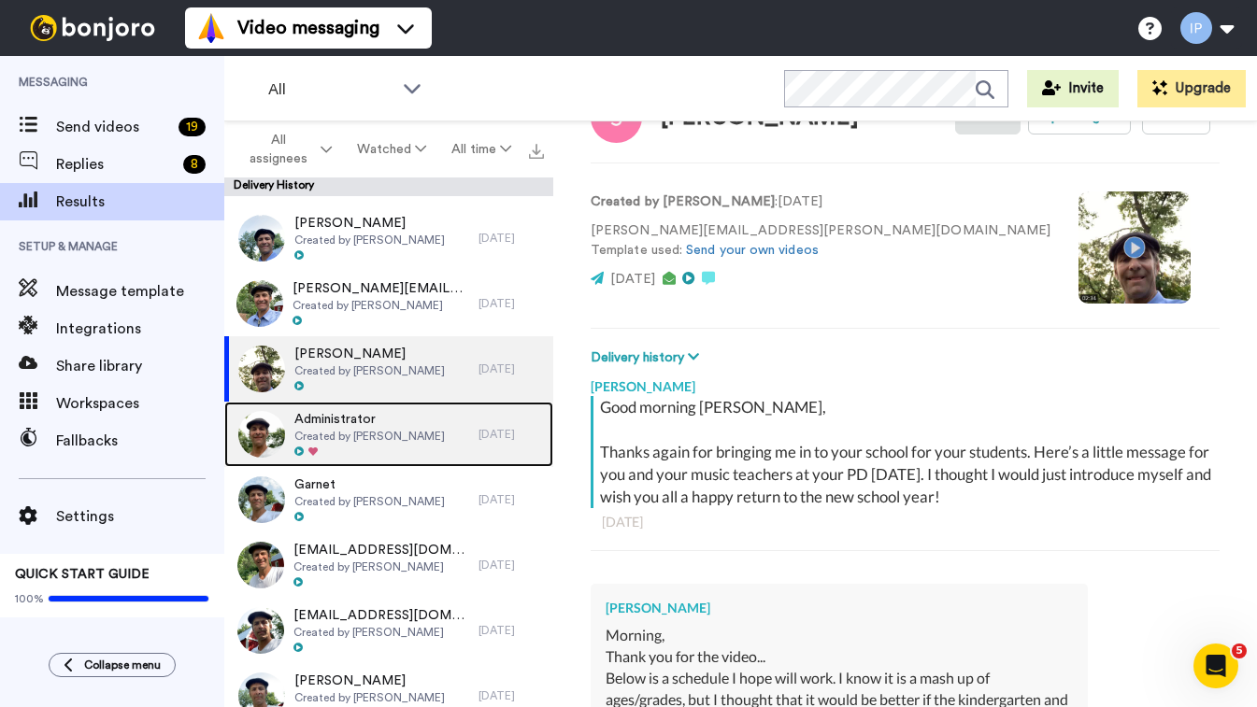
click at [402, 438] on span "Created by [PERSON_NAME]" at bounding box center [369, 436] width 150 height 15
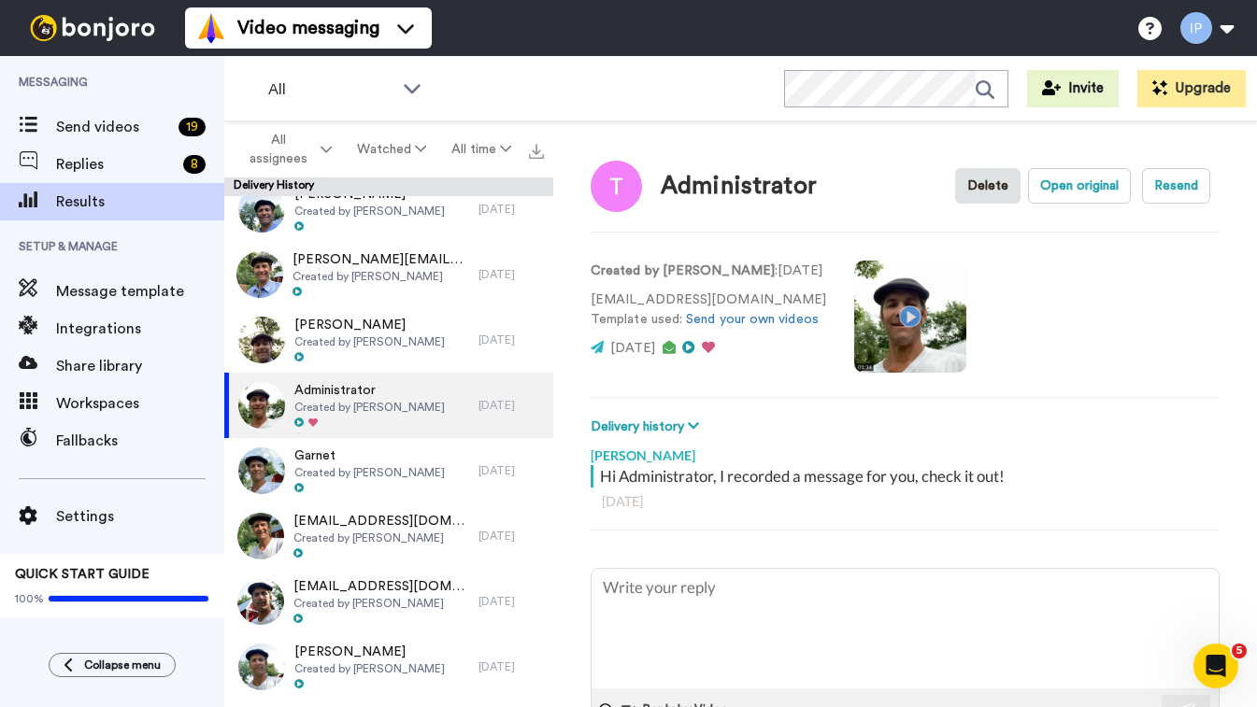
scroll to position [2786, 0]
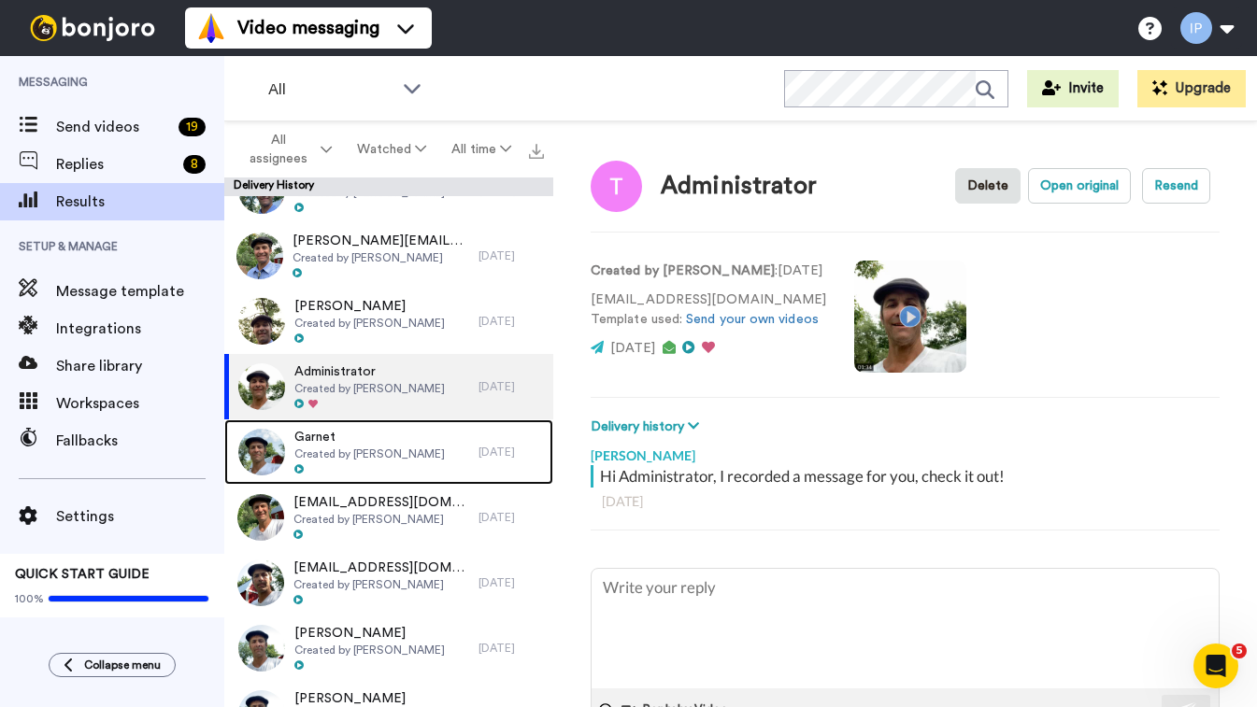
click at [402, 438] on span "Garnet" at bounding box center [369, 437] width 150 height 19
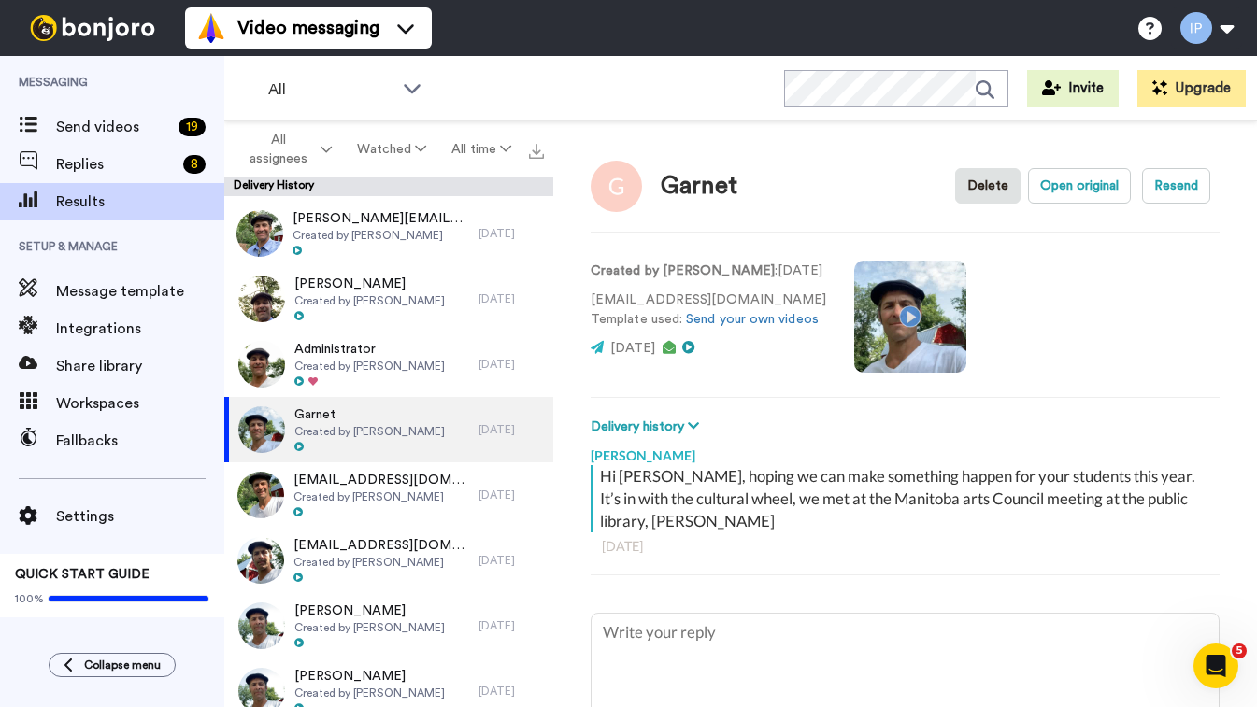
scroll to position [2833, 0]
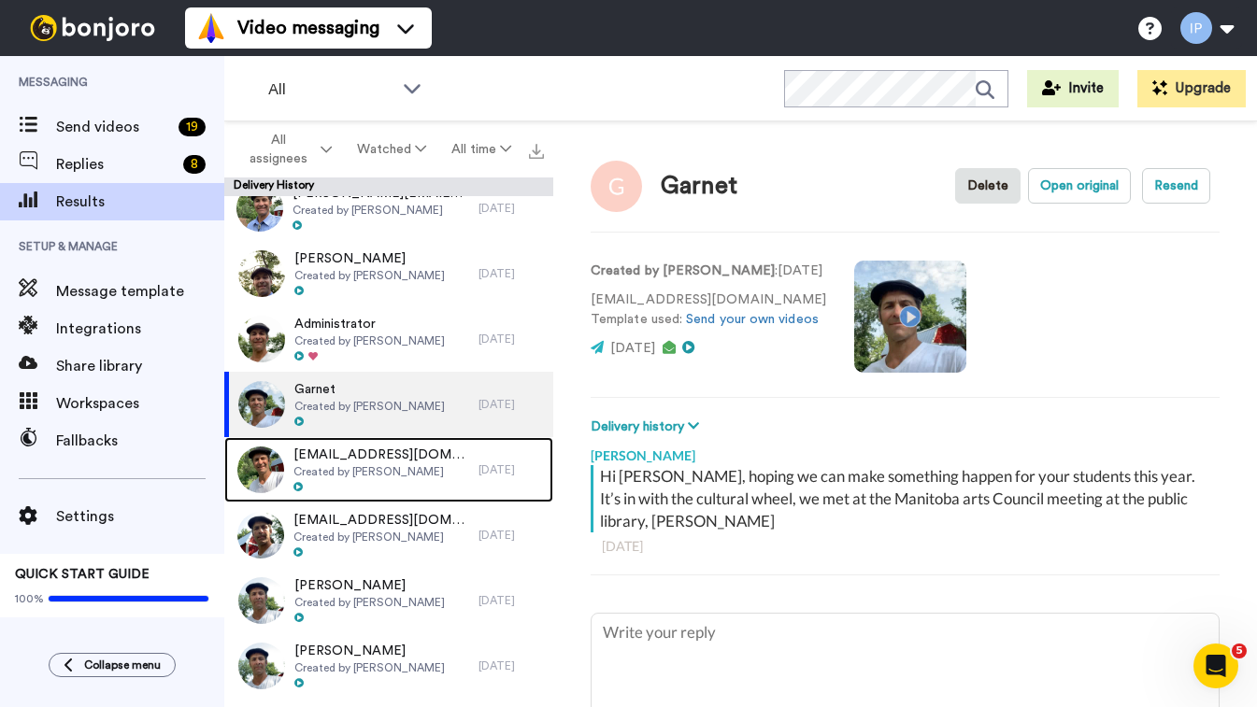
click at [340, 464] on span "Created by [PERSON_NAME]" at bounding box center [381, 471] width 176 height 15
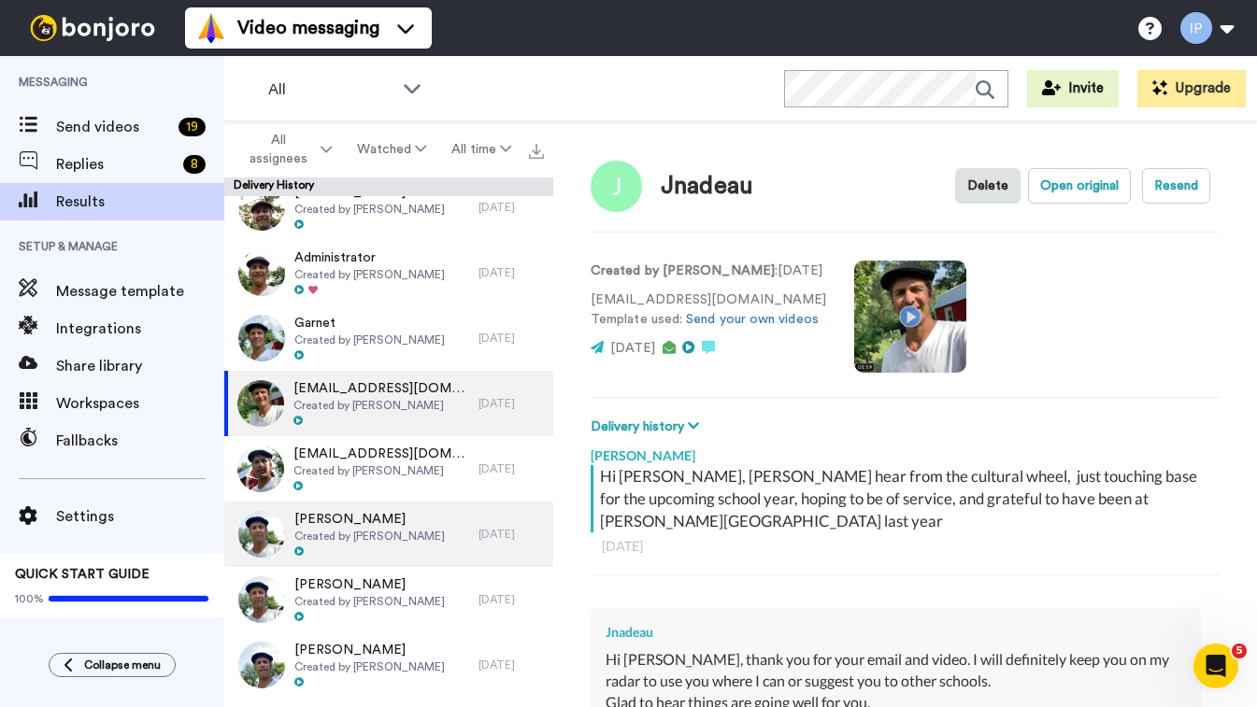
scroll to position [2945, 0]
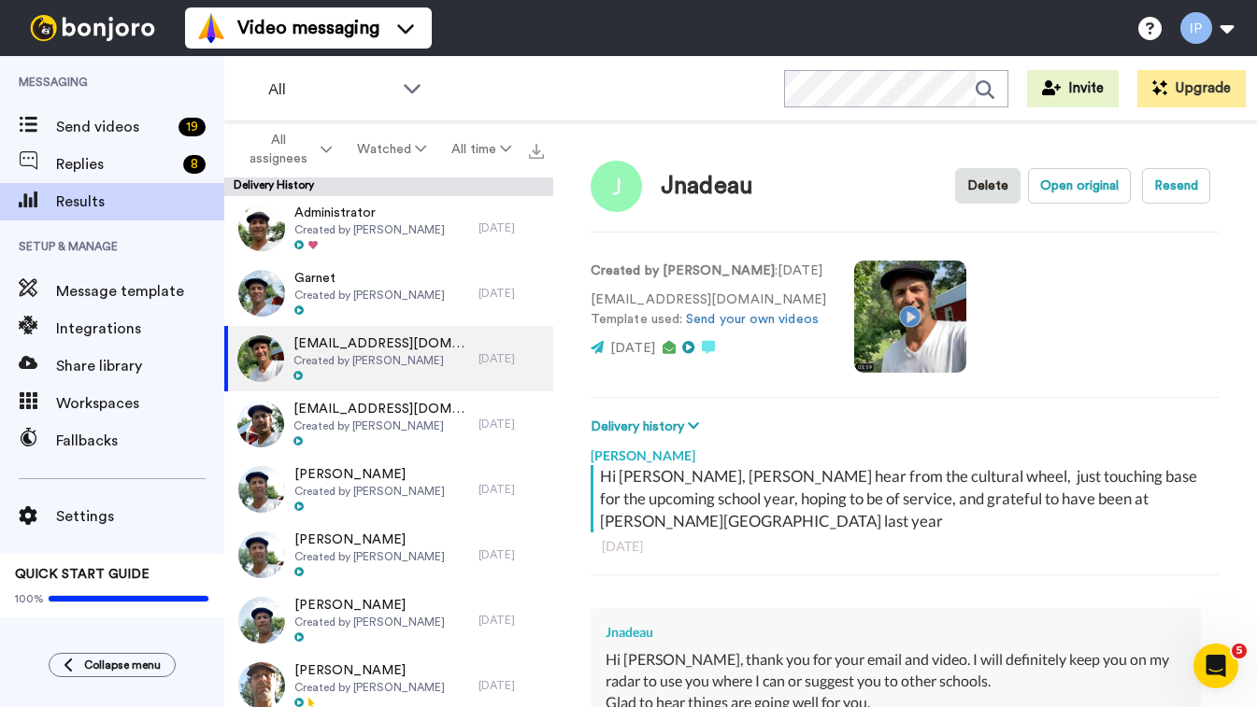
type textarea "x"
